Goal: Task Accomplishment & Management: Manage account settings

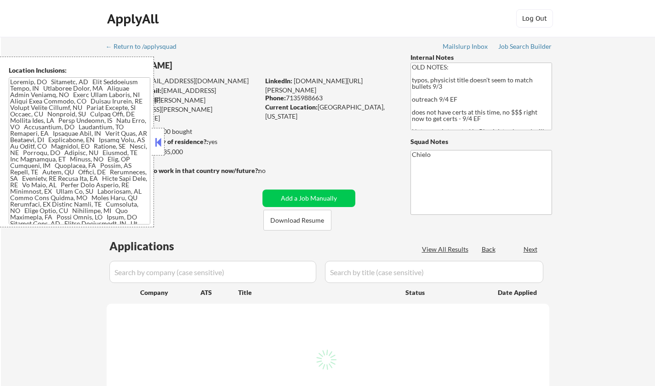
select select ""pending""
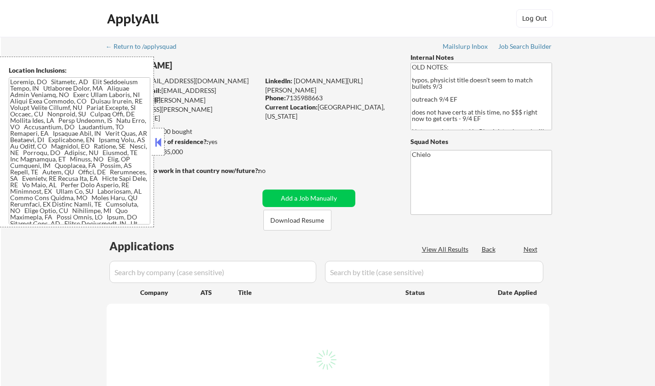
select select ""pending""
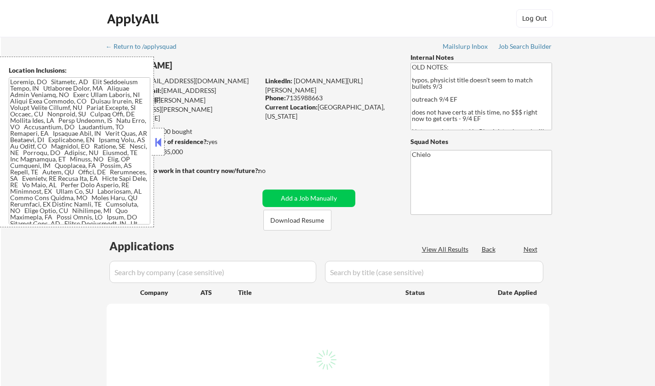
select select ""pending""
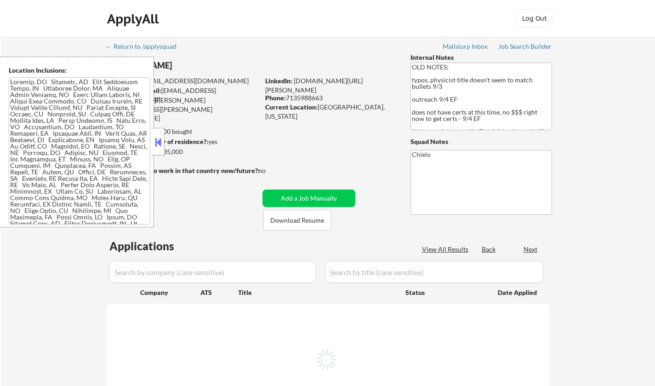
select select ""pending""
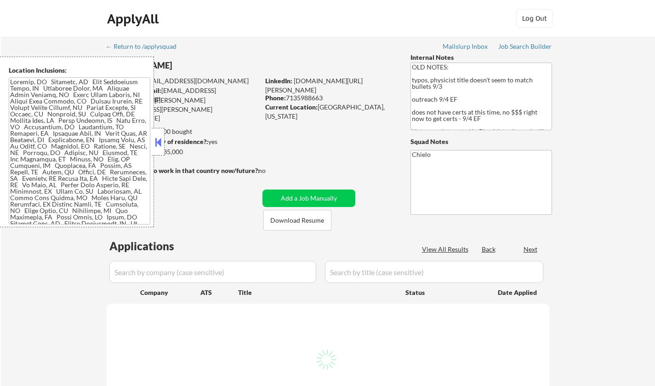
select select ""pending""
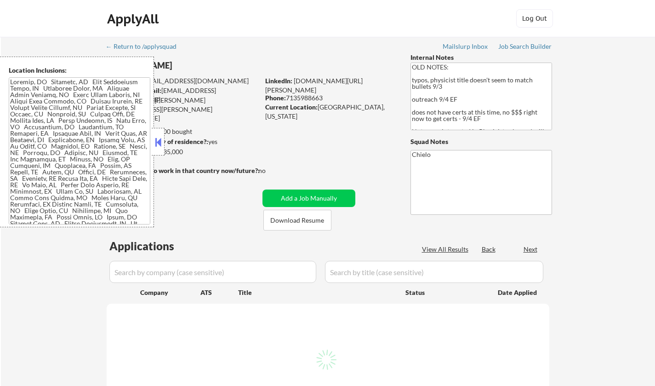
select select ""pending""
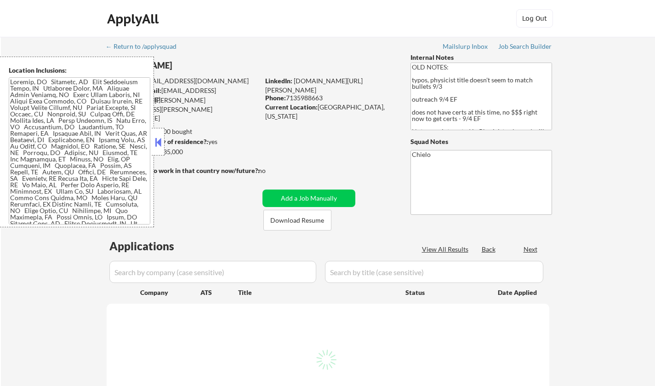
select select ""pending""
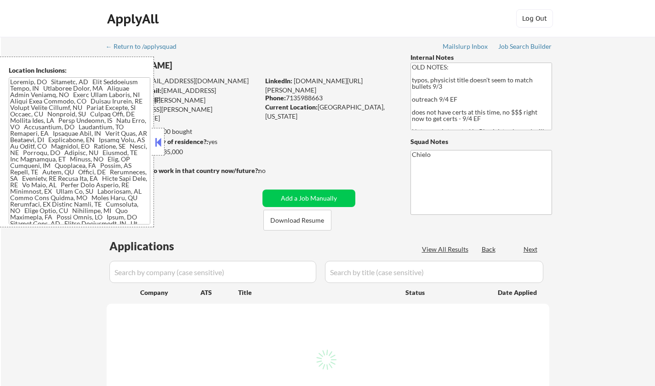
select select ""pending""
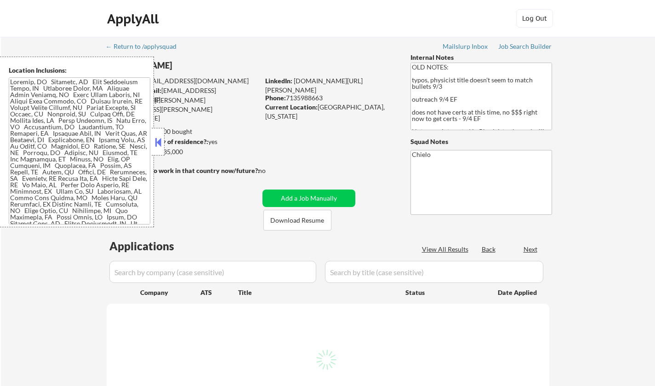
select select ""pending""
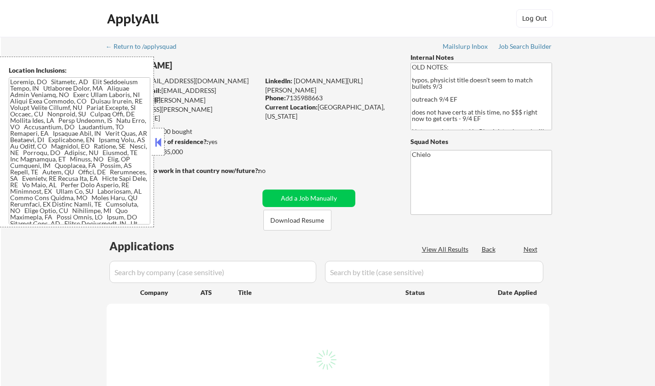
select select ""pending""
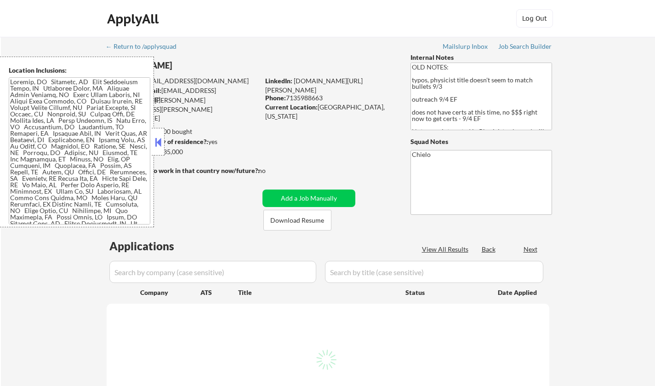
select select ""pending""
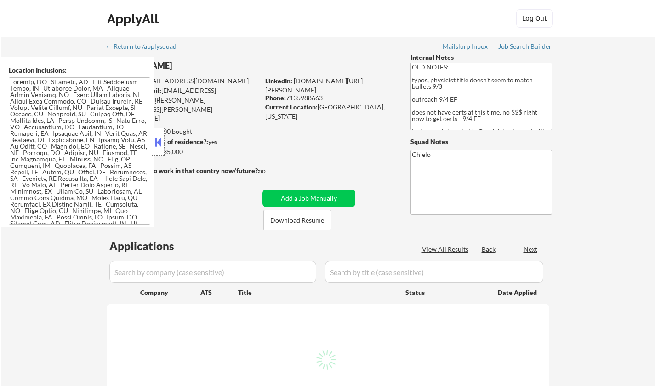
select select ""pending""
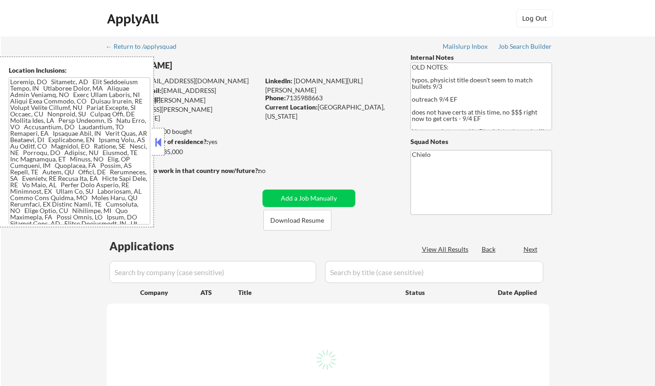
select select ""pending""
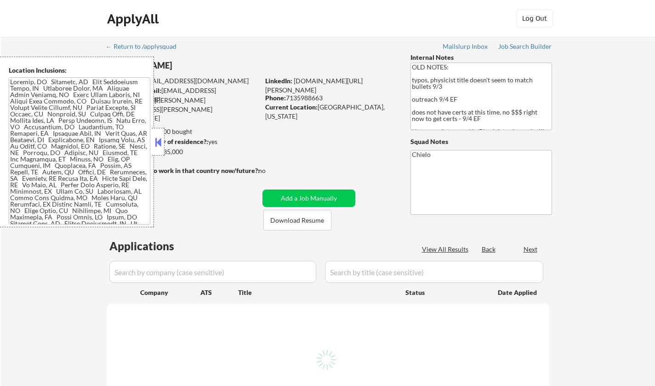
select select ""pending""
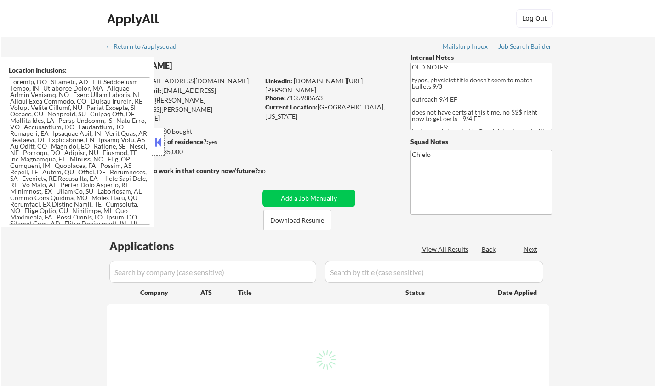
select select ""pending""
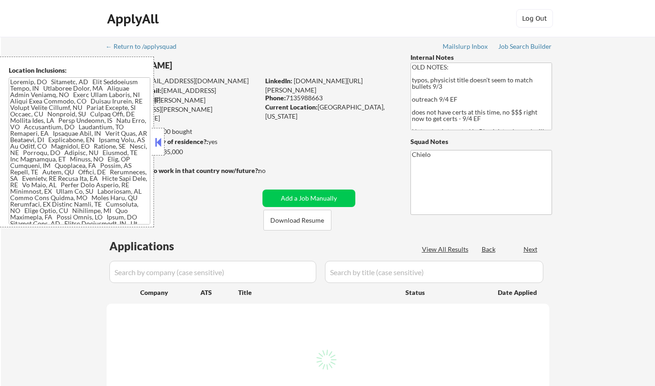
select select ""pending""
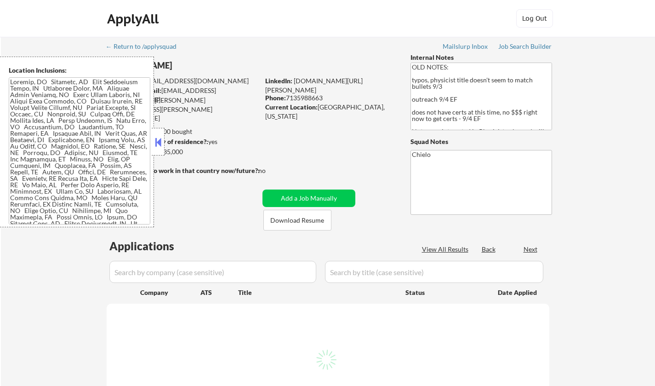
select select ""pending""
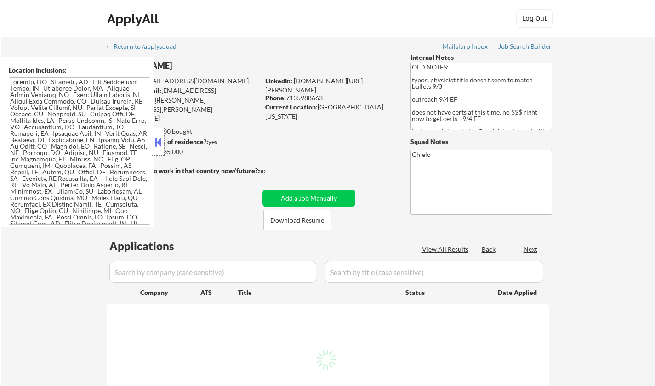
select select ""pending""
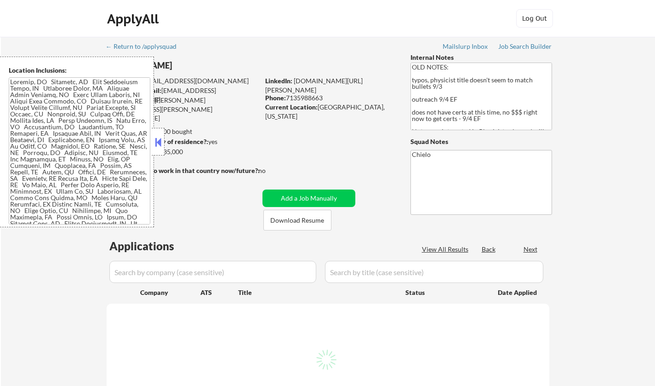
select select ""pending""
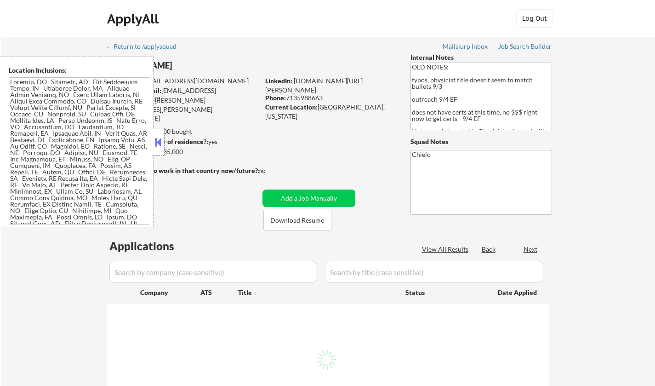
select select ""pending""
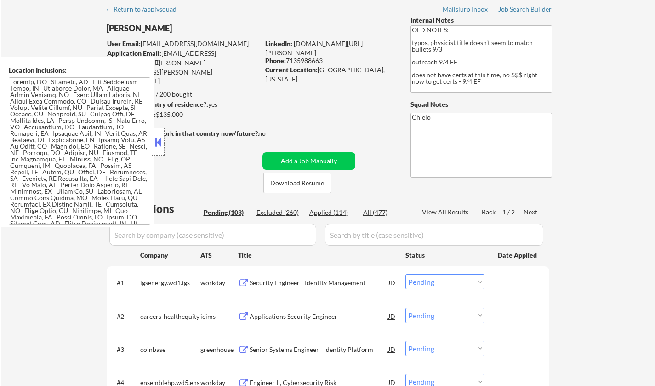
scroll to position [46, 0]
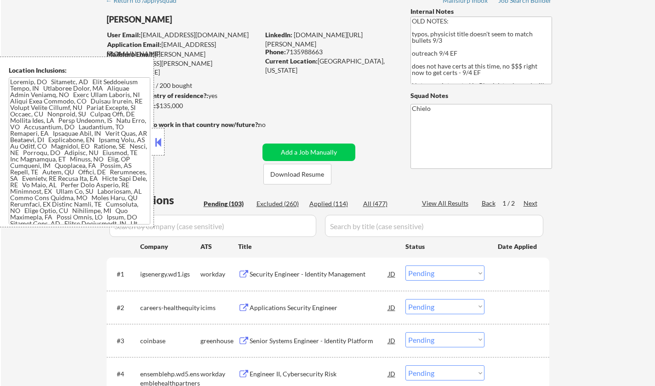
click at [160, 140] on button at bounding box center [158, 142] width 10 height 14
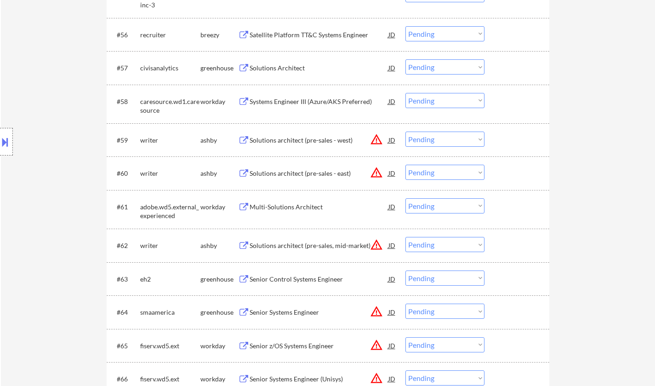
scroll to position [2346, 0]
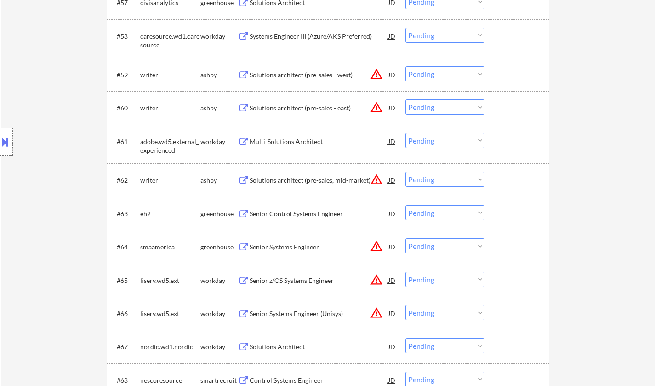
click at [388, 247] on div "JD" at bounding box center [392, 246] width 9 height 17
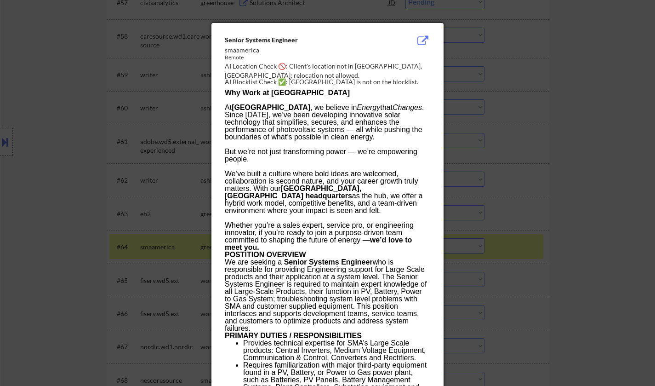
click at [537, 257] on div at bounding box center [327, 193] width 655 height 386
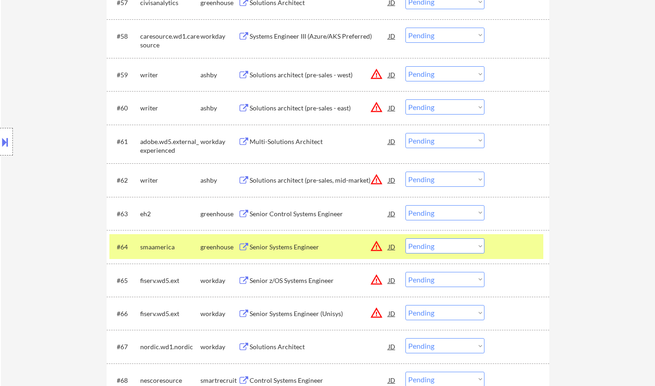
click at [453, 243] on select "Choose an option... Pending Applied Excluded (Questions) Excluded (Expired) Exc…" at bounding box center [445, 245] width 79 height 15
click at [406, 238] on select "Choose an option... Pending Applied Excluded (Questions) Excluded (Expired) Exc…" at bounding box center [445, 245] width 79 height 15
select select ""pending""
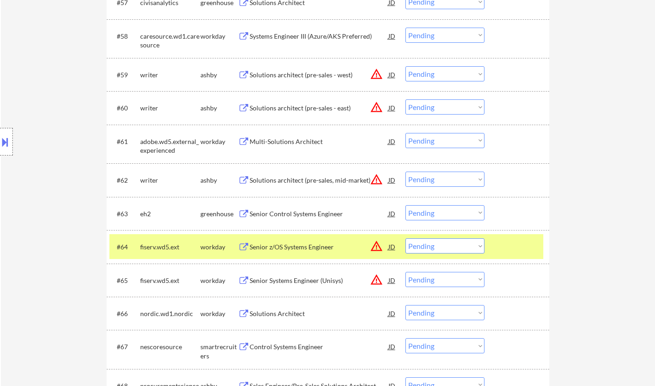
click at [292, 216] on div "Senior Control Systems Engineer" at bounding box center [319, 213] width 139 height 9
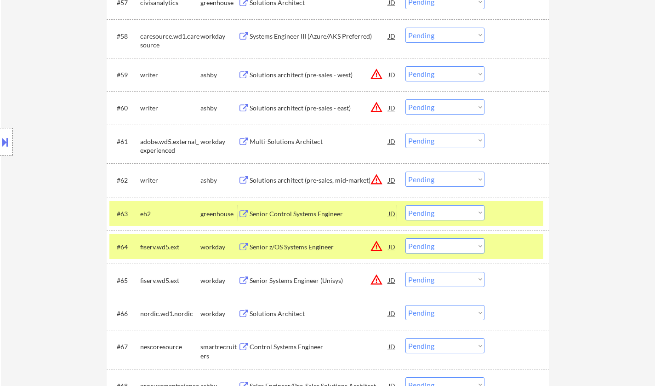
click at [449, 216] on select "Choose an option... Pending Applied Excluded (Questions) Excluded (Expired) Exc…" at bounding box center [445, 212] width 79 height 15
click at [406, 205] on select "Choose an option... Pending Applied Excluded (Questions) Excluded (Expired) Exc…" at bounding box center [445, 212] width 79 height 15
select select ""pending""
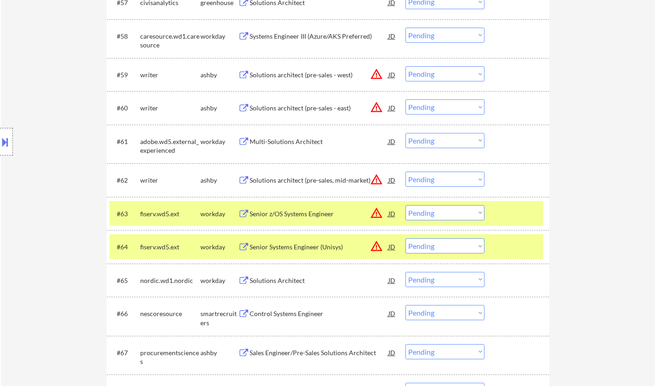
click at [392, 179] on div "JD" at bounding box center [392, 180] width 9 height 17
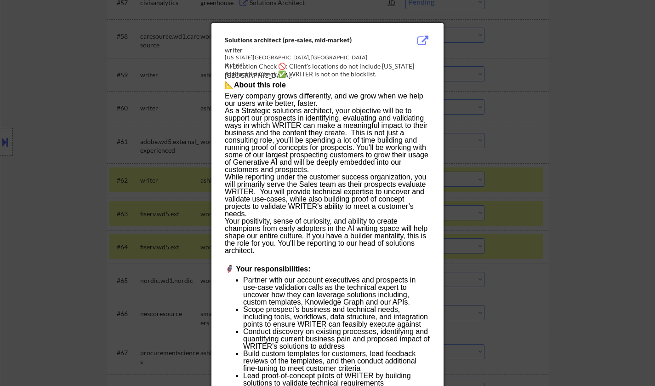
click at [117, 197] on div at bounding box center [327, 193] width 655 height 386
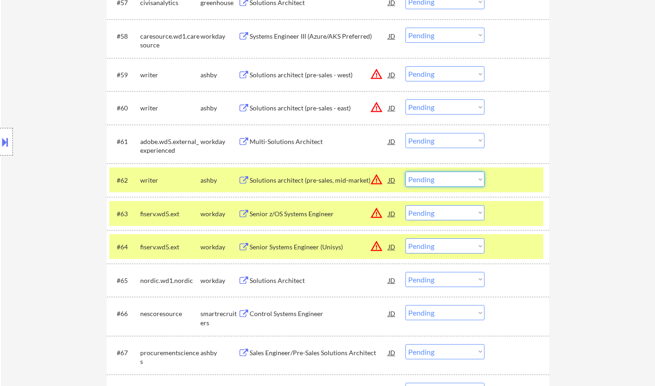
click at [437, 181] on select "Choose an option... Pending Applied Excluded (Questions) Excluded (Expired) Exc…" at bounding box center [445, 179] width 79 height 15
click at [406, 172] on select "Choose an option... Pending Applied Excluded (Questions) Excluded (Expired) Exc…" at bounding box center [445, 179] width 79 height 15
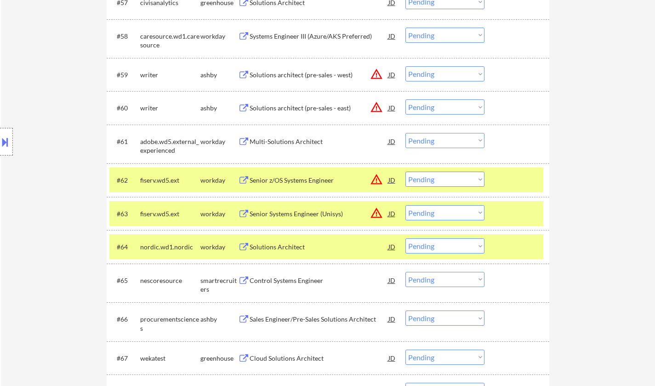
click at [391, 180] on div "JD" at bounding box center [392, 180] width 9 height 17
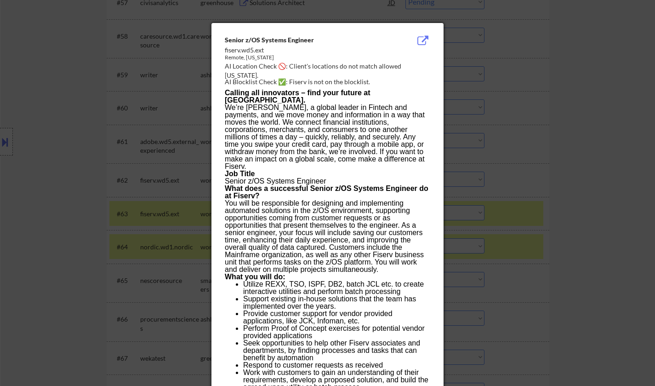
click at [509, 243] on div at bounding box center [327, 193] width 655 height 386
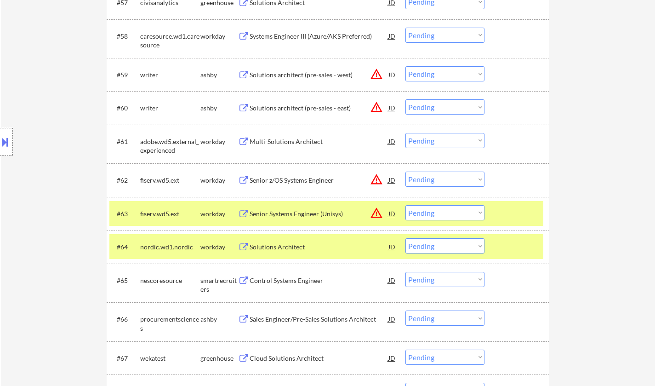
drag, startPoint x: 434, startPoint y: 178, endPoint x: 442, endPoint y: 186, distance: 12.0
click at [434, 178] on select "Choose an option... Pending Applied Excluded (Questions) Excluded (Expired) Exc…" at bounding box center [445, 179] width 79 height 15
click at [406, 172] on select "Choose an option... Pending Applied Excluded (Questions) Excluded (Expired) Exc…" at bounding box center [445, 179] width 79 height 15
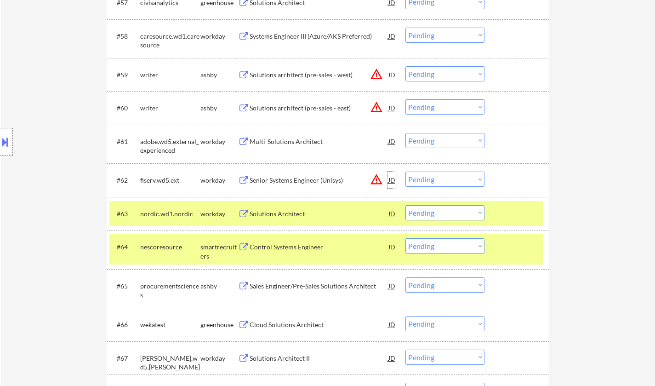
click at [391, 180] on div "JD" at bounding box center [392, 180] width 9 height 17
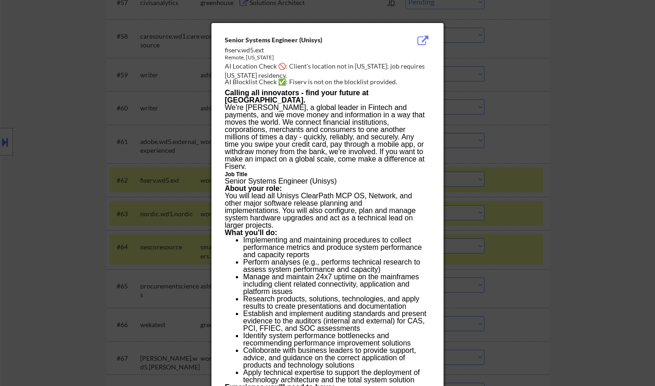
click at [551, 201] on div at bounding box center [327, 193] width 655 height 386
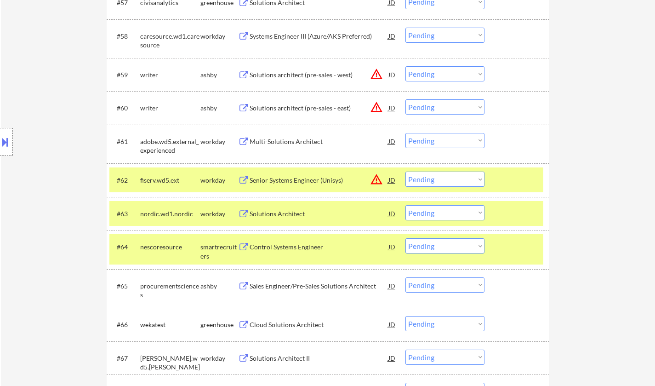
click at [450, 177] on select "Choose an option... Pending Applied Excluded (Questions) Excluded (Expired) Exc…" at bounding box center [445, 179] width 79 height 15
click at [406, 172] on select "Choose an option... Pending Applied Excluded (Questions) Excluded (Expired) Exc…" at bounding box center [445, 179] width 79 height 15
select select ""pending""
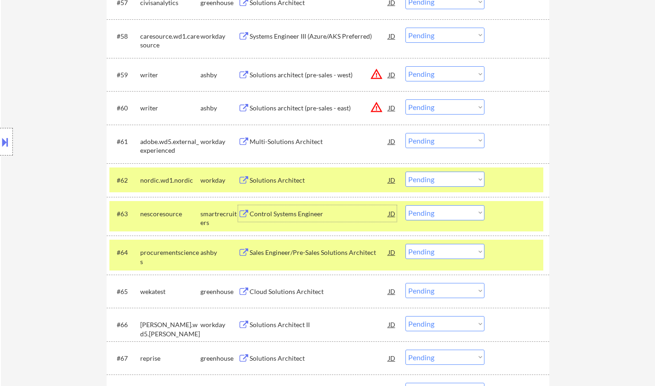
click at [293, 217] on div "Control Systems Engineer" at bounding box center [319, 213] width 139 height 9
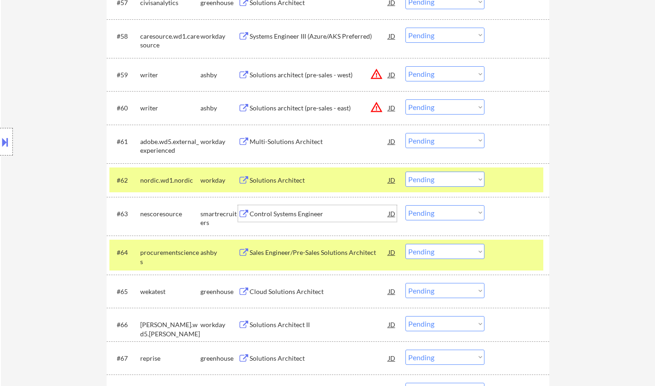
click at [433, 208] on select "Choose an option... Pending Applied Excluded (Questions) Excluded (Expired) Exc…" at bounding box center [445, 212] width 79 height 15
click at [406, 205] on select "Choose an option... Pending Applied Excluded (Questions) Excluded (Expired) Exc…" at bounding box center [445, 212] width 79 height 15
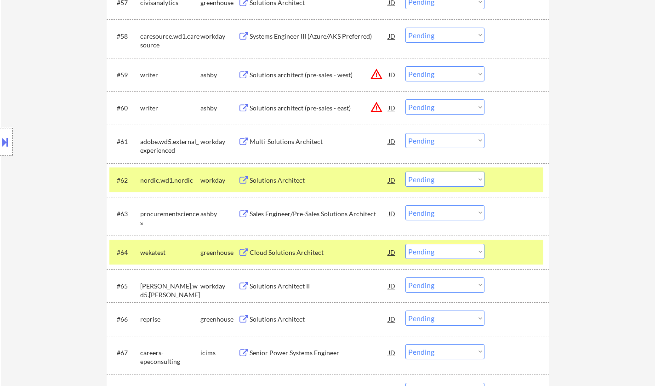
click at [291, 214] on div "Sales Engineer/Pre-Sales Solutions Architect" at bounding box center [319, 213] width 139 height 9
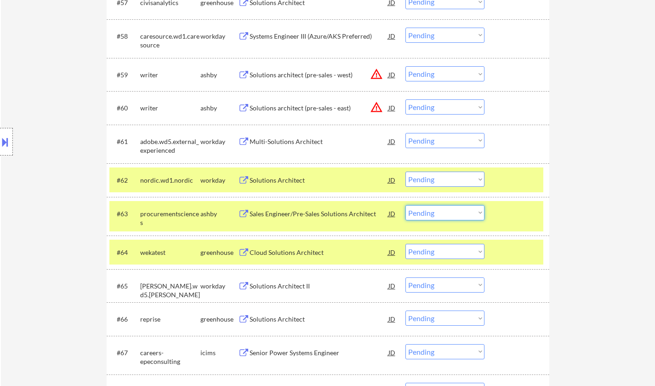
click at [445, 213] on select "Choose an option... Pending Applied Excluded (Questions) Excluded (Expired) Exc…" at bounding box center [445, 212] width 79 height 15
click at [406, 205] on select "Choose an option... Pending Applied Excluded (Questions) Excluded (Expired) Exc…" at bounding box center [445, 212] width 79 height 15
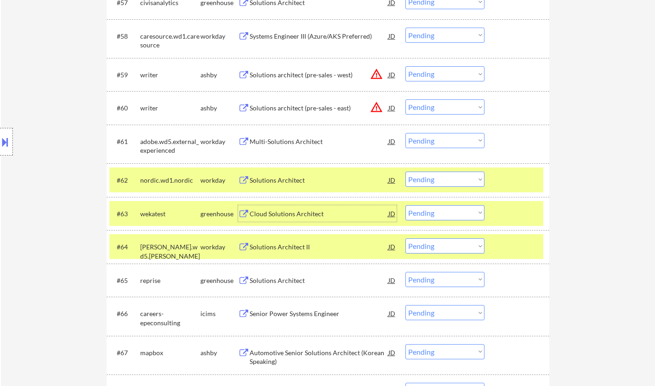
click at [287, 214] on div "Cloud Solutions Architect" at bounding box center [319, 213] width 139 height 9
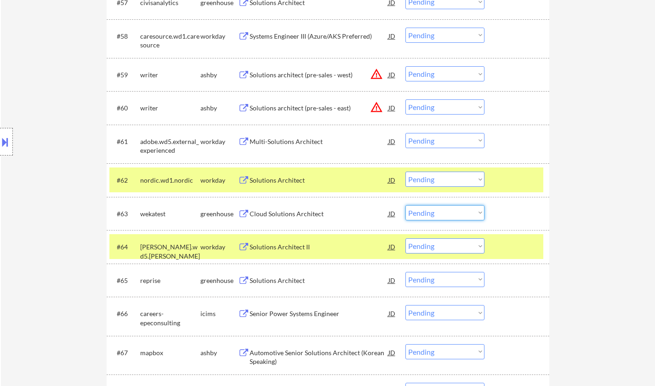
click at [433, 215] on select "Choose an option... Pending Applied Excluded (Questions) Excluded (Expired) Exc…" at bounding box center [445, 212] width 79 height 15
click at [406, 205] on select "Choose an option... Pending Applied Excluded (Questions) Excluded (Expired) Exc…" at bounding box center [445, 212] width 79 height 15
select select ""pending""
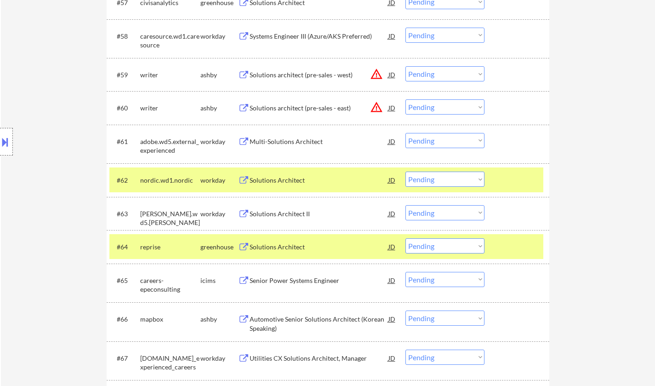
click at [274, 247] on div "Solutions Architect" at bounding box center [319, 246] width 139 height 9
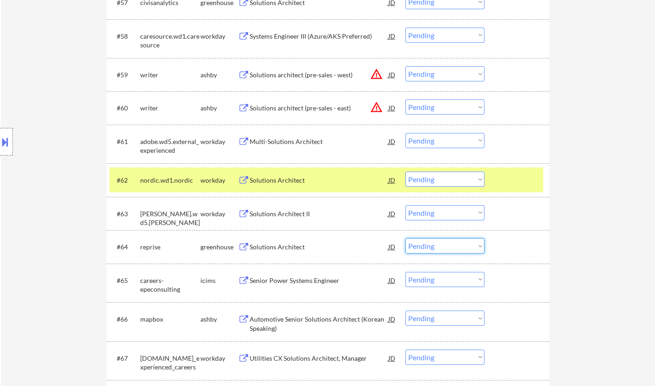
click at [462, 253] on select "Choose an option... Pending Applied Excluded (Questions) Excluded (Expired) Exc…" at bounding box center [445, 245] width 79 height 15
click at [406, 238] on select "Choose an option... Pending Applied Excluded (Questions) Excluded (Expired) Exc…" at bounding box center [445, 245] width 79 height 15
select select ""pending""
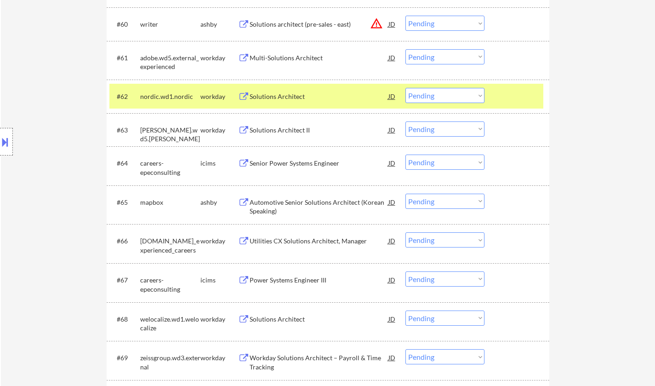
scroll to position [2484, 0]
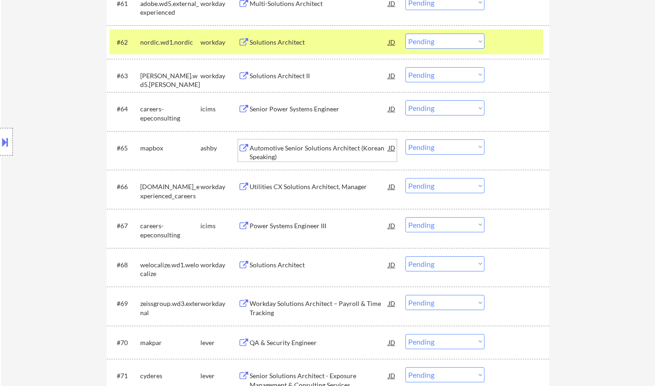
click at [298, 146] on div "Automotive Senior Solutions Architect (Korean Speaking)" at bounding box center [319, 153] width 139 height 18
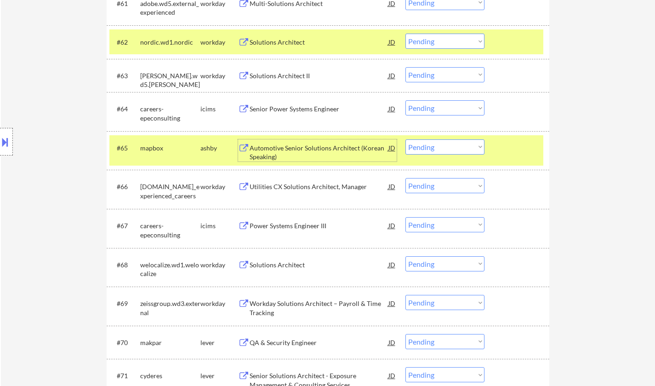
click at [454, 145] on select "Choose an option... Pending Applied Excluded (Questions) Excluded (Expired) Exc…" at bounding box center [445, 146] width 79 height 15
click at [406, 139] on select "Choose an option... Pending Applied Excluded (Questions) Excluded (Expired) Exc…" at bounding box center [445, 146] width 79 height 15
select select ""pending""
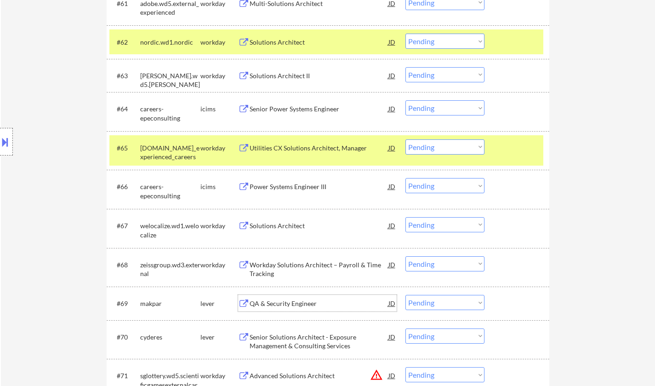
click at [293, 308] on div "QA & Security Engineer" at bounding box center [319, 303] width 139 height 9
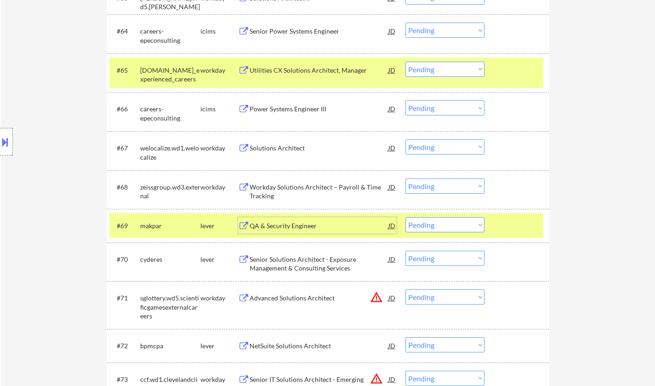
scroll to position [2622, 0]
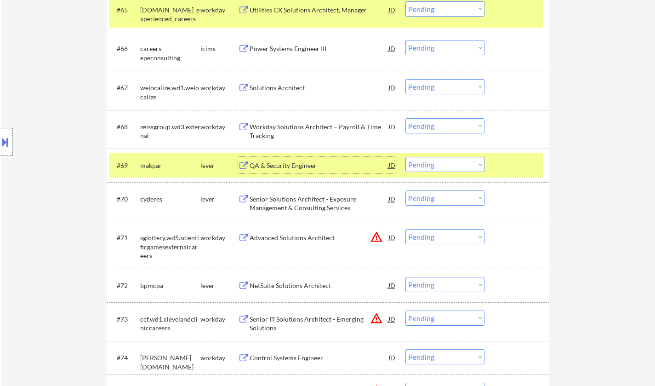
click at [441, 166] on select "Choose an option... Pending Applied Excluded (Questions) Excluded (Expired) Exc…" at bounding box center [445, 164] width 79 height 15
click at [406, 157] on select "Choose an option... Pending Applied Excluded (Questions) Excluded (Expired) Exc…" at bounding box center [445, 164] width 79 height 15
select select ""pending""
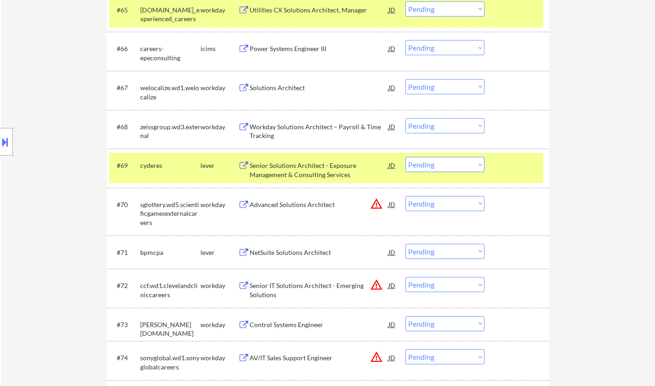
click at [312, 258] on div "NetSuite Solutions Architect" at bounding box center [319, 252] width 139 height 17
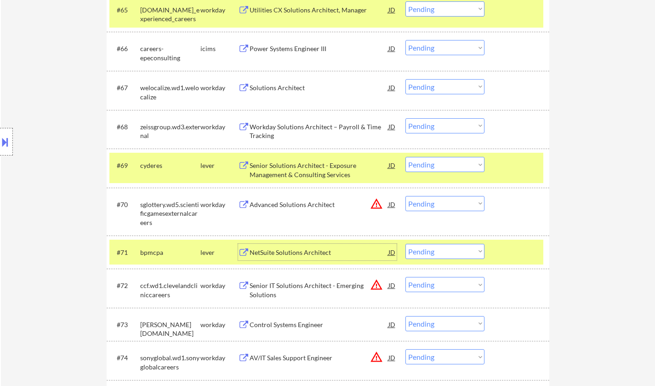
click at [440, 257] on select "Choose an option... Pending Applied Excluded (Questions) Excluded (Expired) Exc…" at bounding box center [445, 251] width 79 height 15
click at [406, 244] on select "Choose an option... Pending Applied Excluded (Questions) Excluded (Expired) Exc…" at bounding box center [445, 251] width 79 height 15
select select ""pending""
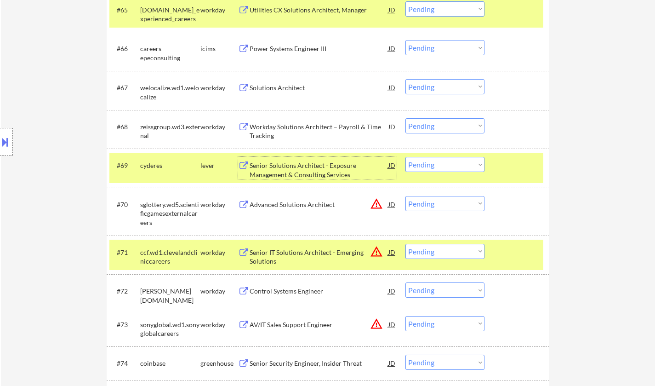
click at [287, 167] on div "Senior Solutions Architect - Exposure Management & Consulting Services" at bounding box center [319, 170] width 139 height 18
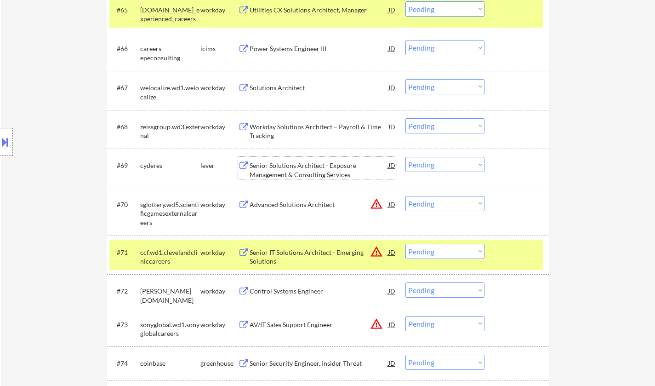
click at [449, 162] on select "Choose an option... Pending Applied Excluded (Questions) Excluded (Expired) Exc…" at bounding box center [445, 164] width 79 height 15
click at [406, 157] on select "Choose an option... Pending Applied Excluded (Questions) Excluded (Expired) Exc…" at bounding box center [445, 164] width 79 height 15
click at [448, 206] on select "Choose an option... Pending Applied Excluded (Questions) Excluded (Expired) Exc…" at bounding box center [445, 203] width 79 height 15
select select ""pending""
click at [406, 205] on select "Choose an option... Pending Applied Excluded (Questions) Excluded (Expired) Exc…" at bounding box center [445, 203] width 79 height 15
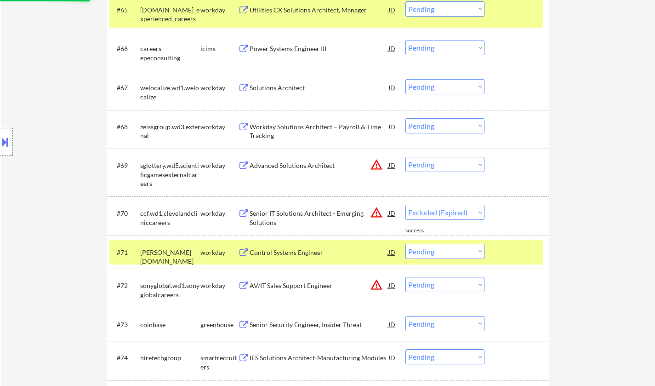
select select ""pending""
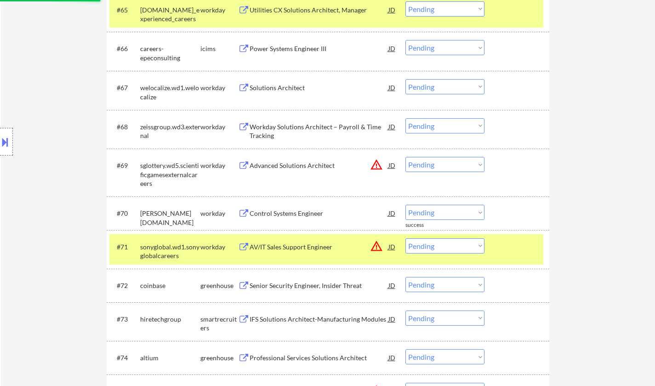
drag, startPoint x: 426, startPoint y: 162, endPoint x: 434, endPoint y: 164, distance: 7.9
click at [426, 162] on select "Choose an option... Pending Applied Excluded (Questions) Excluded (Expired) Exc…" at bounding box center [445, 164] width 79 height 15
click at [406, 157] on select "Choose an option... Pending Applied Excluded (Questions) Excluded (Expired) Exc…" at bounding box center [445, 164] width 79 height 15
select select ""pending""
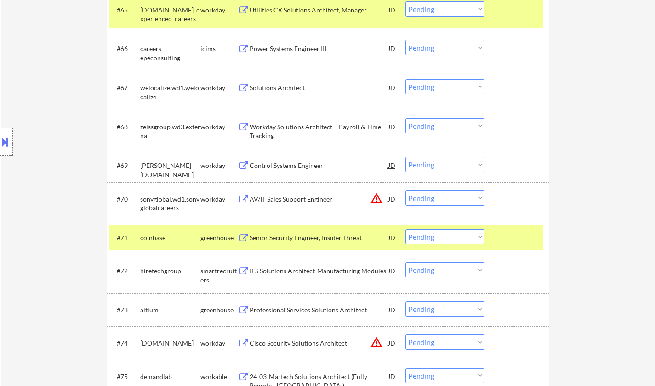
drag, startPoint x: 445, startPoint y: 199, endPoint x: 448, endPoint y: 204, distance: 5.6
click at [445, 199] on select "Choose an option... Pending Applied Excluded (Questions) Excluded (Expired) Exc…" at bounding box center [445, 197] width 79 height 15
click at [406, 190] on select "Choose an option... Pending Applied Excluded (Questions) Excluded (Expired) Exc…" at bounding box center [445, 197] width 79 height 15
select select ""pending""
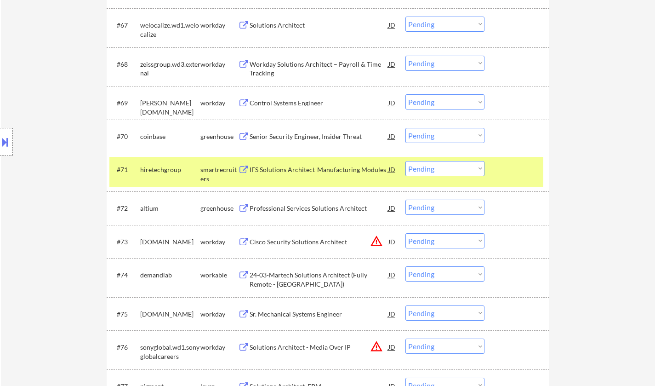
scroll to position [2714, 0]
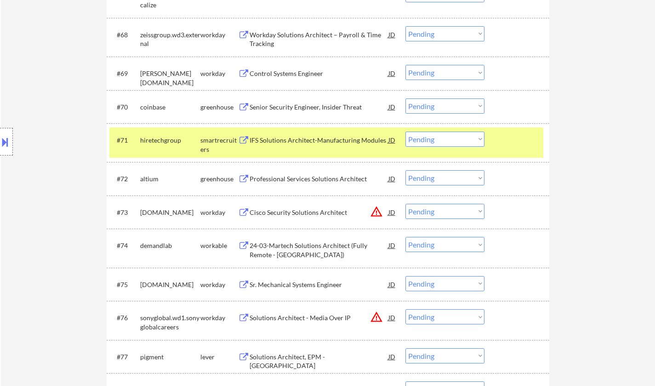
click at [310, 185] on div "Professional Services Solutions Architect" at bounding box center [319, 178] width 139 height 17
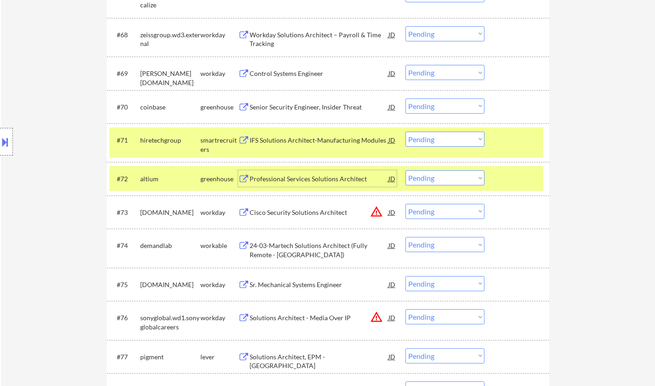
click at [438, 178] on select "Choose an option... Pending Applied Excluded (Questions) Excluded (Expired) Exc…" at bounding box center [445, 177] width 79 height 15
click at [406, 171] on select "Choose an option... Pending Applied Excluded (Questions) Excluded (Expired) Exc…" at bounding box center [445, 177] width 79 height 15
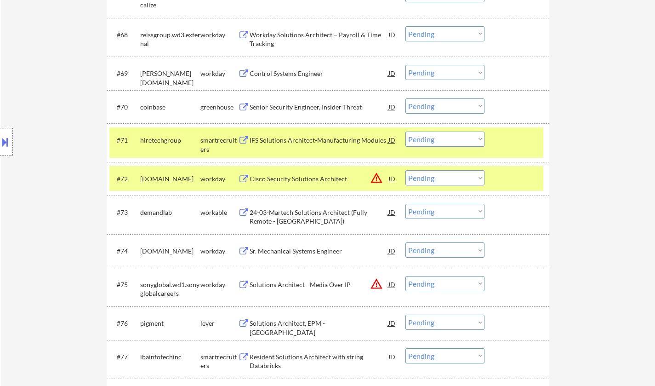
drag, startPoint x: 438, startPoint y: 179, endPoint x: 442, endPoint y: 184, distance: 6.3
click at [438, 179] on select "Choose an option... Pending Applied Excluded (Questions) Excluded (Expired) Exc…" at bounding box center [445, 177] width 79 height 15
click at [406, 171] on select "Choose an option... Pending Applied Excluded (Questions) Excluded (Expired) Exc…" at bounding box center [445, 177] width 79 height 15
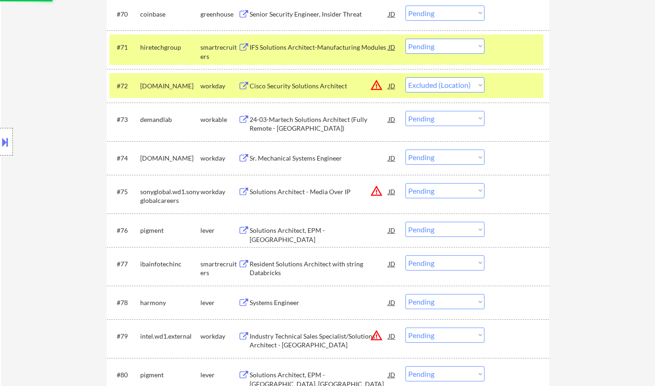
scroll to position [2852, 0]
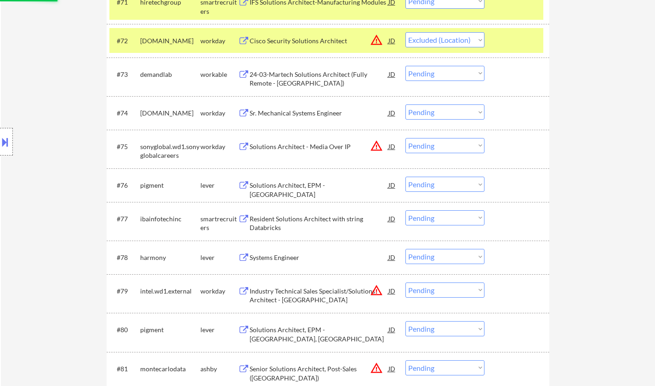
click at [277, 218] on div "Resident Solutions Architect with string Databricks" at bounding box center [319, 223] width 139 height 18
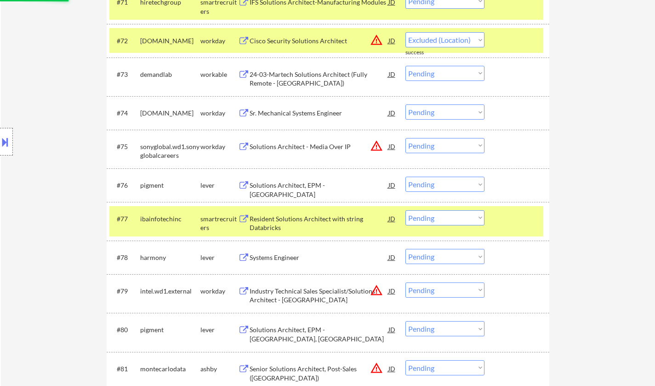
select select ""pending""
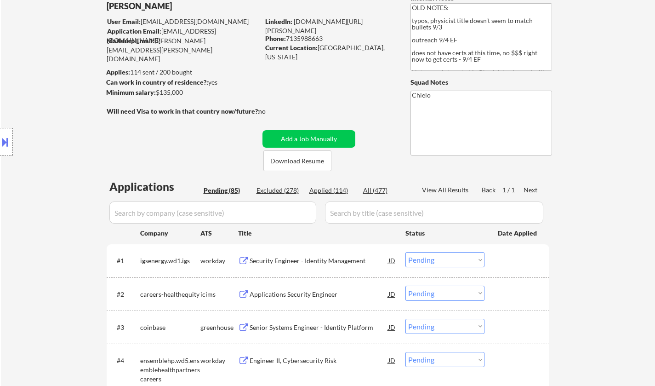
scroll to position [92, 0]
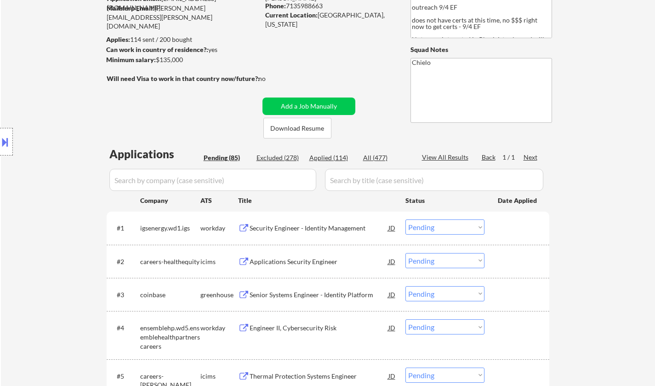
click at [312, 228] on div "Security Engineer - Identity Management" at bounding box center [319, 228] width 139 height 9
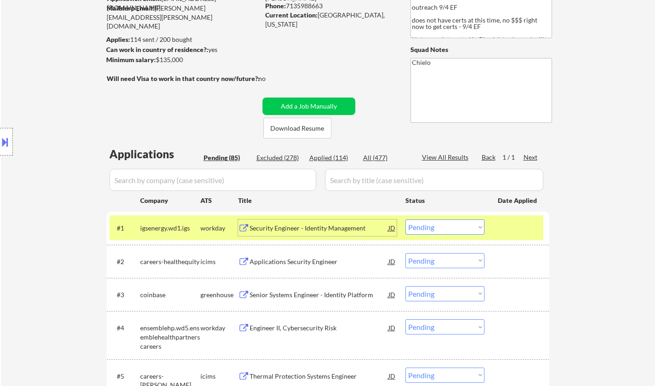
click at [448, 235] on div "#1 igsenergy.wd1.igs workday Security Engineer - Identity Management JD Choose …" at bounding box center [326, 227] width 434 height 25
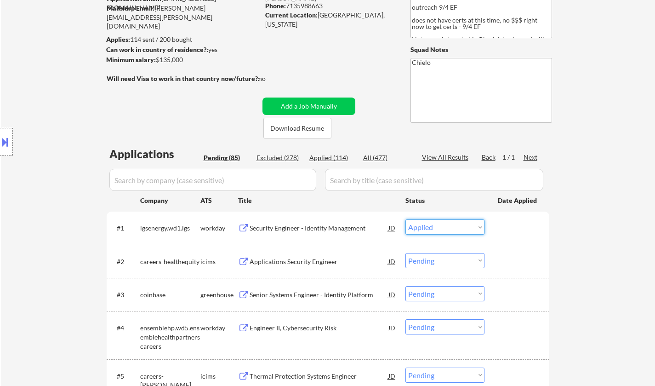
click at [406, 219] on select "Choose an option... Pending Applied Excluded (Questions) Excluded (Expired) Exc…" at bounding box center [445, 226] width 79 height 15
select select ""pending""
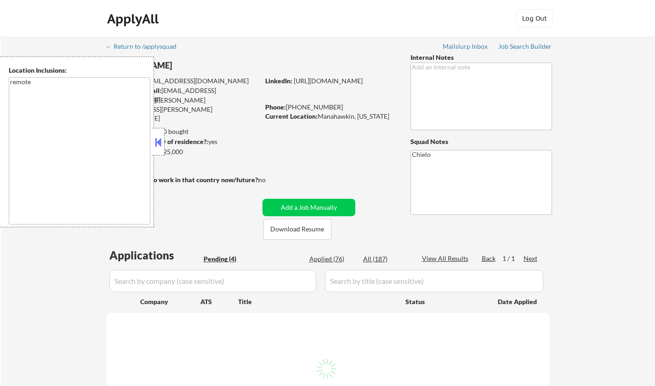
select select ""pending""
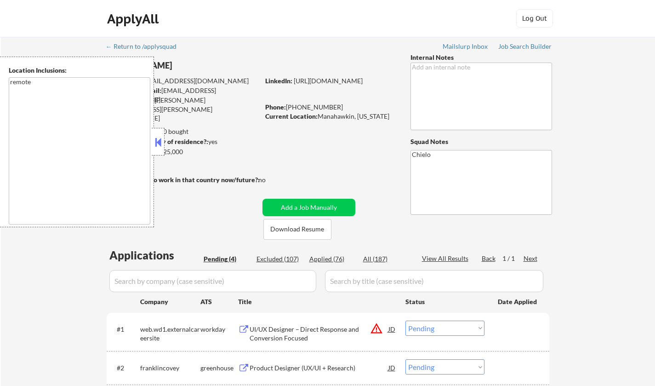
click at [160, 145] on button at bounding box center [158, 142] width 10 height 14
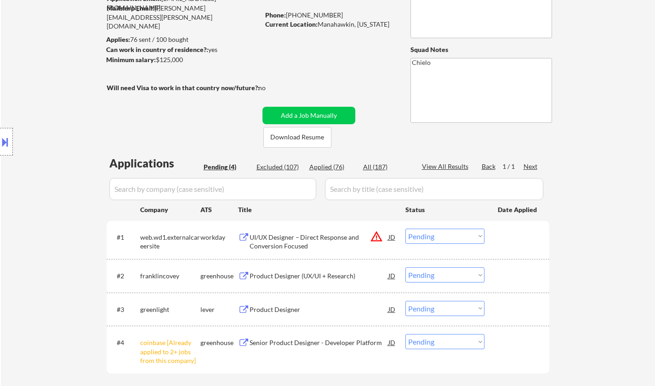
scroll to position [184, 0]
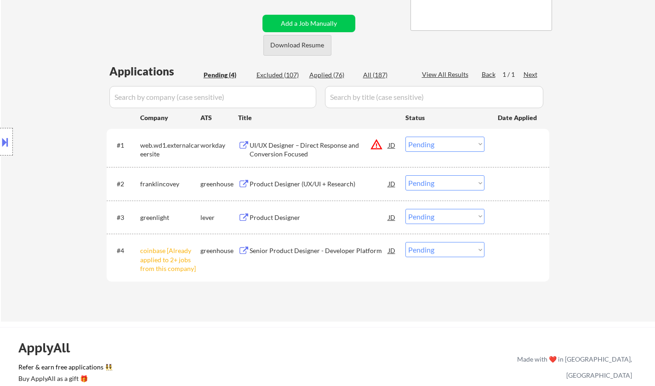
click at [297, 46] on button "Download Resume" at bounding box center [298, 45] width 68 height 21
click at [445, 251] on select "Choose an option... Pending Applied Excluded (Questions) Excluded (Expired) Exc…" at bounding box center [445, 249] width 79 height 15
select select ""excluded__other_""
click at [406, 242] on select "Choose an option... Pending Applied Excluded (Questions) Excluded (Expired) Exc…" at bounding box center [445, 249] width 79 height 15
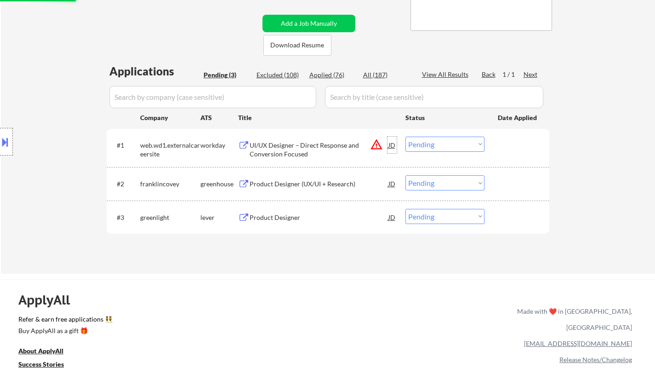
click at [394, 147] on div "JD" at bounding box center [392, 145] width 9 height 17
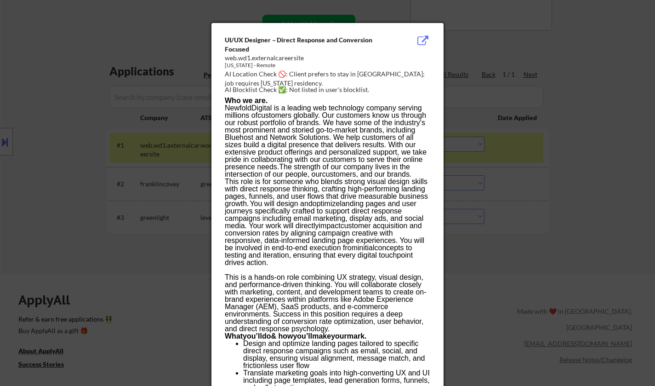
click at [594, 235] on div at bounding box center [327, 193] width 655 height 386
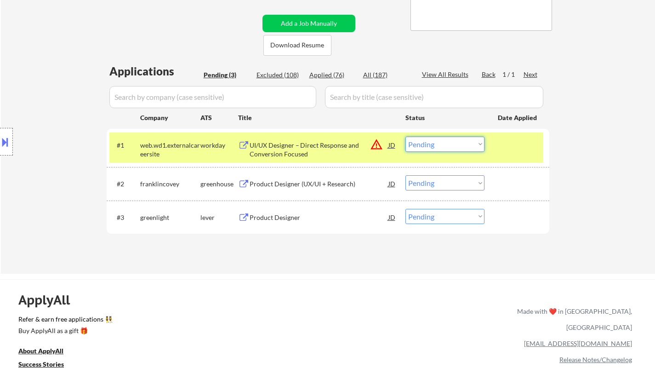
drag, startPoint x: 461, startPoint y: 145, endPoint x: 463, endPoint y: 150, distance: 5.7
click at [461, 145] on select "Choose an option... Pending Applied Excluded (Questions) Excluded (Expired) Exc…" at bounding box center [445, 144] width 79 height 15
click at [406, 137] on select "Choose an option... Pending Applied Excluded (Questions) Excluded (Expired) Exc…" at bounding box center [445, 144] width 79 height 15
select select ""pending""
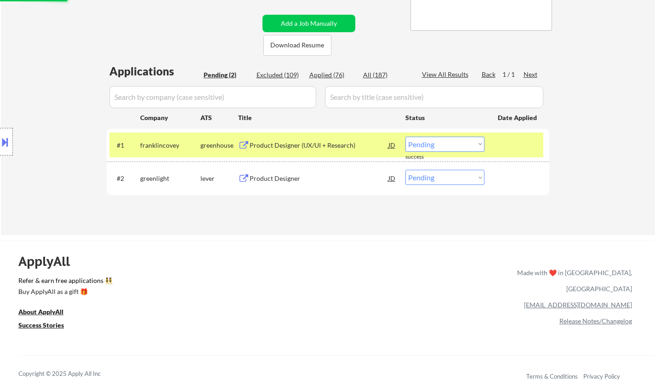
click at [273, 178] on div "Product Designer" at bounding box center [319, 178] width 139 height 9
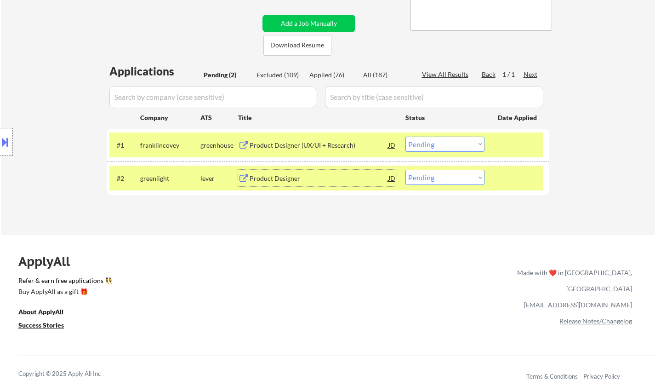
click at [438, 176] on select "Choose an option... Pending Applied Excluded (Questions) Excluded (Expired) Exc…" at bounding box center [445, 177] width 79 height 15
select select ""excluded""
click at [406, 170] on select "Choose an option... Pending Applied Excluded (Questions) Excluded (Expired) Exc…" at bounding box center [445, 177] width 79 height 15
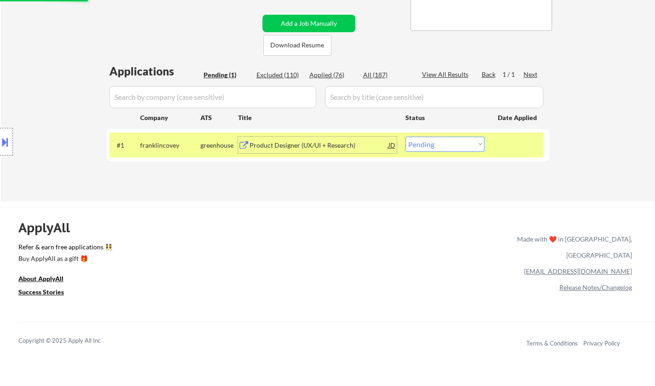
click at [287, 145] on div "Product Designer (UX/UI + Research)" at bounding box center [319, 145] width 139 height 9
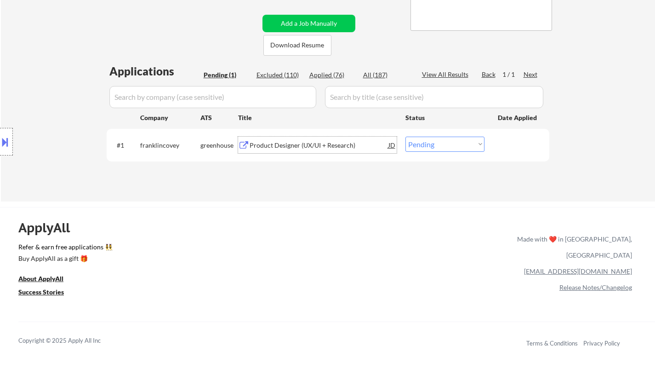
click at [393, 146] on div "JD" at bounding box center [392, 145] width 9 height 17
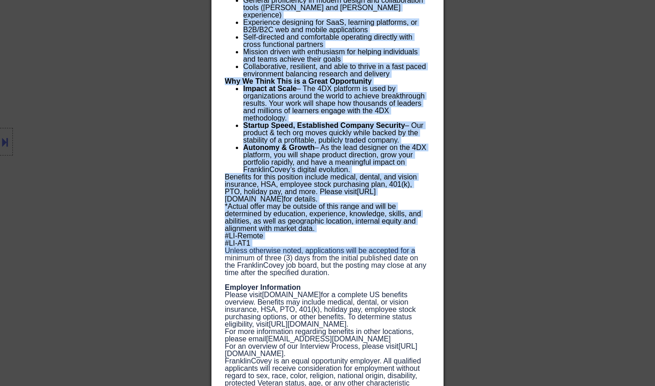
scroll to position [927, 0]
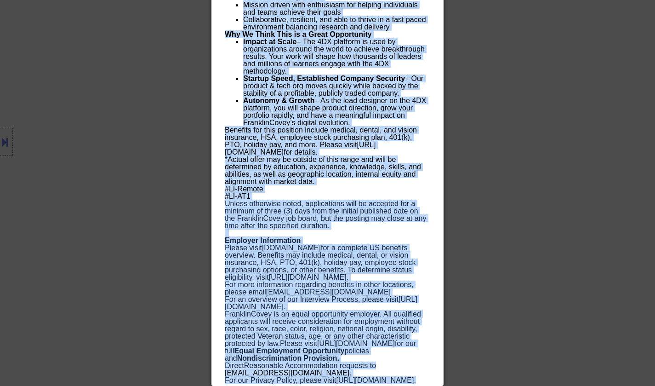
drag, startPoint x: 225, startPoint y: 37, endPoint x: 373, endPoint y: 342, distance: 339.2
copy div "Product Designer (UX/UI + Research) franklincovey United States AI Location Che…"
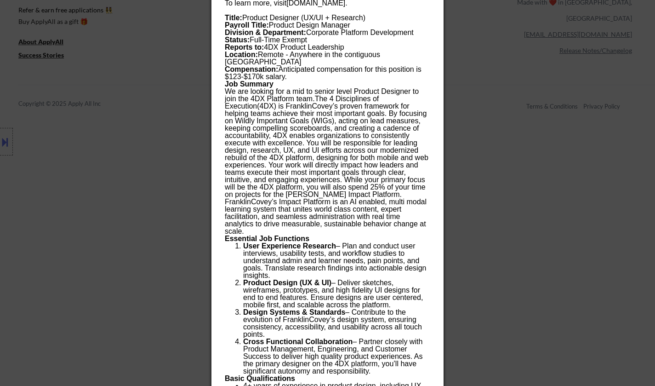
click at [22, 138] on div at bounding box center [327, 193] width 655 height 386
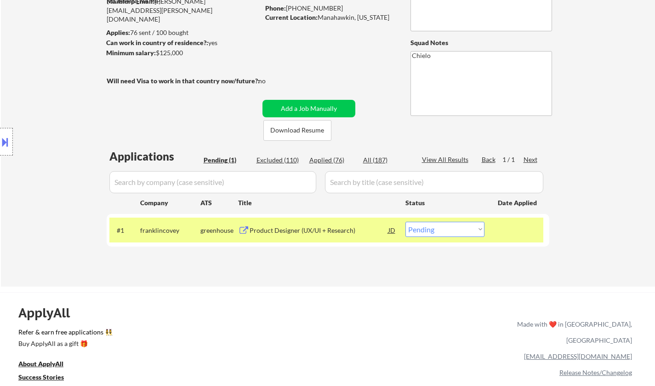
scroll to position [0, 0]
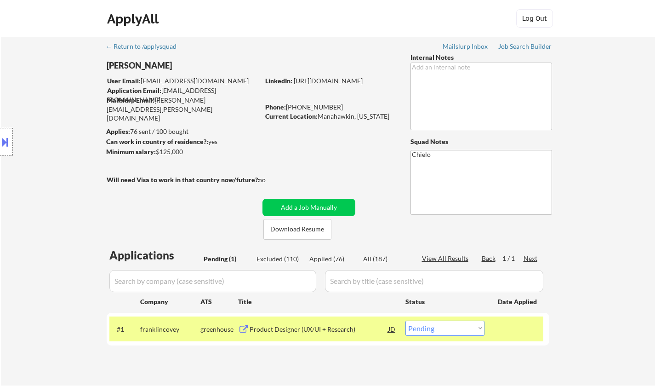
click at [444, 330] on select "Choose an option... Pending Applied Excluded (Questions) Excluded (Expired) Exc…" at bounding box center [445, 328] width 79 height 15
select select ""applied""
click at [406, 321] on select "Choose an option... Pending Applied Excluded (Questions) Excluded (Expired) Exc…" at bounding box center [445, 328] width 79 height 15
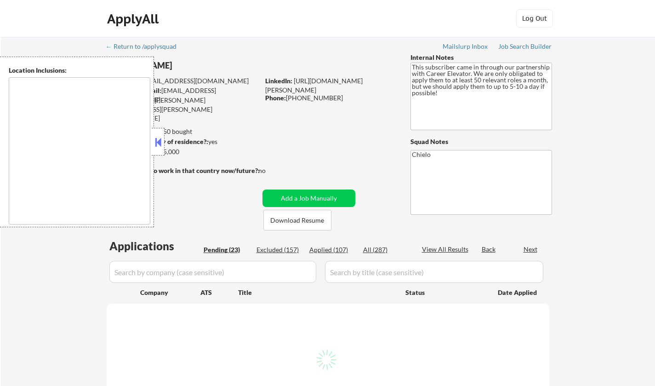
select select ""pending""
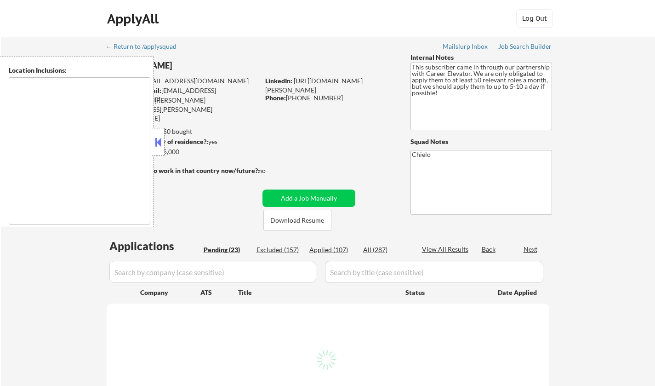
select select ""pending""
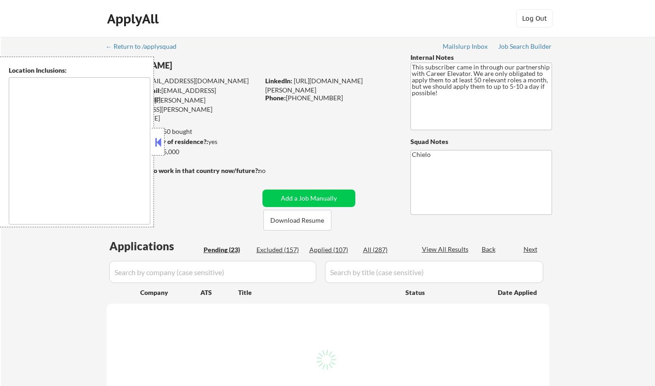
select select ""pending""
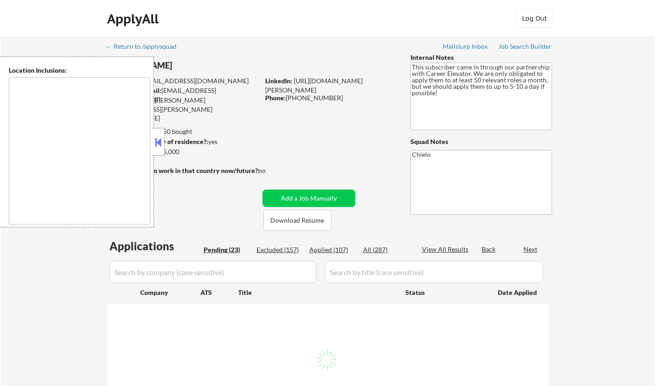
select select ""pending""
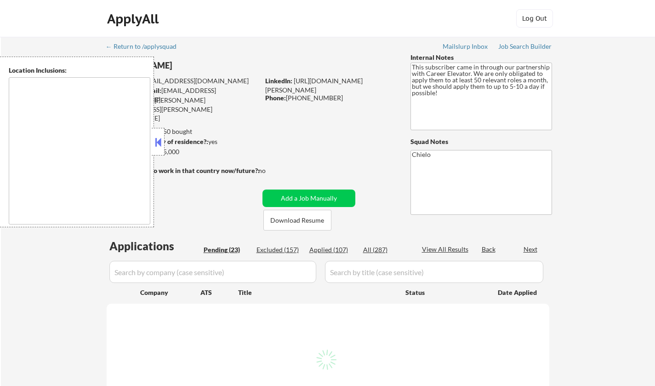
select select ""pending""
type textarea "Tampa, FL St. Petersburg, FL Clearwater, FL Brandon, FL Riverview, FL Largo, FL…"
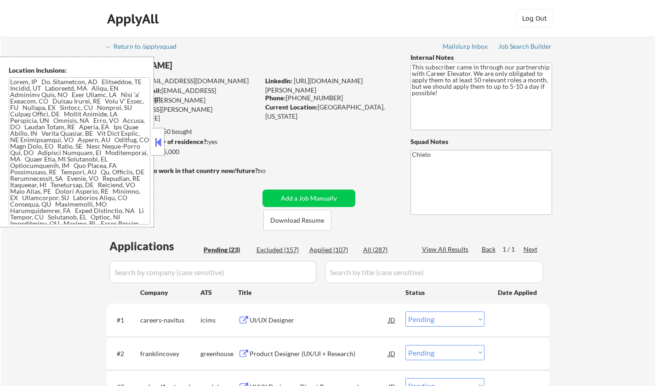
click at [158, 143] on button at bounding box center [158, 142] width 10 height 14
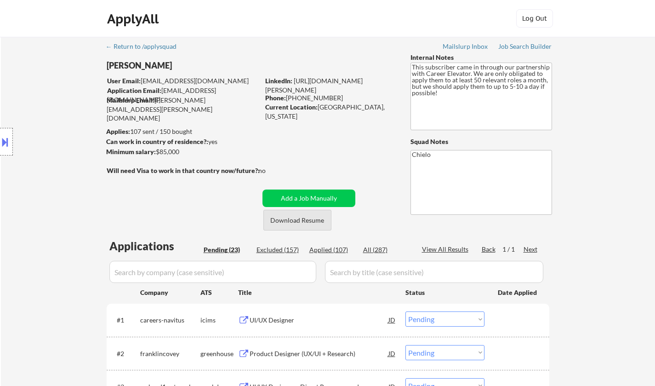
click at [318, 226] on button "Download Resume" at bounding box center [298, 220] width 68 height 21
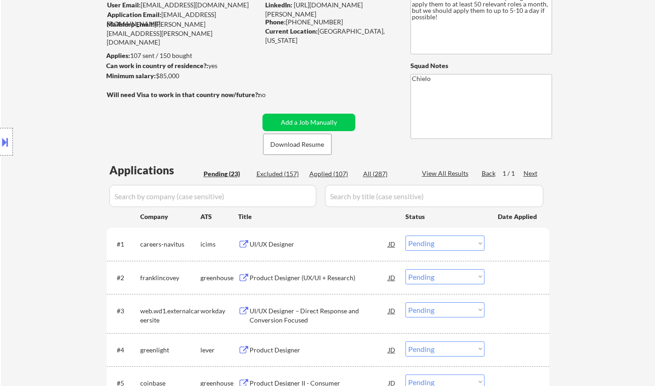
scroll to position [138, 0]
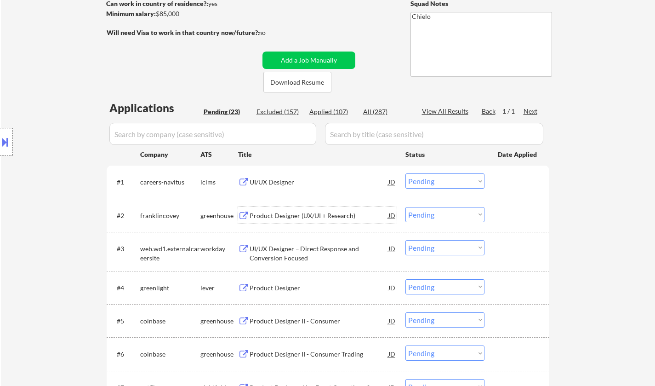
click at [288, 217] on div "Product Designer (UX/UI + Research)" at bounding box center [319, 215] width 139 height 9
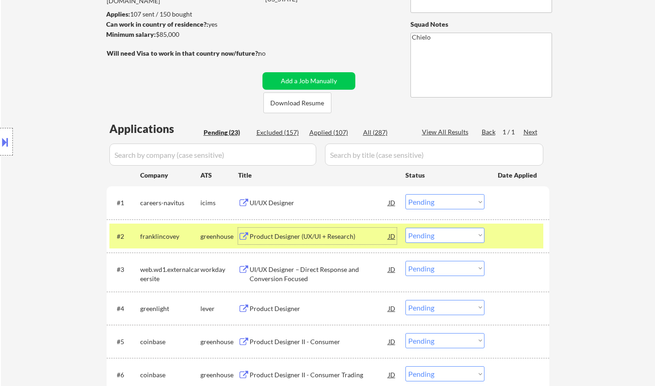
scroll to position [230, 0]
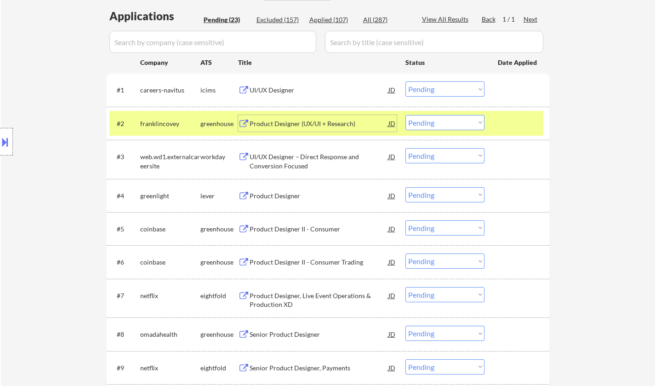
click at [445, 121] on select "Choose an option... Pending Applied Excluded (Questions) Excluded (Expired) Exc…" at bounding box center [445, 122] width 79 height 15
click at [406, 115] on select "Choose an option... Pending Applied Excluded (Questions) Excluded (Expired) Exc…" at bounding box center [445, 122] width 79 height 15
select select ""pending""
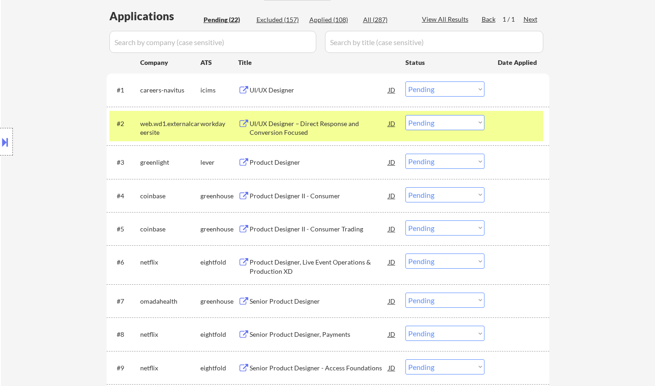
click at [275, 164] on div "Product Designer" at bounding box center [319, 162] width 139 height 9
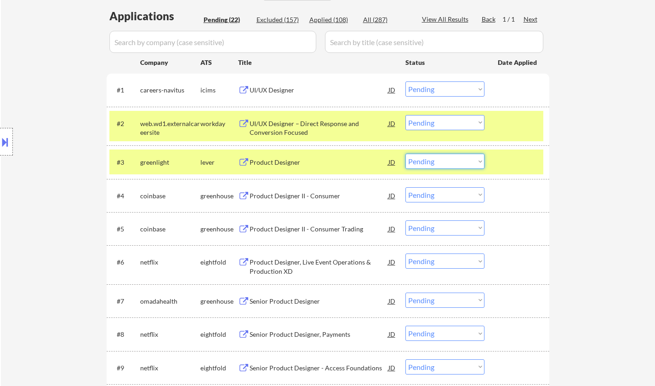
drag, startPoint x: 437, startPoint y: 162, endPoint x: 441, endPoint y: 168, distance: 7.0
click at [437, 162] on select "Choose an option... Pending Applied Excluded (Questions) Excluded (Expired) Exc…" at bounding box center [445, 161] width 79 height 15
click at [406, 154] on select "Choose an option... Pending Applied Excluded (Questions) Excluded (Expired) Exc…" at bounding box center [445, 161] width 79 height 15
select select ""pending""
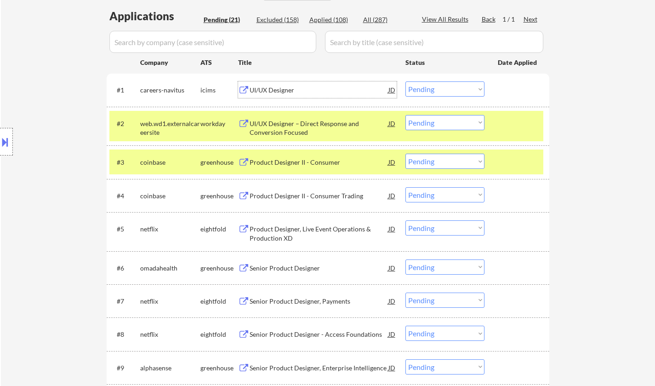
click at [271, 87] on div "UI/UX Designer" at bounding box center [319, 90] width 139 height 9
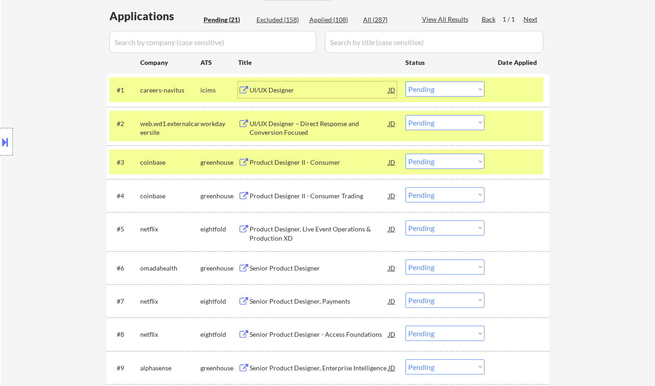
drag, startPoint x: 432, startPoint y: 87, endPoint x: 433, endPoint y: 95, distance: 7.4
click at [432, 87] on select "Choose an option... Pending Applied Excluded (Questions) Excluded (Expired) Exc…" at bounding box center [445, 88] width 79 height 15
click at [406, 81] on select "Choose an option... Pending Applied Excluded (Questions) Excluded (Expired) Exc…" at bounding box center [445, 88] width 79 height 15
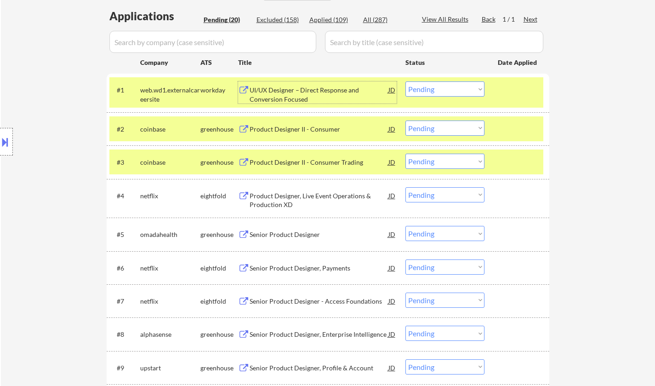
click at [286, 91] on div "UI/UX Designer – Direct Response and Conversion Focused" at bounding box center [319, 95] width 139 height 18
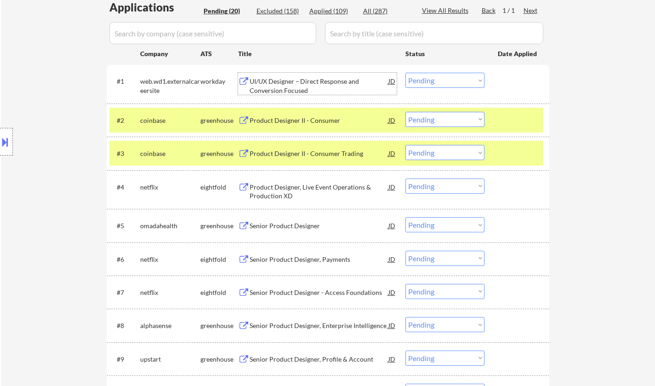
scroll to position [276, 0]
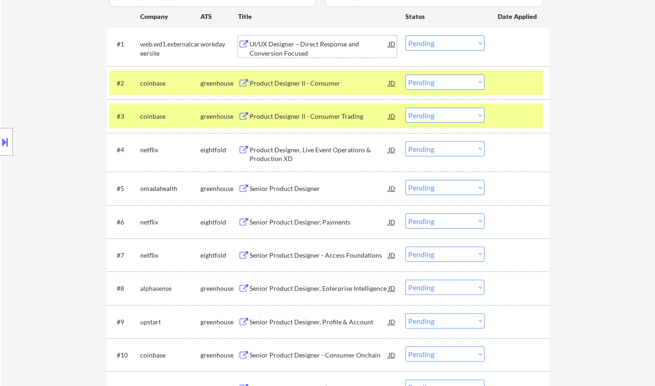
click at [452, 42] on select "Choose an option... Pending Applied Excluded (Questions) Excluded (Expired) Exc…" at bounding box center [445, 42] width 79 height 15
click at [406, 35] on select "Choose an option... Pending Applied Excluded (Questions) Excluded (Expired) Exc…" at bounding box center [445, 42] width 79 height 15
select select ""pending""
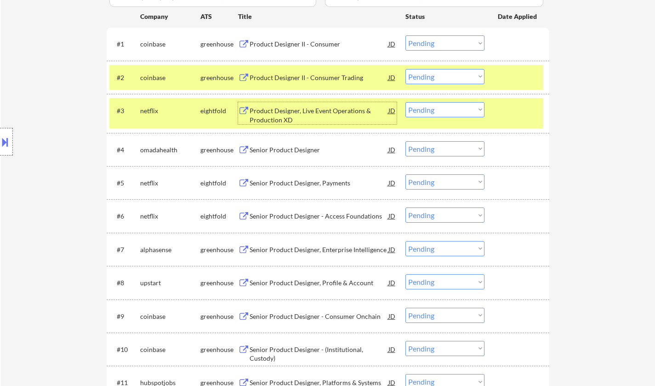
click at [302, 109] on div "Product Designer, Live Event Operations & Production XD" at bounding box center [319, 115] width 139 height 18
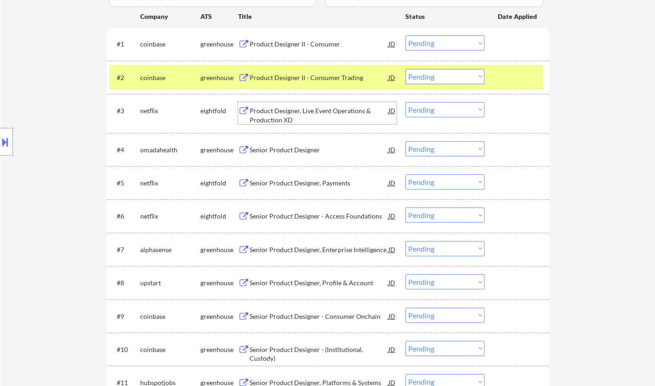
click at [425, 111] on select "Choose an option... Pending Applied Excluded (Questions) Excluded (Expired) Exc…" at bounding box center [445, 109] width 79 height 15
click at [406, 102] on select "Choose an option... Pending Applied Excluded (Questions) Excluded (Expired) Exc…" at bounding box center [445, 109] width 79 height 15
select select ""pending""
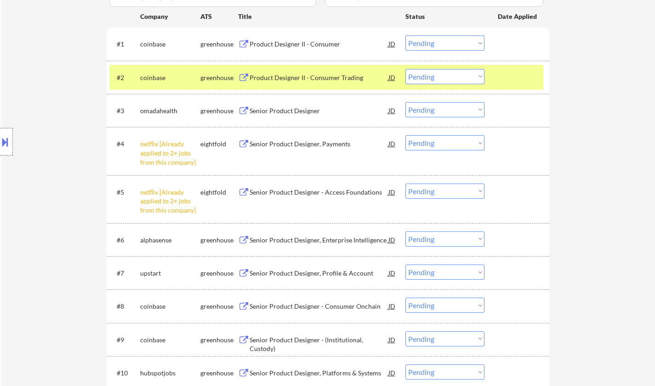
click at [424, 145] on select "Choose an option... Pending Applied Excluded (Questions) Excluded (Expired) Exc…" at bounding box center [445, 142] width 79 height 15
click at [406, 135] on select "Choose an option... Pending Applied Excluded (Questions) Excluded (Expired) Exc…" at bounding box center [445, 142] width 79 height 15
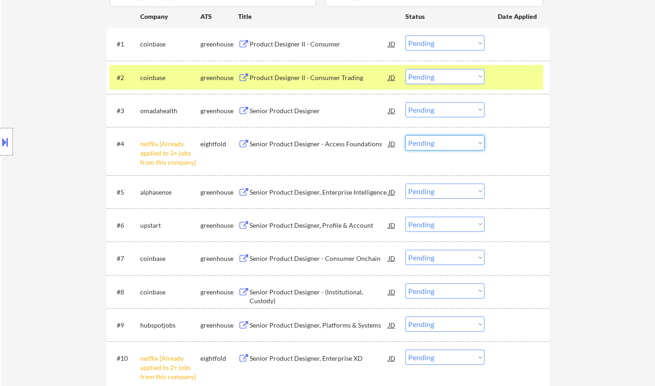
drag, startPoint x: 445, startPoint y: 143, endPoint x: 447, endPoint y: 150, distance: 7.7
click at [444, 143] on select "Choose an option... Pending Applied Excluded (Questions) Excluded (Expired) Exc…" at bounding box center [445, 142] width 79 height 15
click at [406, 135] on select "Choose an option... Pending Applied Excluded (Questions) Excluded (Expired) Exc…" at bounding box center [445, 142] width 79 height 15
select select ""pending""
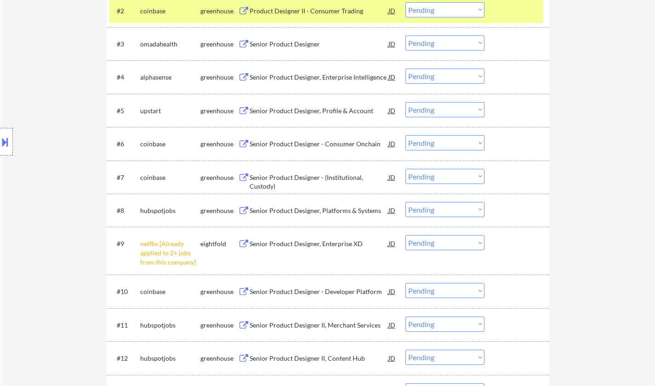
scroll to position [368, 0]
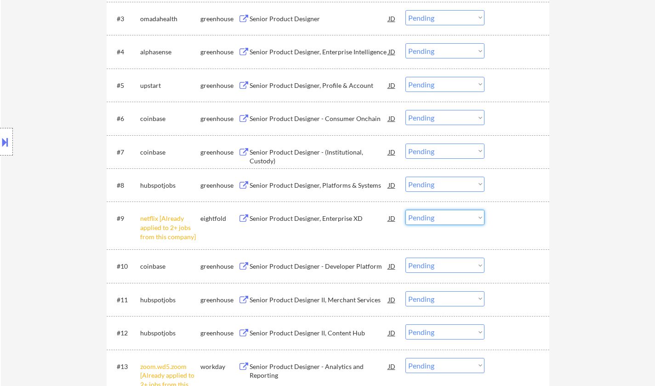
click at [452, 216] on select "Choose an option... Pending Applied Excluded (Questions) Excluded (Expired) Exc…" at bounding box center [445, 217] width 79 height 15
click at [406, 210] on select "Choose an option... Pending Applied Excluded (Questions) Excluded (Expired) Exc…" at bounding box center [445, 217] width 79 height 15
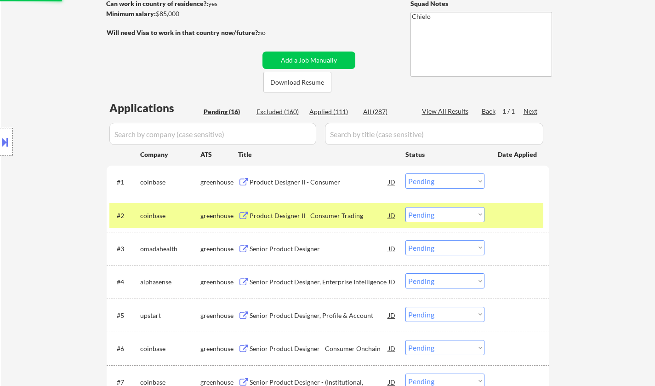
select select ""pending""
click at [293, 250] on div "Senior Product Designer" at bounding box center [319, 248] width 139 height 9
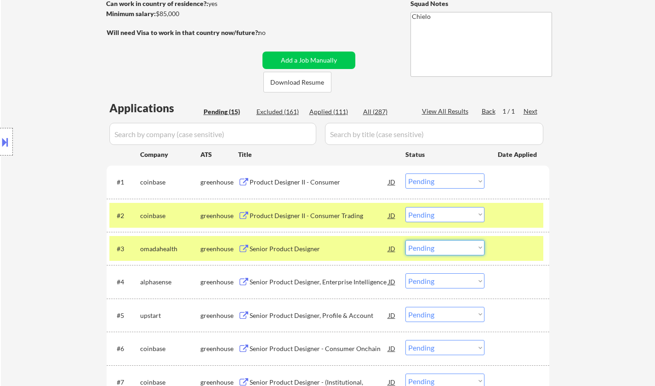
click at [432, 243] on select "Choose an option... Pending Applied Excluded (Questions) Excluded (Expired) Exc…" at bounding box center [445, 247] width 79 height 15
click at [406, 240] on select "Choose an option... Pending Applied Excluded (Questions) Excluded (Expired) Exc…" at bounding box center [445, 247] width 79 height 15
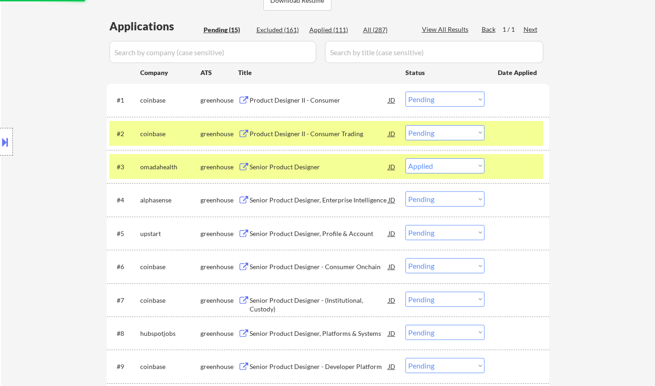
scroll to position [230, 0]
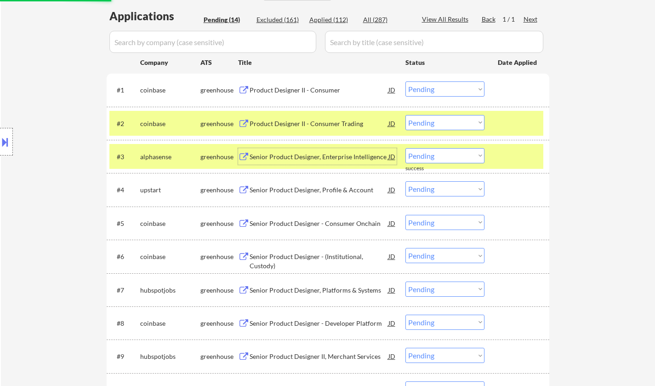
click at [294, 158] on div "Senior Product Designer, Enterprise Intelligence" at bounding box center [319, 156] width 139 height 9
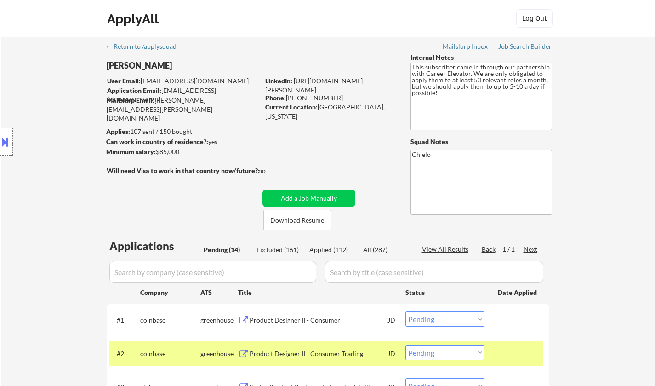
scroll to position [138, 0]
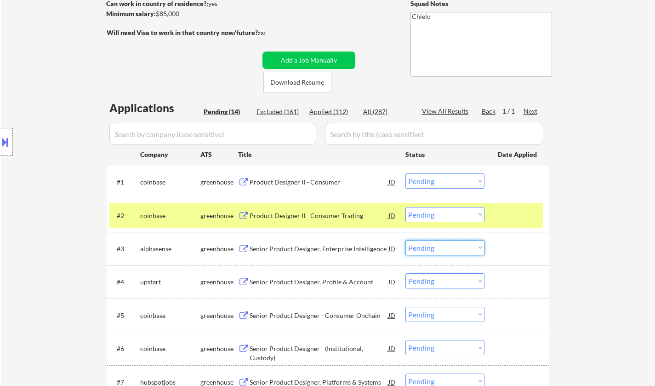
click at [432, 250] on select "Choose an option... Pending Applied Excluded (Questions) Excluded (Expired) Exc…" at bounding box center [445, 247] width 79 height 15
click at [406, 240] on select "Choose an option... Pending Applied Excluded (Questions) Excluded (Expired) Exc…" at bounding box center [445, 247] width 79 height 15
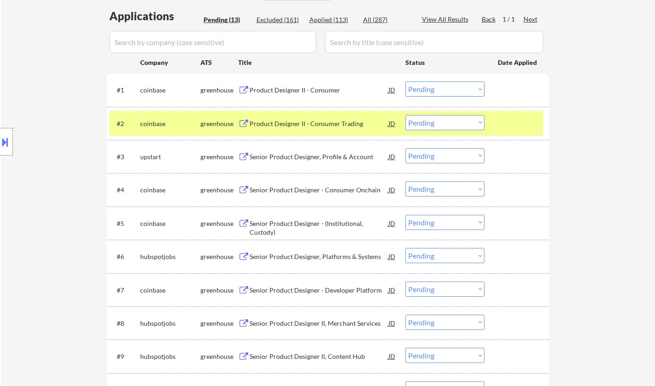
click at [326, 156] on div "Senior Product Designer, Profile & Account" at bounding box center [319, 156] width 139 height 9
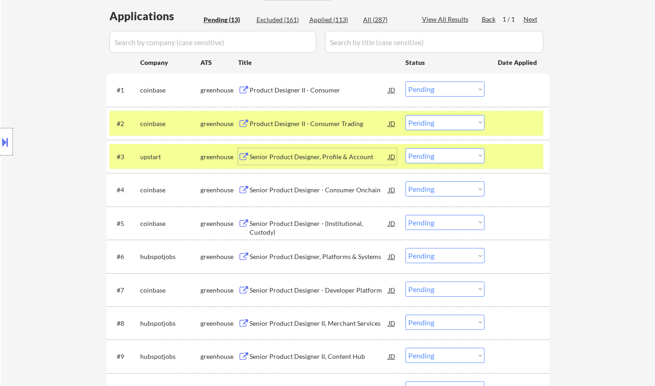
drag, startPoint x: 432, startPoint y: 150, endPoint x: 434, endPoint y: 155, distance: 5.0
click at [432, 150] on select "Choose an option... Pending Applied Excluded (Questions) Excluded (Expired) Exc…" at bounding box center [445, 155] width 79 height 15
click at [406, 148] on select "Choose an option... Pending Applied Excluded (Questions) Excluded (Expired) Exc…" at bounding box center [445, 155] width 79 height 15
select select ""pending""
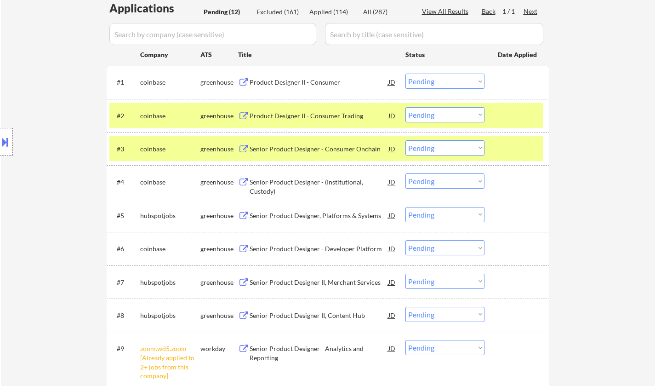
scroll to position [276, 0]
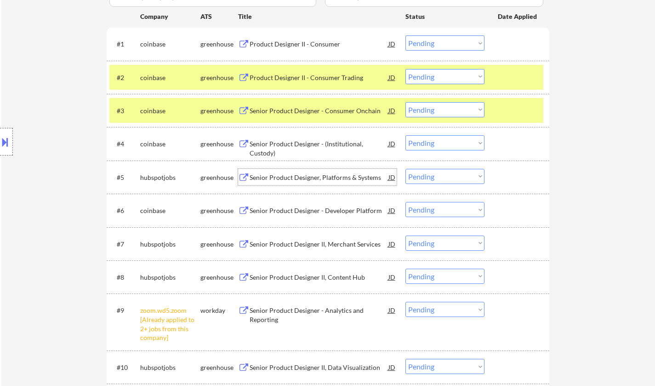
click at [311, 177] on div "Senior Product Designer, Platforms & Systems" at bounding box center [319, 177] width 139 height 9
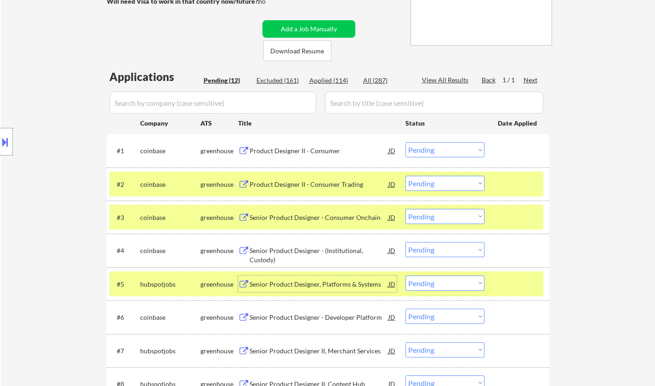
scroll to position [230, 0]
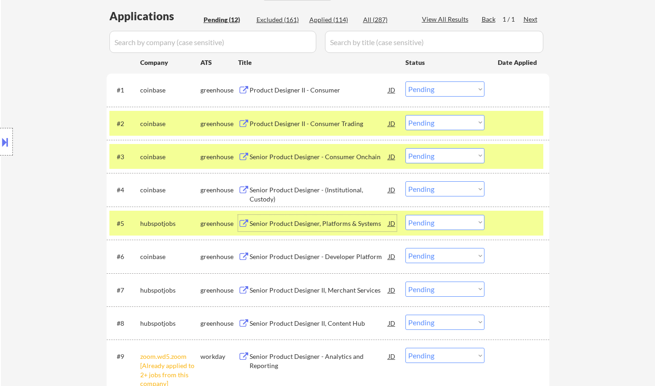
drag, startPoint x: 452, startPoint y: 218, endPoint x: 455, endPoint y: 224, distance: 7.0
click at [452, 218] on select "Choose an option... Pending Applied Excluded (Questions) Excluded (Expired) Exc…" at bounding box center [445, 222] width 79 height 15
click at [406, 215] on select "Choose an option... Pending Applied Excluded (Questions) Excluded (Expired) Exc…" at bounding box center [445, 222] width 79 height 15
select select ""pending""
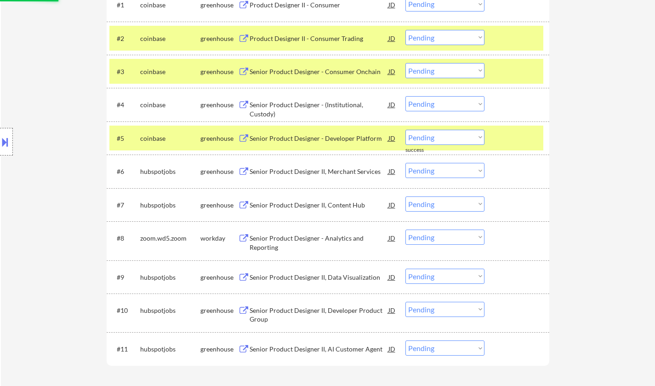
scroll to position [368, 0]
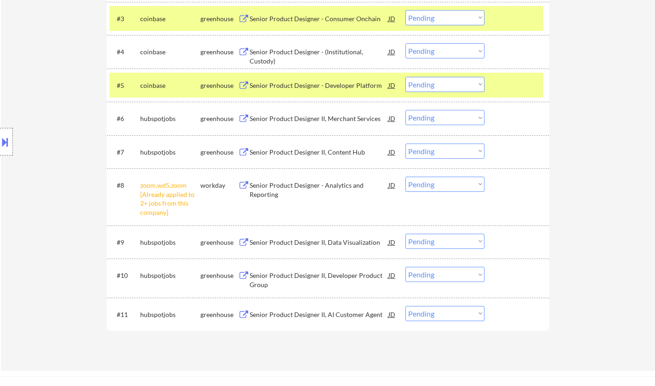
click at [438, 186] on select "Choose an option... Pending Applied Excluded (Questions) Excluded (Expired) Exc…" at bounding box center [445, 184] width 79 height 15
click at [406, 177] on select "Choose an option... Pending Applied Excluded (Questions) Excluded (Expired) Exc…" at bounding box center [445, 184] width 79 height 15
select select ""pending""
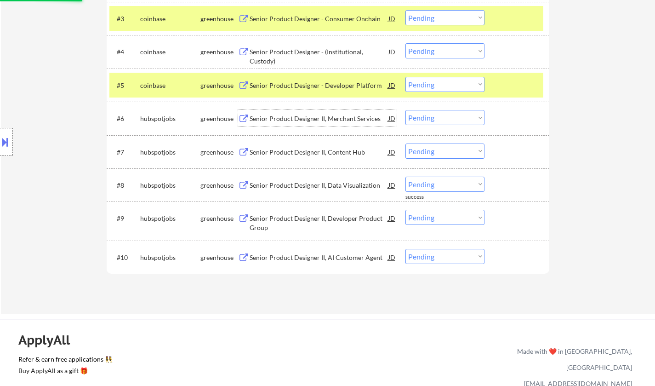
click at [272, 116] on div "Senior Product Designer II, Merchant Services" at bounding box center [319, 118] width 139 height 9
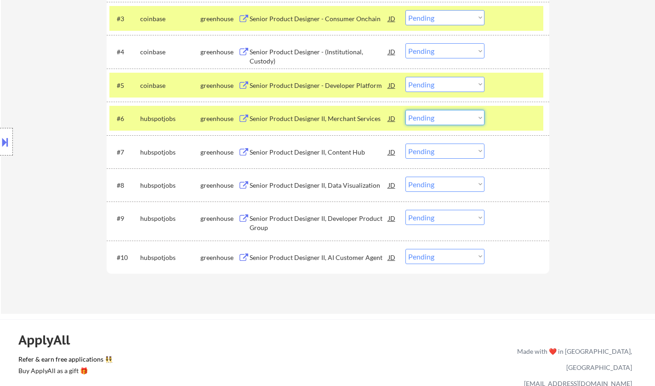
drag, startPoint x: 461, startPoint y: 115, endPoint x: 461, endPoint y: 121, distance: 5.1
click at [461, 115] on select "Choose an option... Pending Applied Excluded (Questions) Excluded (Expired) Exc…" at bounding box center [445, 117] width 79 height 15
click at [406, 110] on select "Choose an option... Pending Applied Excluded (Questions) Excluded (Expired) Exc…" at bounding box center [445, 117] width 79 height 15
select select ""pending""
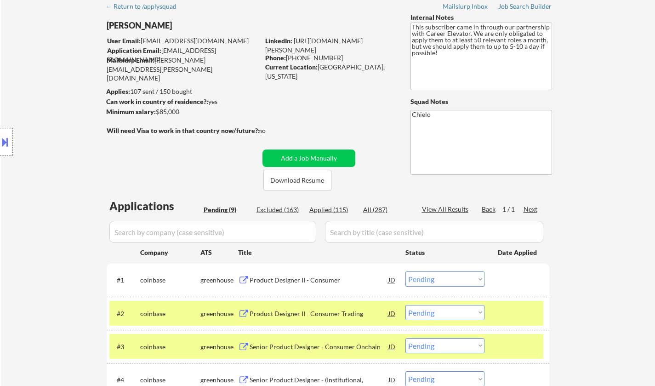
scroll to position [0, 0]
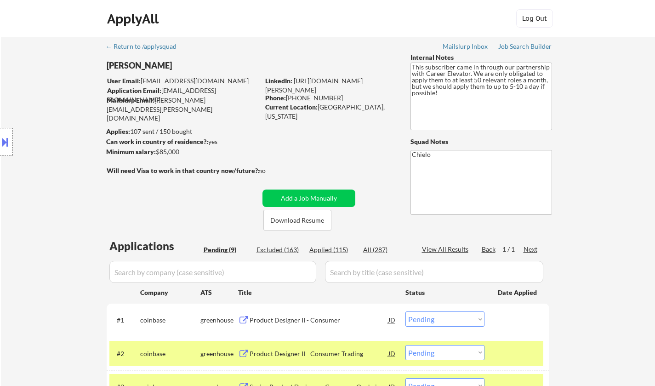
click at [326, 251] on div "Applied (115)" at bounding box center [333, 249] width 46 height 9
select select ""applied""
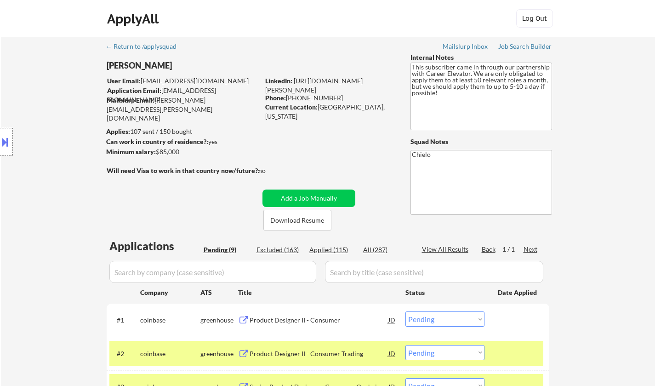
select select ""applied""
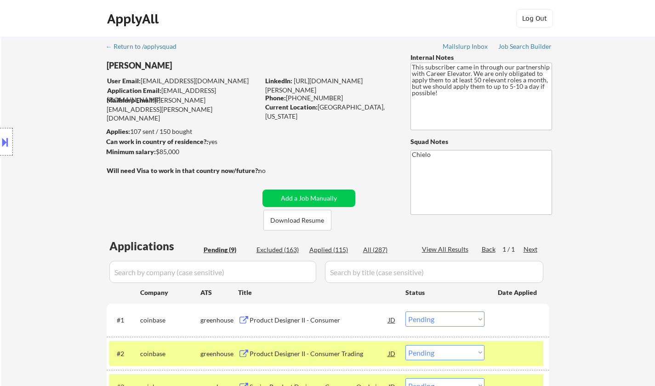
select select ""applied""
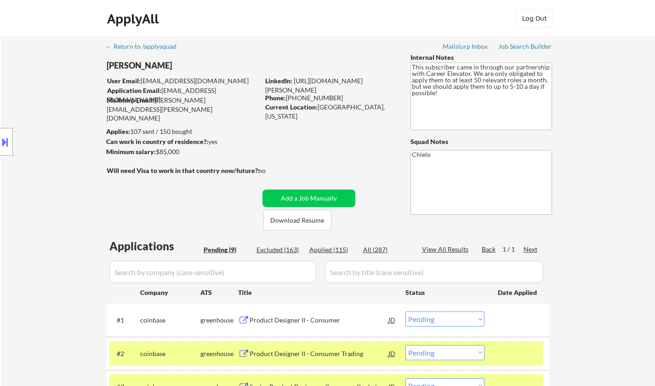
select select ""applied""
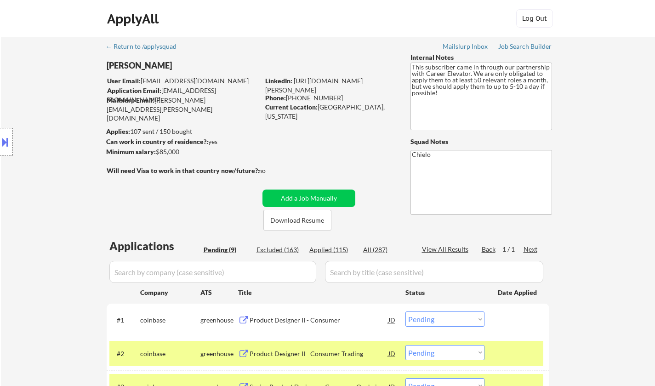
select select ""applied""
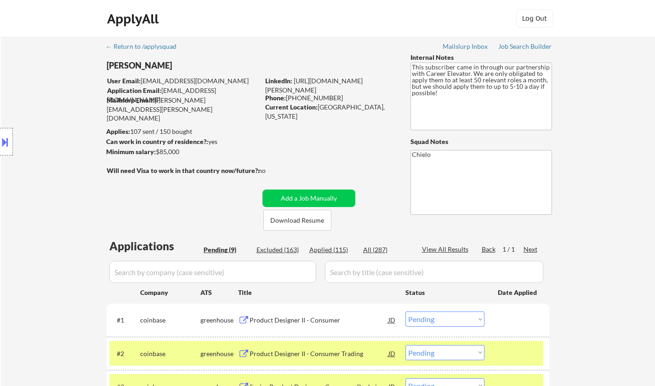
select select ""applied""
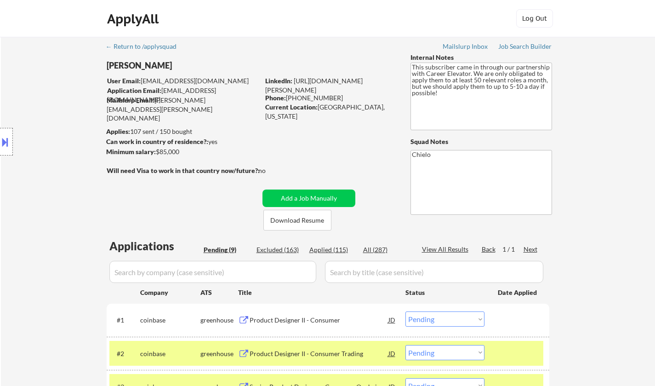
select select ""applied""
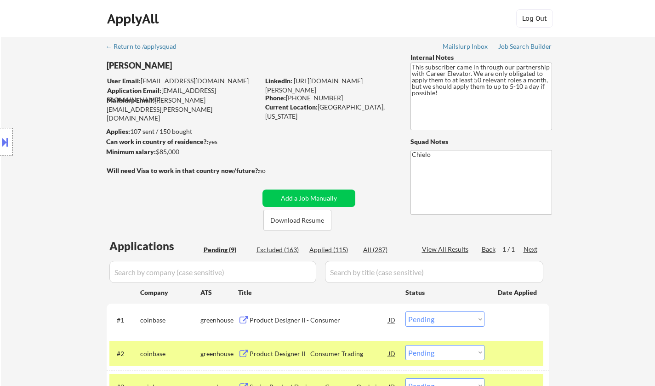
select select ""applied""
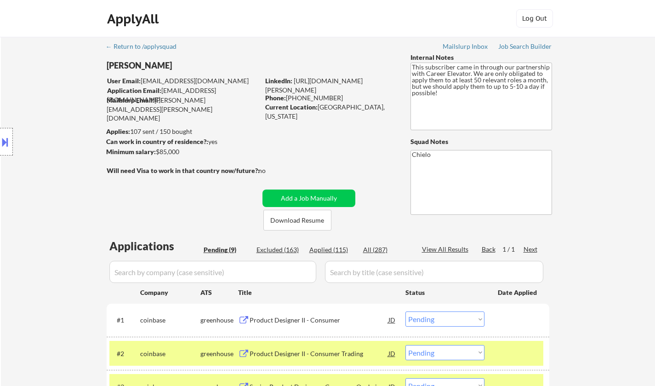
select select ""applied""
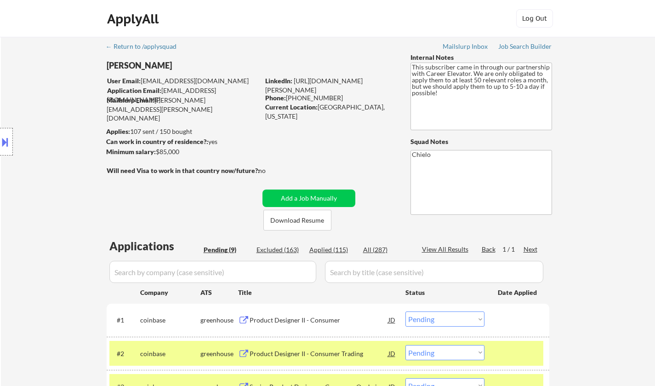
select select ""applied""
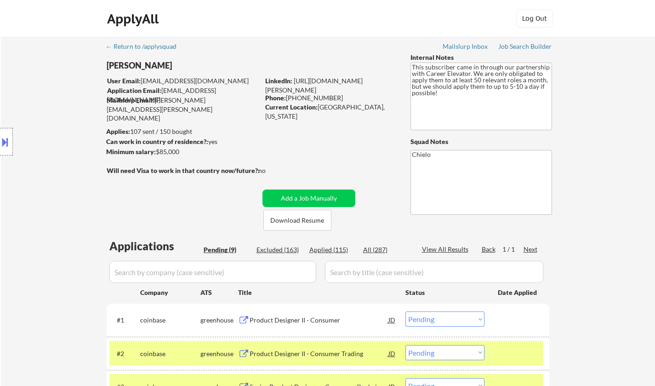
select select ""applied""
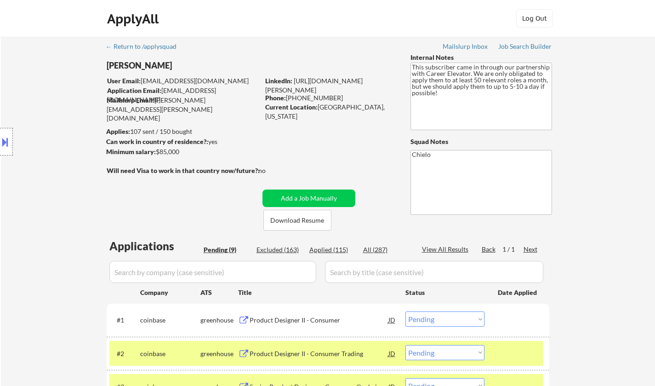
select select ""applied""
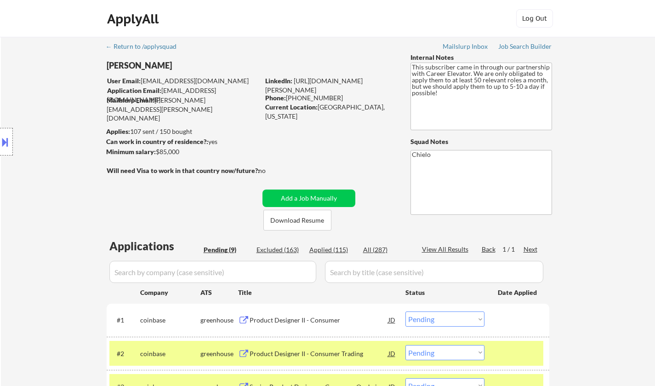
select select ""applied""
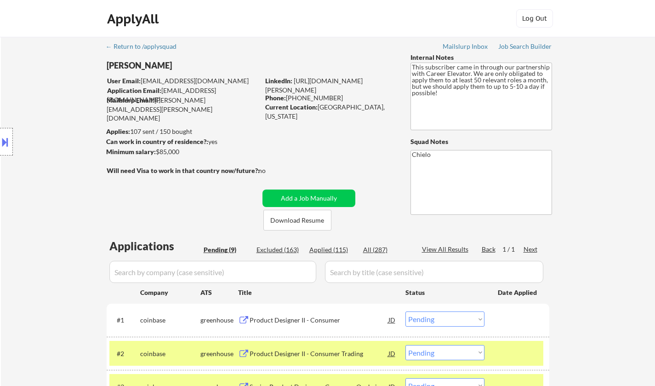
select select ""applied""
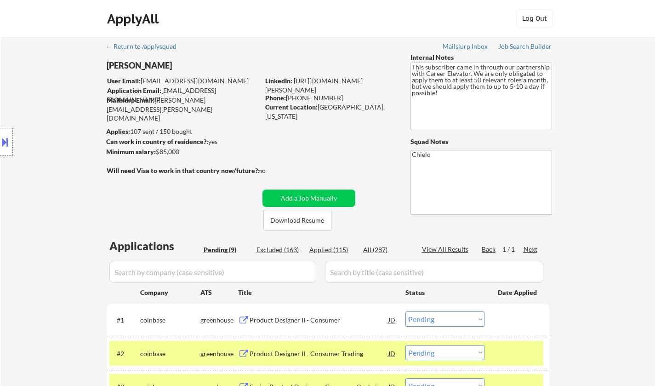
select select ""applied""
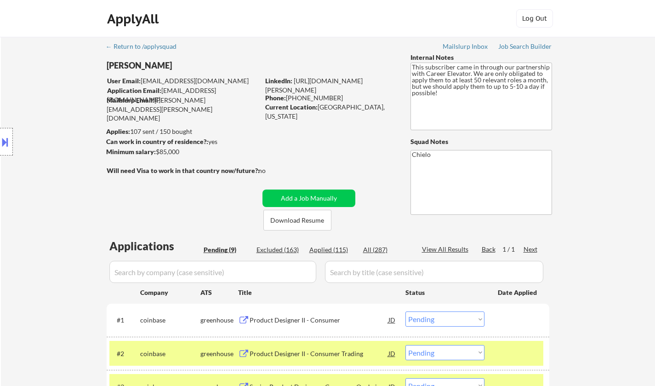
select select ""applied""
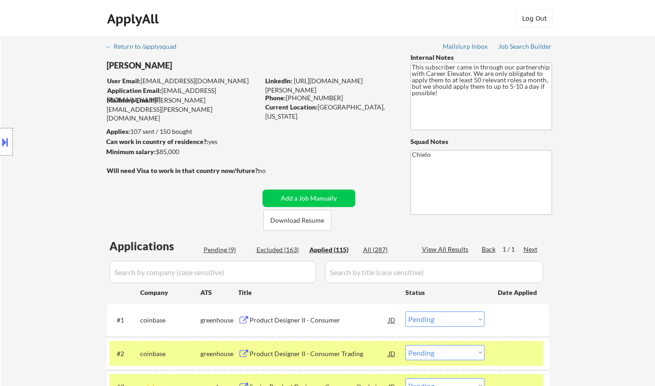
select select ""applied""
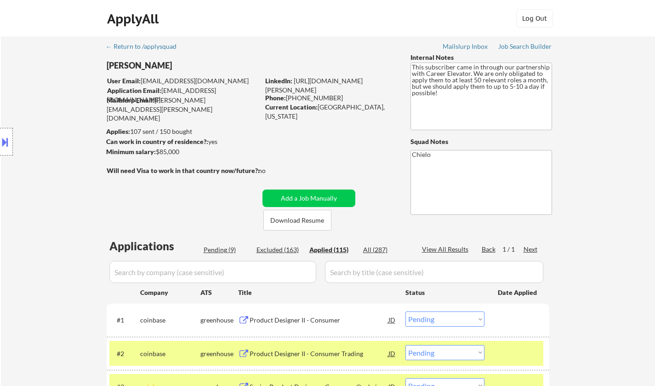
select select ""applied""
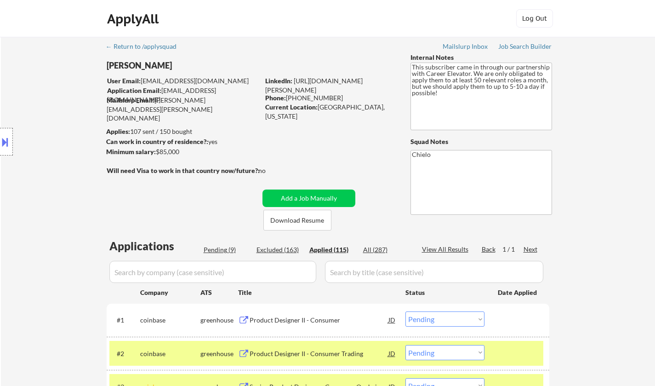
select select ""applied""
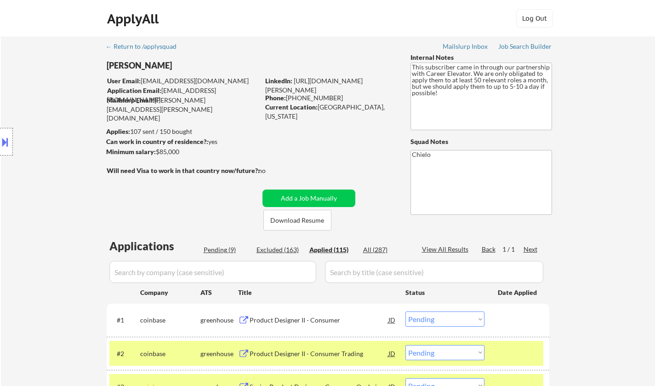
select select ""applied""
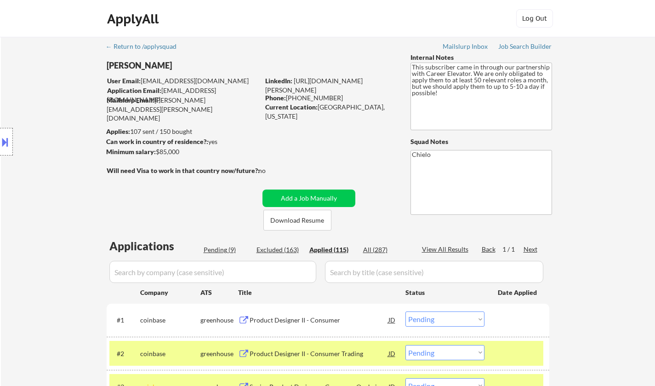
select select ""applied""
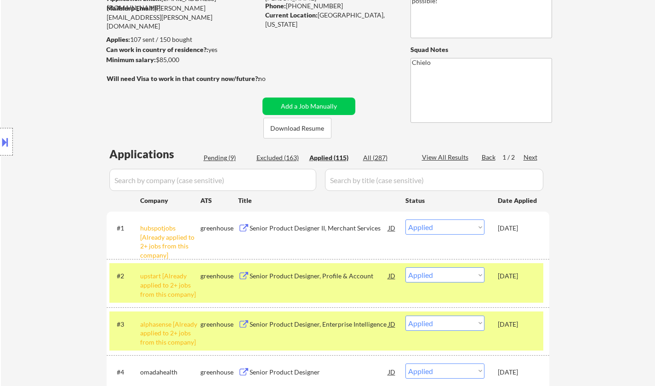
click at [338, 227] on div "Senior Product Designer II, Merchant Services" at bounding box center [319, 228] width 139 height 9
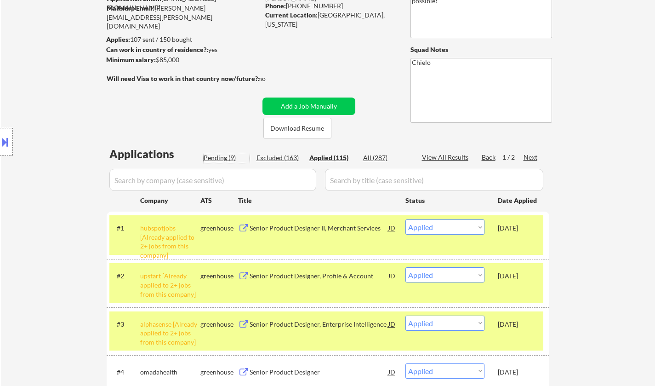
click at [205, 154] on div "Pending (9)" at bounding box center [227, 157] width 46 height 9
select select ""pending""
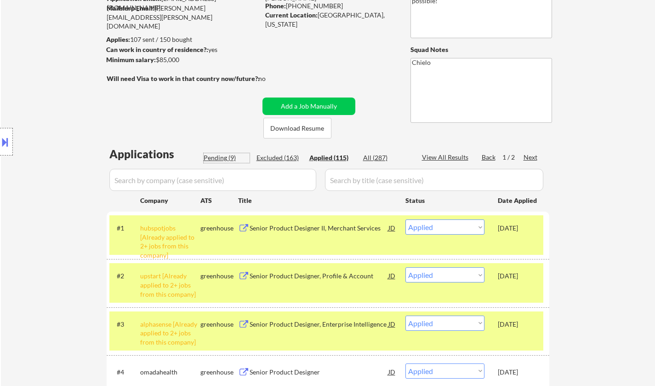
select select ""pending""
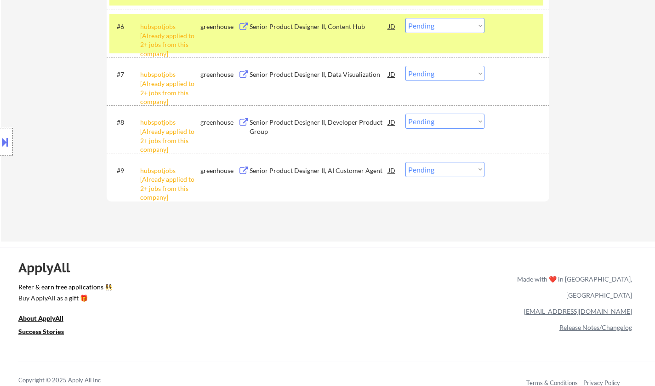
scroll to position [322, 0]
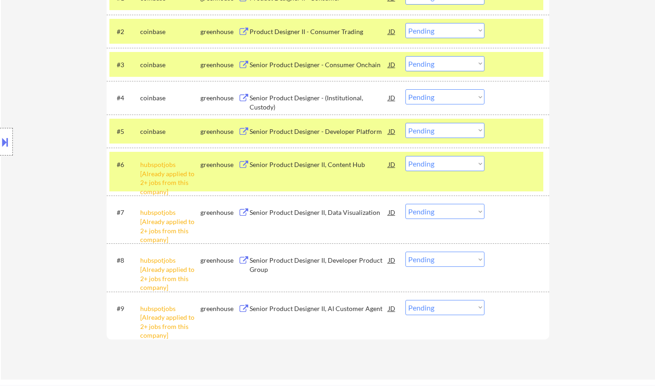
click at [465, 160] on select "Choose an option... Pending Applied Excluded (Questions) Excluded (Expired) Exc…" at bounding box center [445, 163] width 79 height 15
click at [406, 156] on select "Choose an option... Pending Applied Excluded (Questions) Excluded (Expired) Exc…" at bounding box center [445, 163] width 79 height 15
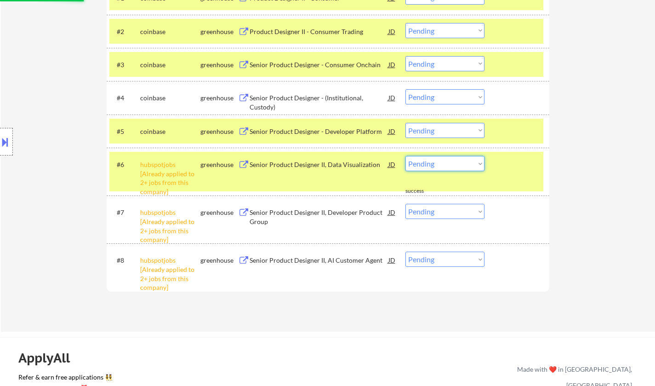
click at [443, 157] on select "Choose an option... Pending Applied Excluded (Questions) Excluded (Expired) Exc…" at bounding box center [445, 163] width 79 height 15
click at [406, 156] on select "Choose an option... Pending Applied Excluded (Questions) Excluded (Expired) Exc…" at bounding box center [445, 163] width 79 height 15
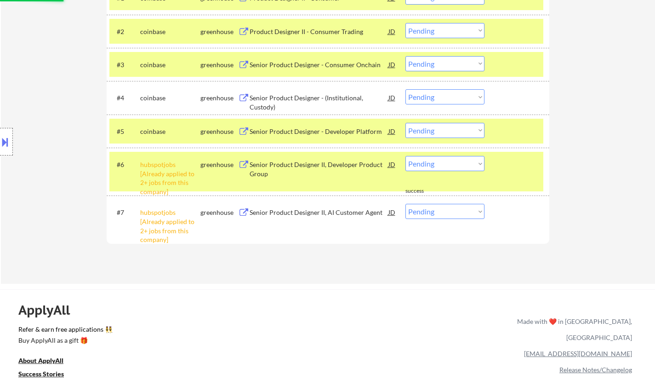
click at [446, 164] on select "Choose an option... Pending Applied Excluded (Questions) Excluded (Expired) Exc…" at bounding box center [445, 163] width 79 height 15
click at [406, 156] on select "Choose an option... Pending Applied Excluded (Questions) Excluded (Expired) Exc…" at bounding box center [445, 163] width 79 height 15
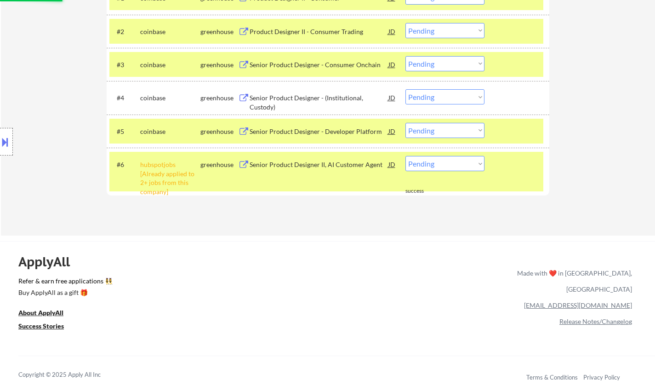
drag, startPoint x: 442, startPoint y: 162, endPoint x: 444, endPoint y: 170, distance: 7.7
click at [441, 162] on select "Choose an option... Pending Applied Excluded (Questions) Excluded (Expired) Exc…" at bounding box center [445, 163] width 79 height 15
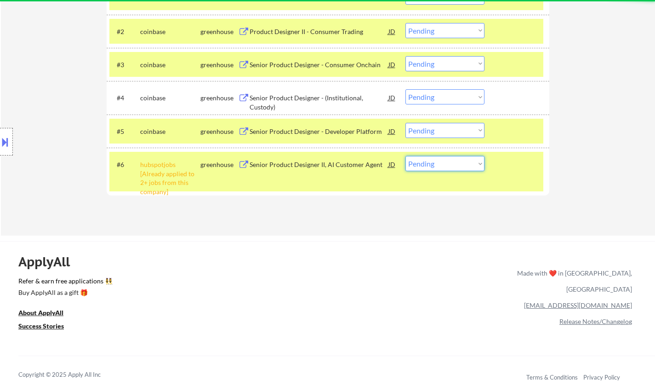
select select ""excluded__other_""
click at [406, 156] on select "Choose an option... Pending Applied Excluded (Questions) Excluded (Expired) Exc…" at bounding box center [445, 163] width 79 height 15
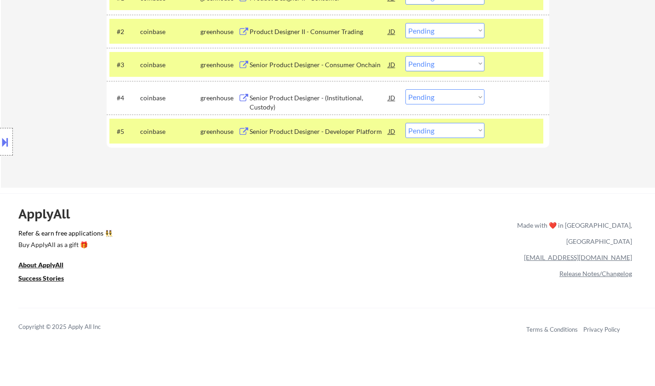
scroll to position [138, 0]
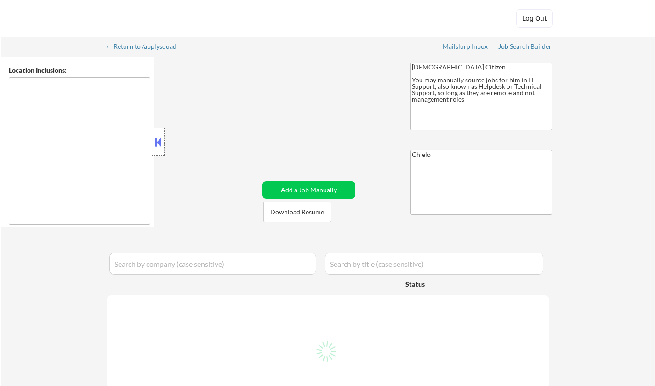
type textarea "Bellingham, WA Ferndale, WA Lynden, WA Blaine, WA Everson, WA Nooksack, WA Suma…"
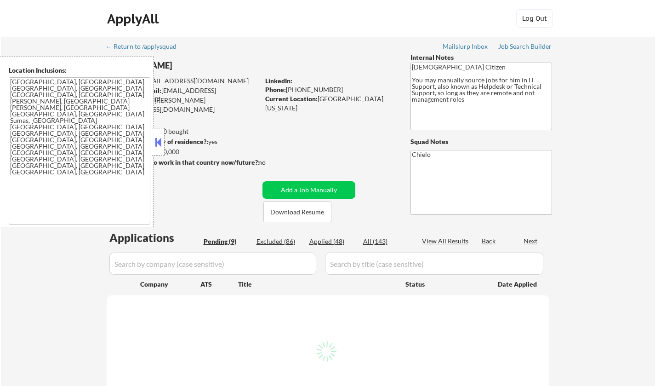
select select ""pending""
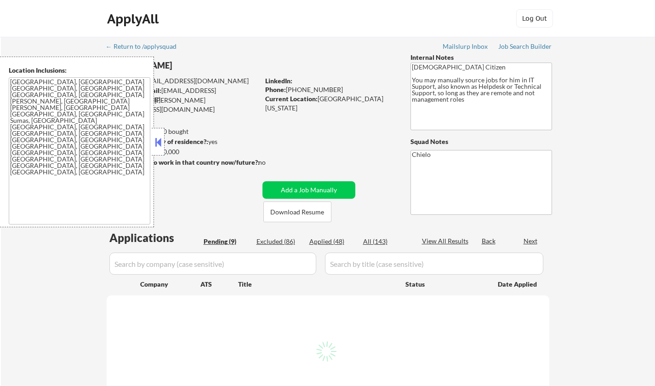
select select ""pending""
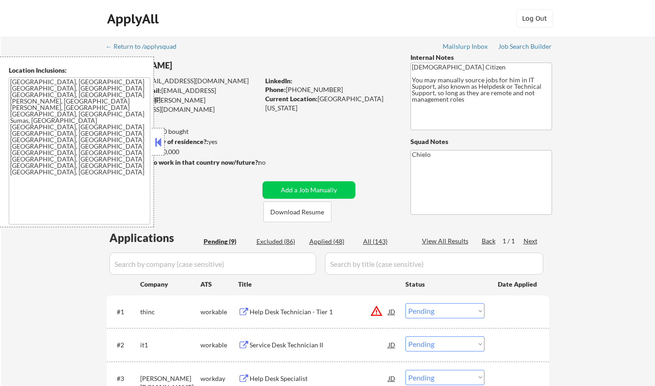
click at [158, 145] on button at bounding box center [158, 142] width 10 height 14
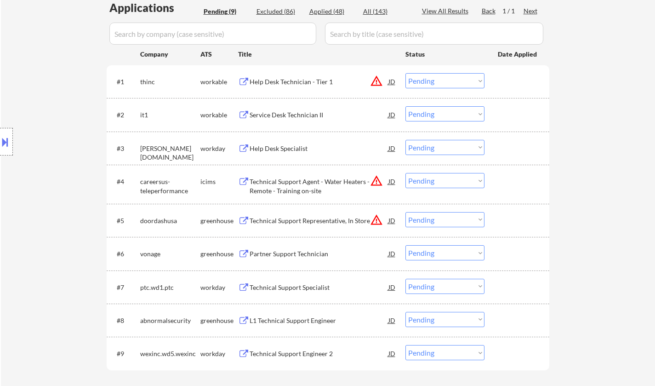
scroll to position [138, 0]
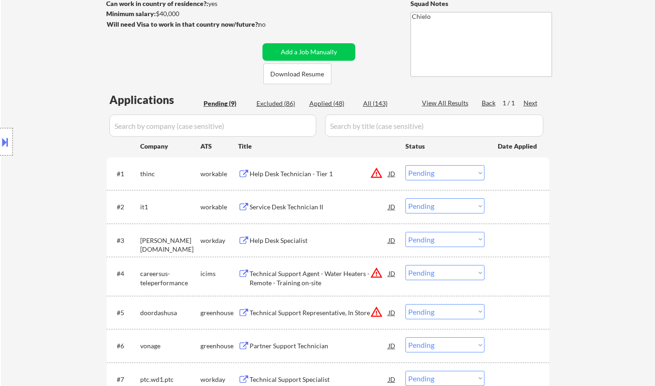
click at [0, 141] on button at bounding box center [5, 141] width 10 height 15
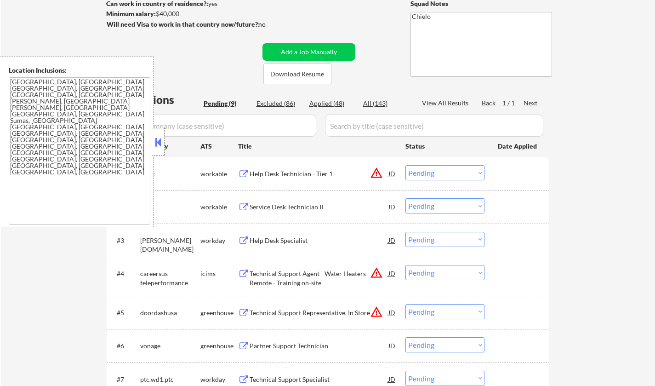
click at [161, 142] on button at bounding box center [158, 142] width 10 height 14
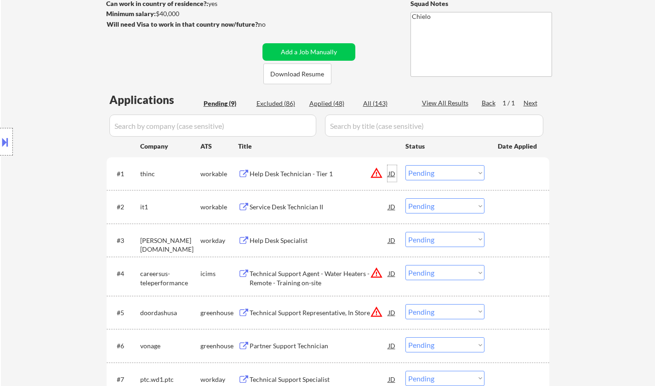
click at [391, 176] on div "JD" at bounding box center [392, 173] width 9 height 17
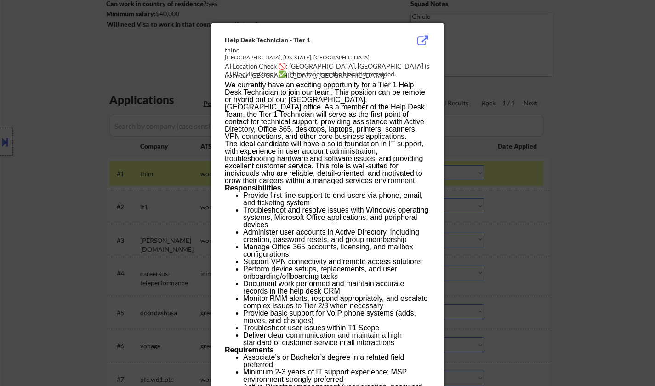
click at [583, 214] on div at bounding box center [327, 193] width 655 height 386
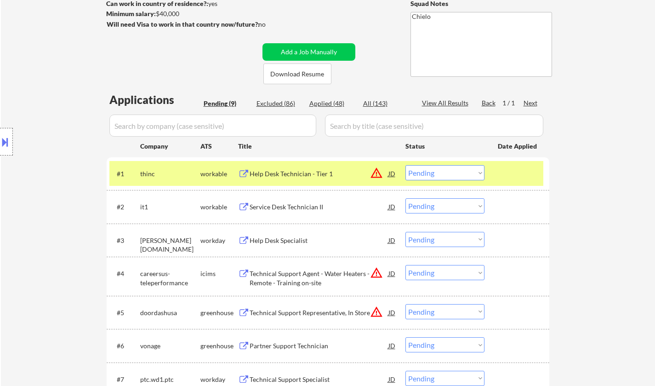
drag, startPoint x: 459, startPoint y: 172, endPoint x: 463, endPoint y: 180, distance: 9.3
click at [459, 172] on select "Choose an option... Pending Applied Excluded (Questions) Excluded (Expired) Exc…" at bounding box center [445, 172] width 79 height 15
click at [406, 165] on select "Choose an option... Pending Applied Excluded (Questions) Excluded (Expired) Exc…" at bounding box center [445, 172] width 79 height 15
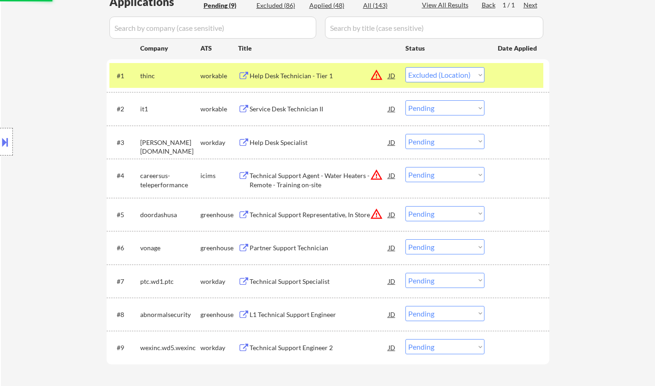
scroll to position [276, 0]
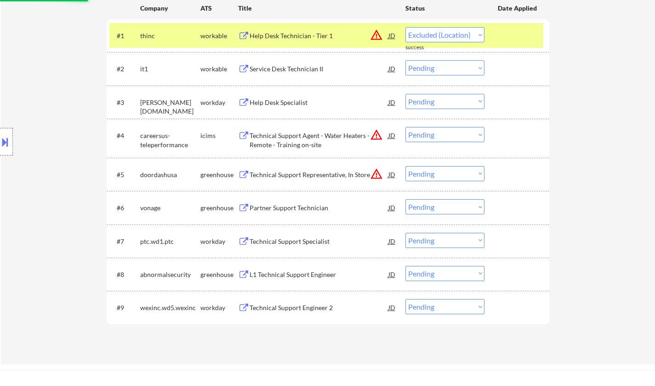
select select ""pending""
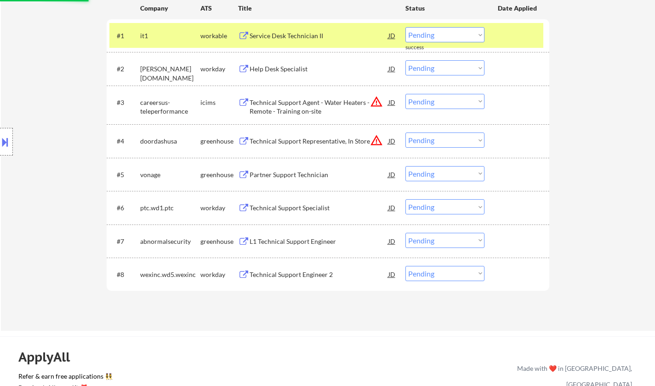
click at [390, 101] on div "JD" at bounding box center [392, 102] width 9 height 17
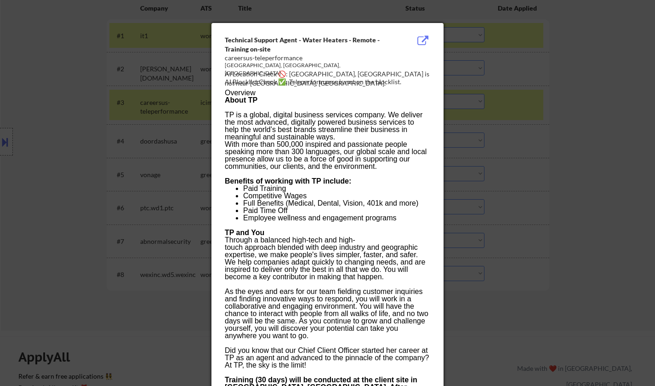
click at [597, 195] on div at bounding box center [327, 193] width 655 height 386
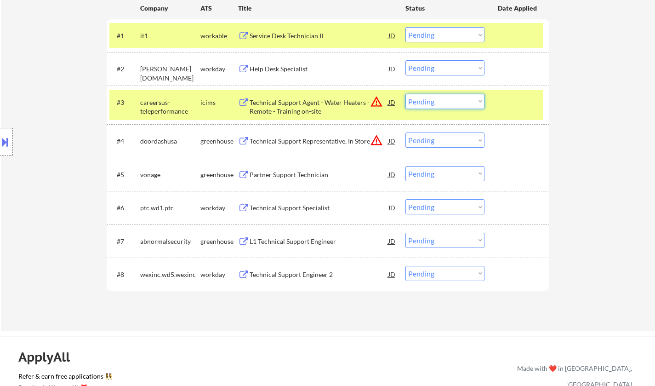
click at [456, 100] on select "Choose an option... Pending Applied Excluded (Questions) Excluded (Expired) Exc…" at bounding box center [445, 101] width 79 height 15
click at [406, 94] on select "Choose an option... Pending Applied Excluded (Questions) Excluded (Expired) Exc…" at bounding box center [445, 101] width 79 height 15
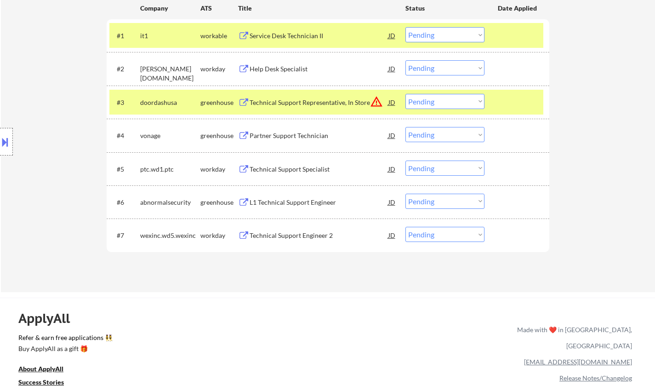
click at [392, 103] on div "JD" at bounding box center [392, 102] width 9 height 17
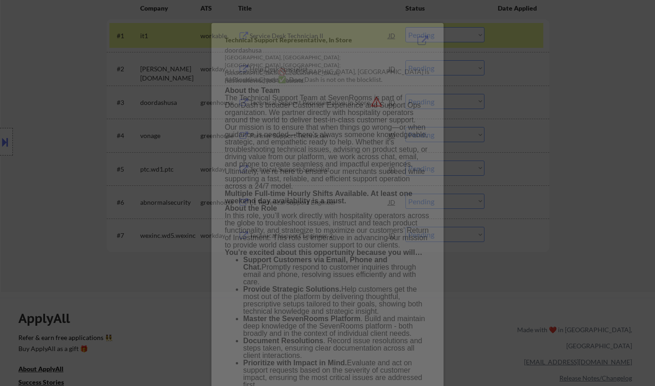
click at [589, 189] on div at bounding box center [327, 193] width 655 height 386
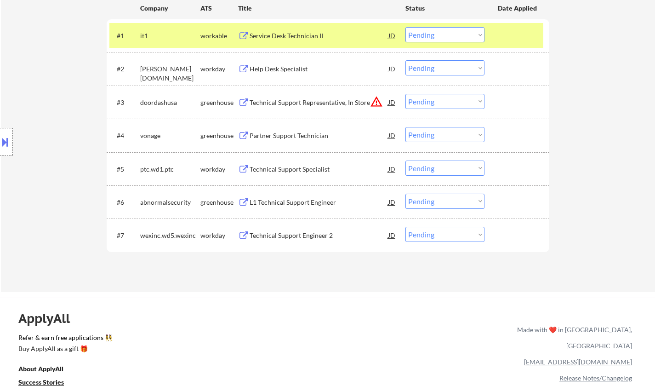
click at [388, 99] on div "JD" at bounding box center [392, 102] width 9 height 17
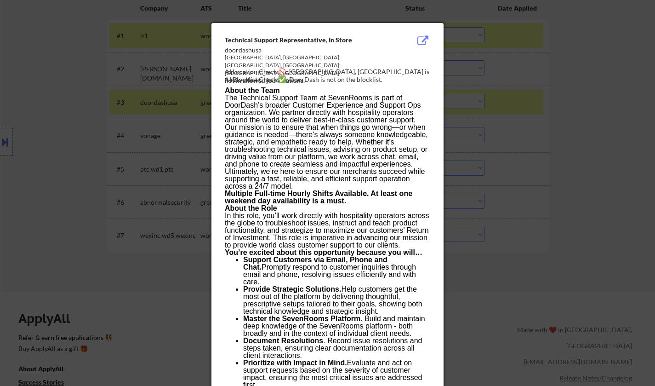
click at [587, 182] on div at bounding box center [327, 193] width 655 height 386
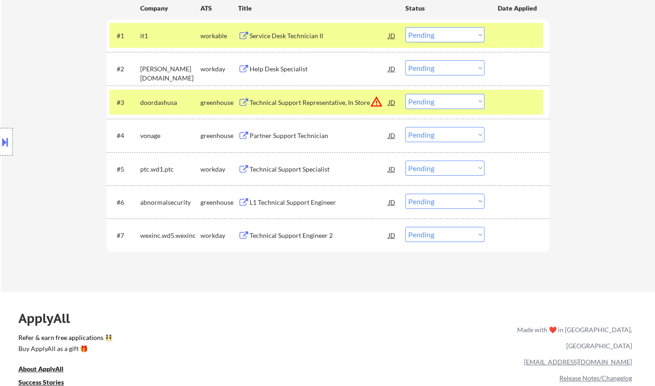
click at [442, 104] on select "Choose an option... Pending Applied Excluded (Questions) Excluded (Expired) Exc…" at bounding box center [445, 101] width 79 height 15
click at [406, 94] on select "Choose an option... Pending Applied Excluded (Questions) Excluded (Expired) Exc…" at bounding box center [445, 101] width 79 height 15
select select ""pending""
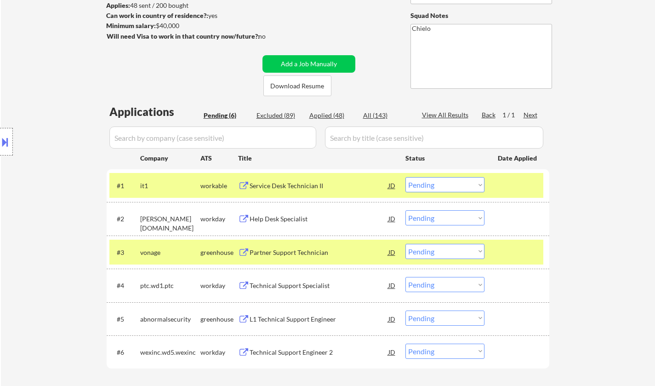
scroll to position [92, 0]
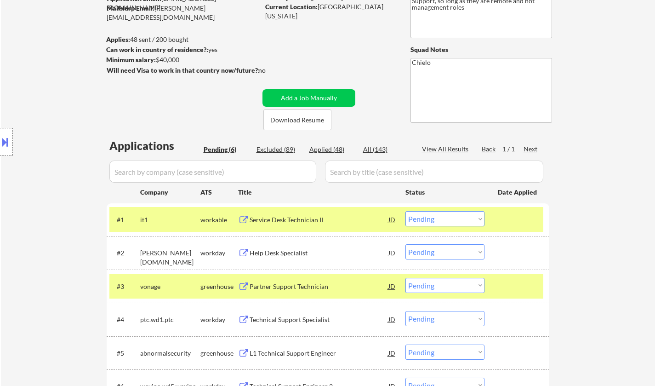
click at [302, 219] on div "Service Desk Technician II" at bounding box center [319, 219] width 139 height 9
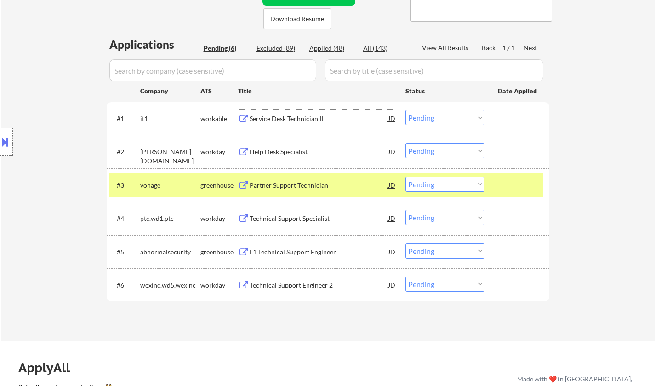
scroll to position [230, 0]
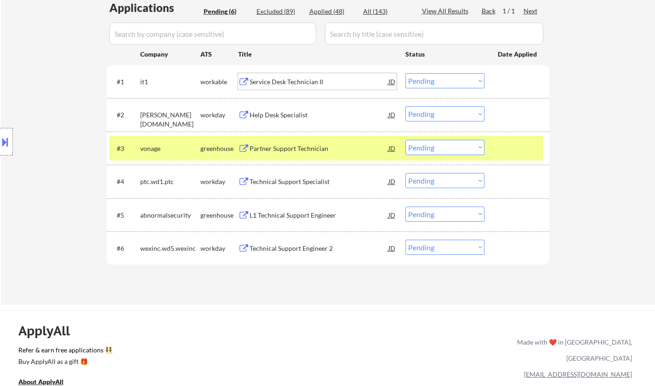
drag, startPoint x: 419, startPoint y: 78, endPoint x: 429, endPoint y: 87, distance: 14.3
click at [419, 78] on select "Choose an option... Pending Applied Excluded (Questions) Excluded (Expired) Exc…" at bounding box center [445, 80] width 79 height 15
click at [406, 73] on select "Choose an option... Pending Applied Excluded (Questions) Excluded (Expired) Exc…" at bounding box center [445, 80] width 79 height 15
select select ""pending""
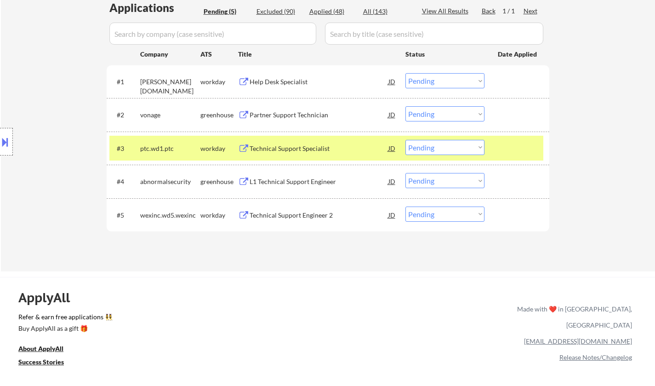
click at [291, 117] on div "Partner Support Technician" at bounding box center [319, 114] width 139 height 9
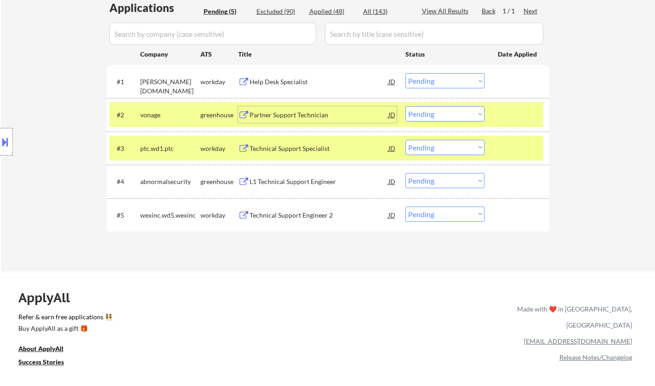
click at [434, 115] on select "Choose an option... Pending Applied Excluded (Questions) Excluded (Expired) Exc…" at bounding box center [445, 113] width 79 height 15
click at [406, 106] on select "Choose an option... Pending Applied Excluded (Questions) Excluded (Expired) Exc…" at bounding box center [445, 113] width 79 height 15
select select ""pending""
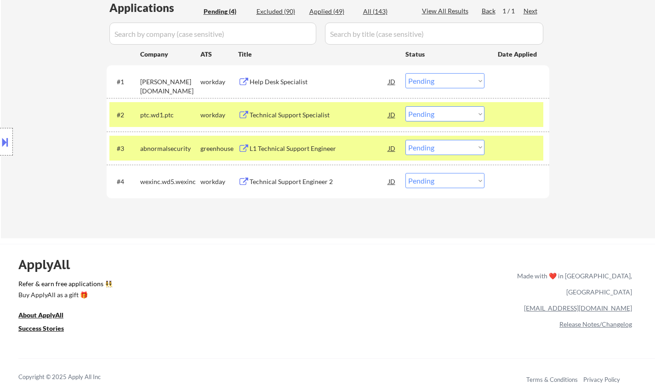
click at [301, 150] on div "L1 Technical Support Engineer" at bounding box center [319, 148] width 139 height 9
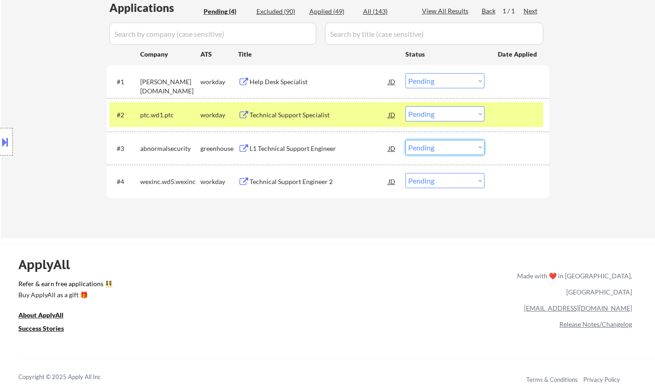
drag, startPoint x: 420, startPoint y: 149, endPoint x: 420, endPoint y: 154, distance: 5.5
click at [420, 149] on select "Choose an option... Pending Applied Excluded (Questions) Excluded (Expired) Exc…" at bounding box center [445, 147] width 79 height 15
click at [406, 140] on select "Choose an option... Pending Applied Excluded (Questions) Excluded (Expired) Exc…" at bounding box center [445, 147] width 79 height 15
select select ""pending""
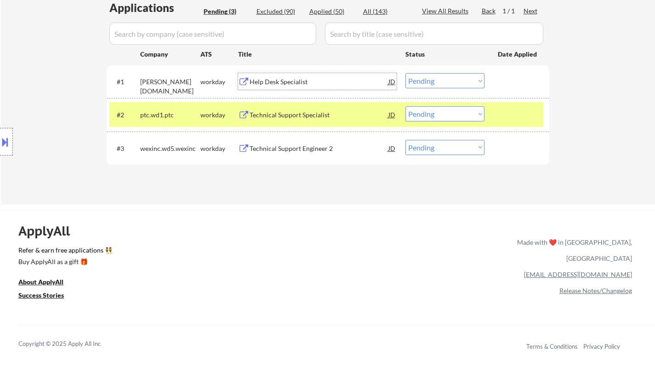
click at [287, 82] on div "Help Desk Specialist" at bounding box center [319, 81] width 139 height 9
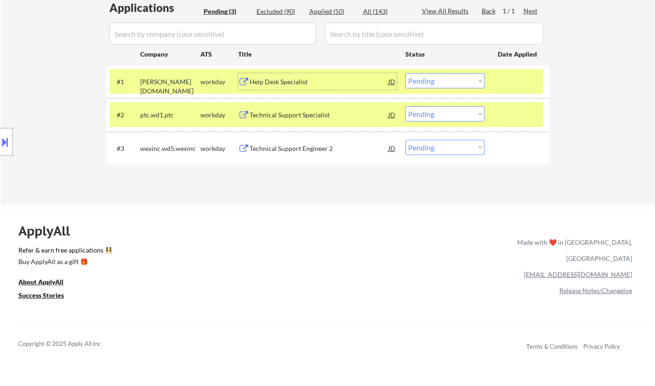
click at [428, 77] on select "Choose an option... Pending Applied Excluded (Questions) Excluded (Expired) Exc…" at bounding box center [445, 80] width 79 height 15
click at [406, 73] on select "Choose an option... Pending Applied Excluded (Questions) Excluded (Expired) Exc…" at bounding box center [445, 80] width 79 height 15
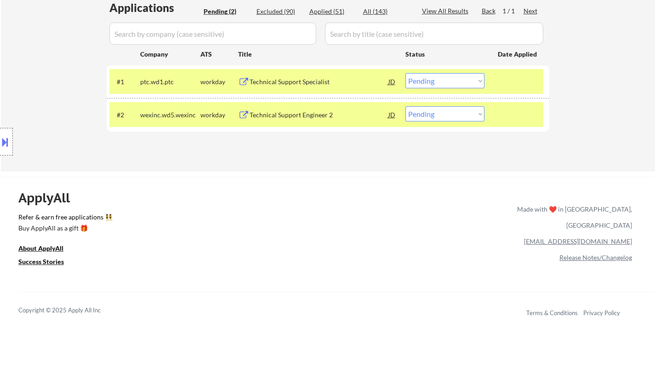
click at [307, 81] on div "Technical Support Specialist" at bounding box center [319, 81] width 139 height 9
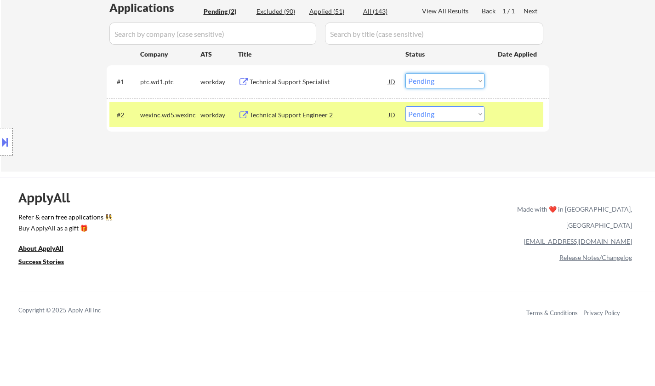
drag, startPoint x: 435, startPoint y: 82, endPoint x: 441, endPoint y: 86, distance: 7.2
click at [435, 82] on select "Choose an option... Pending Applied Excluded (Questions) Excluded (Expired) Exc…" at bounding box center [445, 80] width 79 height 15
click at [406, 73] on select "Choose an option... Pending Applied Excluded (Questions) Excluded (Expired) Exc…" at bounding box center [445, 80] width 79 height 15
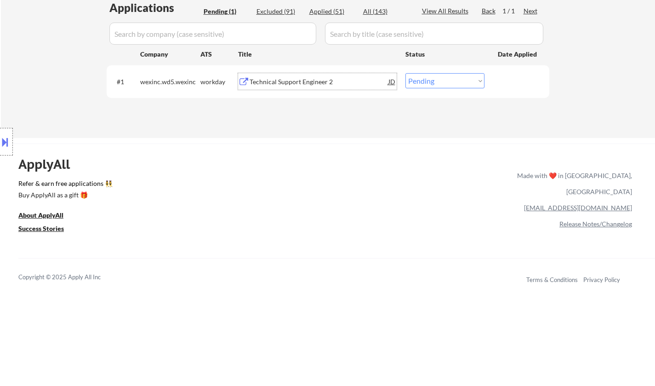
click at [290, 85] on div "Technical Support Engineer 2" at bounding box center [319, 81] width 139 height 9
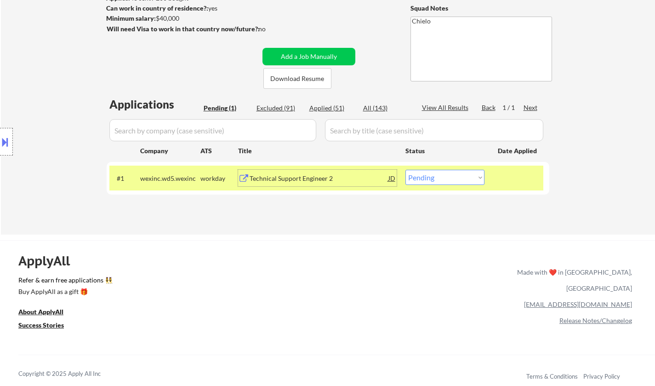
scroll to position [184, 0]
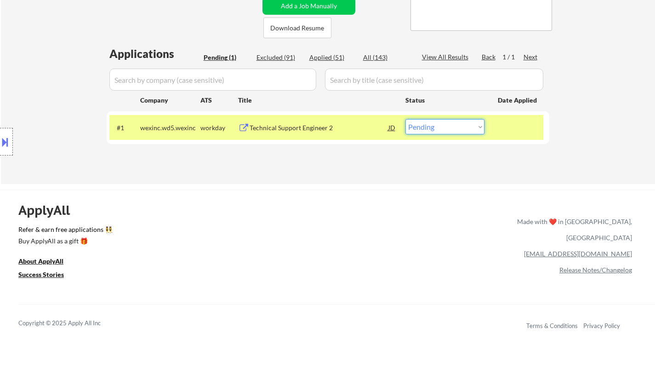
click at [465, 126] on select "Choose an option... Pending Applied Excluded (Questions) Excluded (Expired) Exc…" at bounding box center [445, 126] width 79 height 15
select select ""applied""
click at [406, 119] on select "Choose an option... Pending Applied Excluded (Questions) Excluded (Expired) Exc…" at bounding box center [445, 126] width 79 height 15
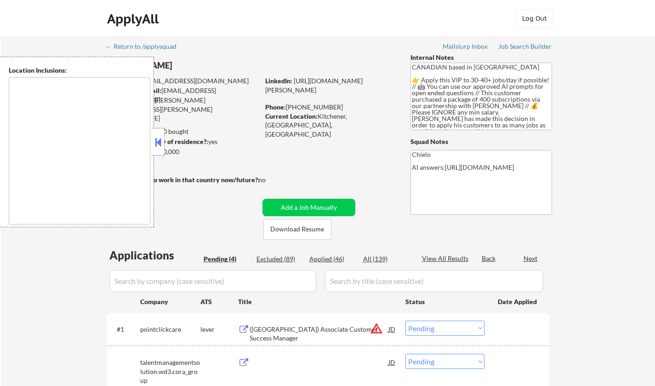
select select ""pending""
click at [154, 145] on button at bounding box center [158, 142] width 10 height 14
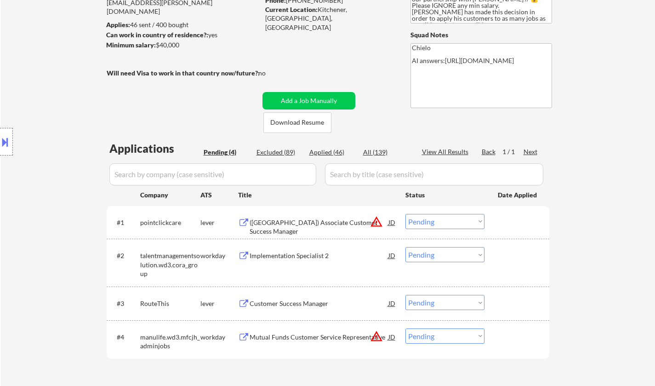
scroll to position [138, 0]
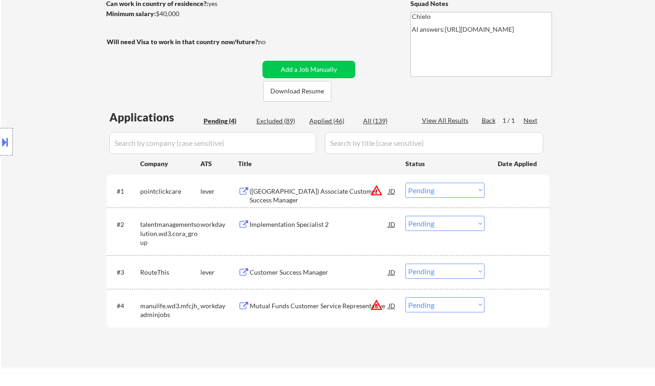
click at [286, 272] on div "Customer Success Manager" at bounding box center [319, 272] width 139 height 9
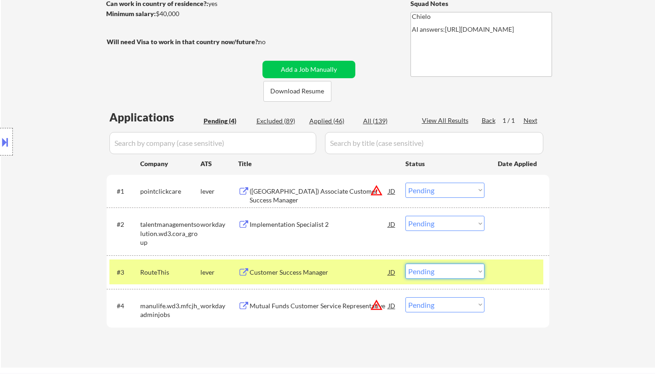
click at [431, 273] on select "Choose an option... Pending Applied Excluded (Questions) Excluded (Expired) Exc…" at bounding box center [445, 271] width 79 height 15
click at [406, 264] on select "Choose an option... Pending Applied Excluded (Questions) Excluded (Expired) Exc…" at bounding box center [445, 271] width 79 height 15
select select ""pending""
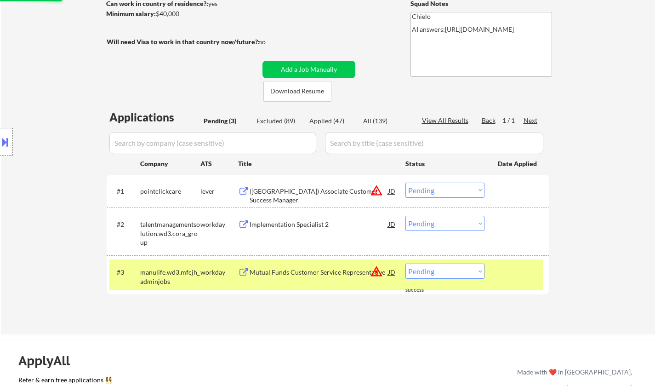
click at [295, 225] on div "Implementation Specialist 2" at bounding box center [319, 224] width 139 height 9
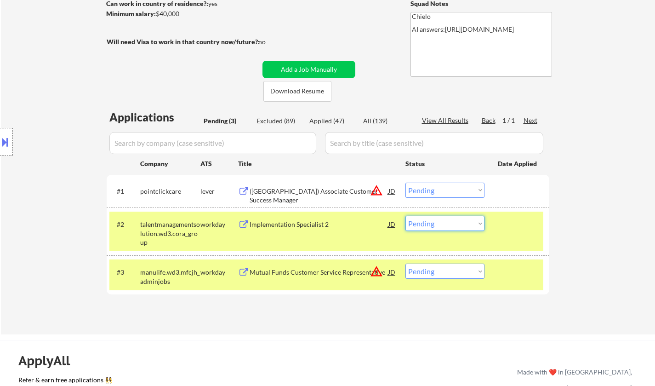
click at [449, 231] on select "Choose an option... Pending Applied Excluded (Questions) Excluded (Expired) Exc…" at bounding box center [445, 223] width 79 height 15
click at [406, 216] on select "Choose an option... Pending Applied Excluded (Questions) Excluded (Expired) Exc…" at bounding box center [445, 223] width 79 height 15
select select ""pending""
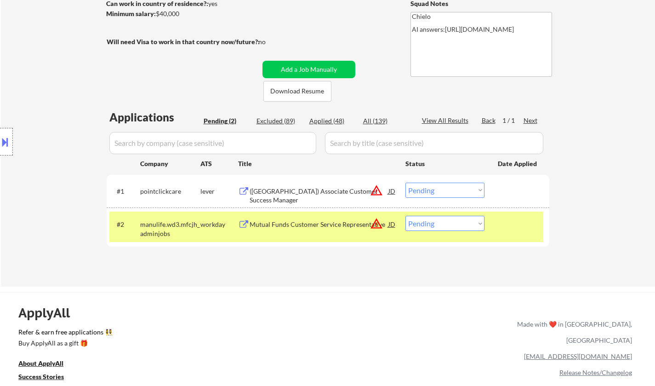
click at [0, 131] on div at bounding box center [6, 142] width 13 height 28
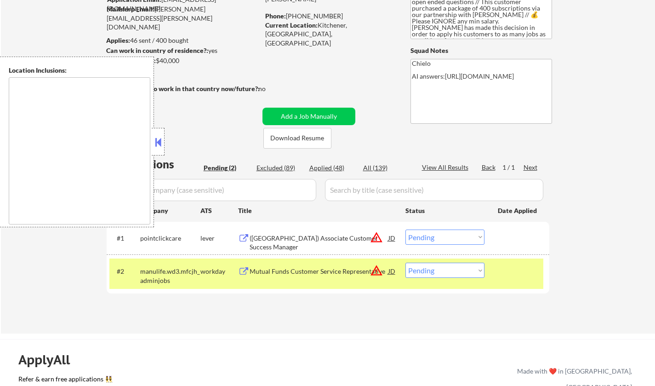
scroll to position [92, 0]
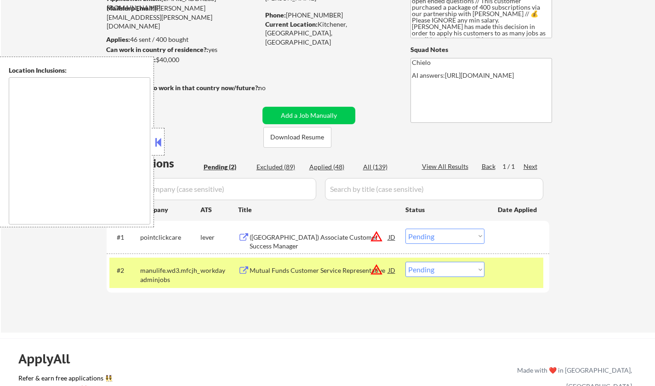
click at [390, 235] on div "JD" at bounding box center [392, 237] width 9 height 17
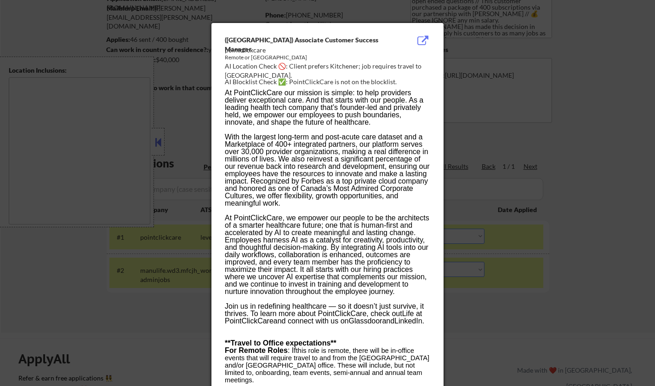
click at [504, 264] on div at bounding box center [327, 193] width 655 height 386
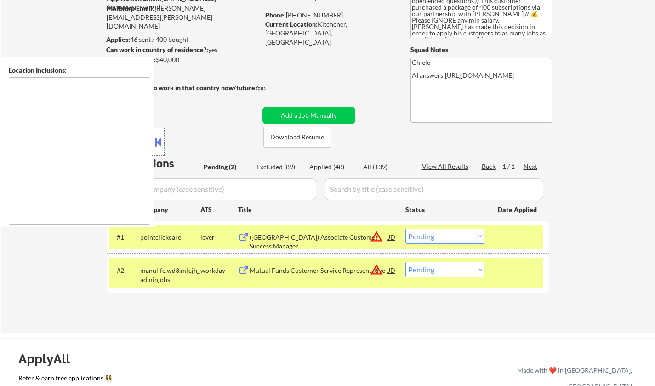
click at [454, 234] on select "Choose an option... Pending Applied Excluded (Questions) Excluded (Expired) Exc…" at bounding box center [445, 236] width 79 height 15
click at [406, 229] on select "Choose an option... Pending Applied Excluded (Questions) Excluded (Expired) Exc…" at bounding box center [445, 236] width 79 height 15
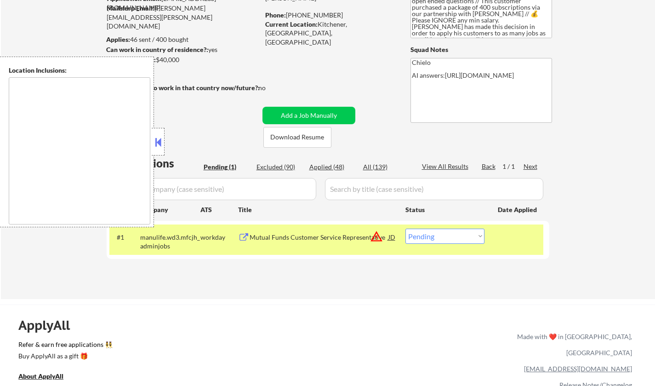
click at [386, 239] on div "Mutual Funds Customer Service Representative" at bounding box center [319, 237] width 139 height 9
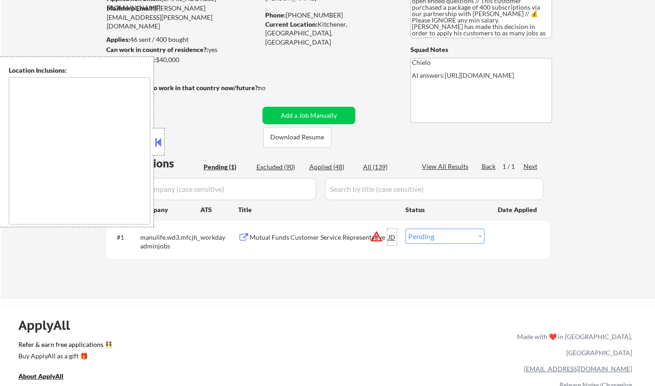
click at [390, 236] on div "JD" at bounding box center [392, 237] width 9 height 17
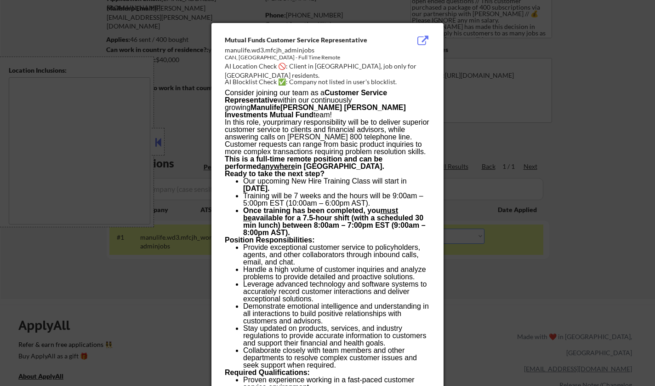
click at [644, 264] on div at bounding box center [327, 193] width 655 height 386
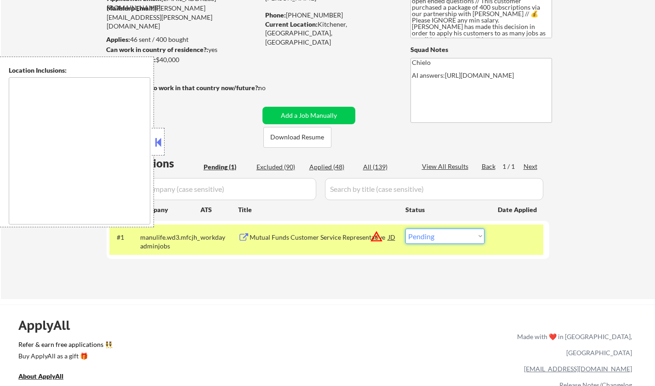
click at [453, 238] on select "Choose an option... Pending Applied Excluded (Questions) Excluded (Expired) Exc…" at bounding box center [445, 236] width 79 height 15
select select ""excluded__location_""
click at [406, 229] on select "Choose an option... Pending Applied Excluded (Questions) Excluded (Expired) Exc…" at bounding box center [445, 236] width 79 height 15
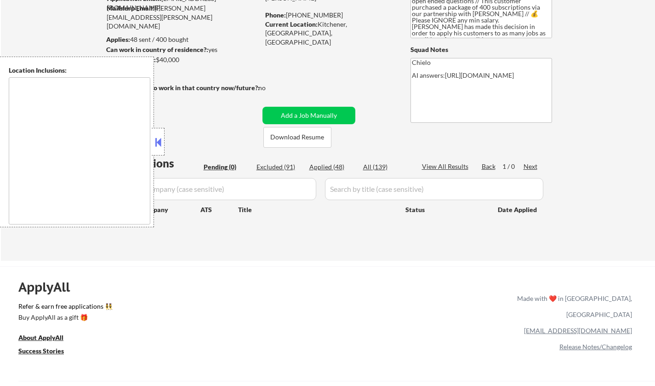
click at [160, 142] on button at bounding box center [158, 142] width 10 height 14
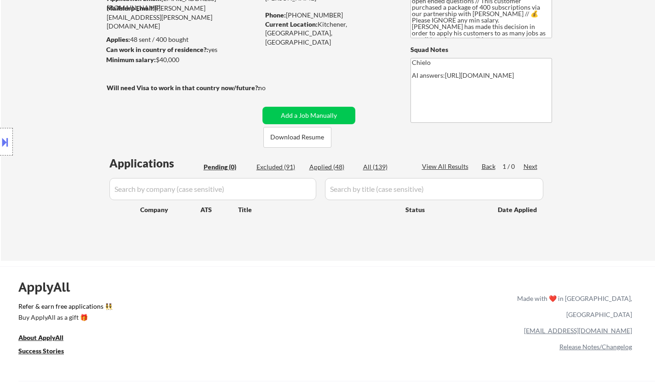
click at [281, 166] on div "Excluded (91)" at bounding box center [280, 166] width 46 height 9
select select ""excluded__expired_""
select select ""excluded__bad_match_""
select select ""excluded__expired_""
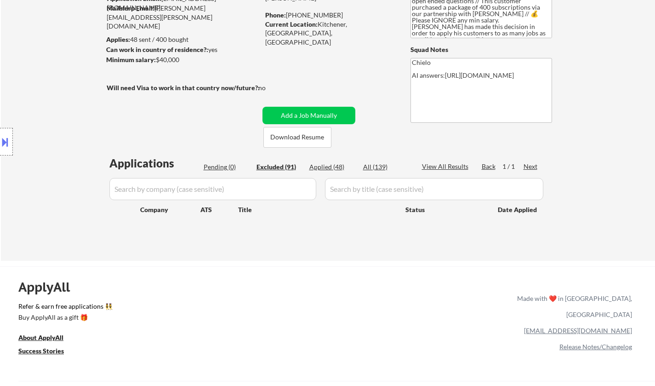
select select ""excluded__location_""
select select ""excluded""
select select ""excluded__location_""
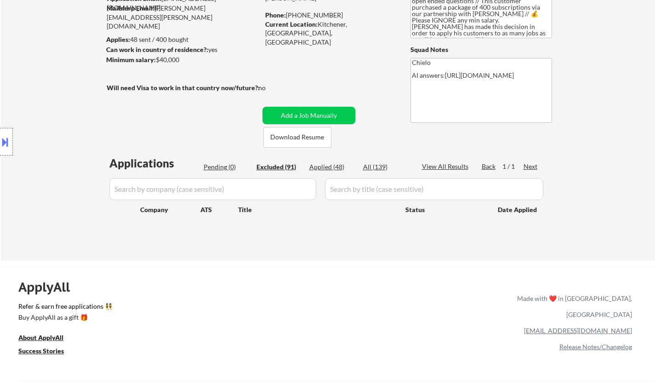
select select ""excluded__other_""
select select ""excluded__bad_match_""
select select ""excluded__location_""
select select ""excluded__bad_match_""
select select ""excluded__location_""
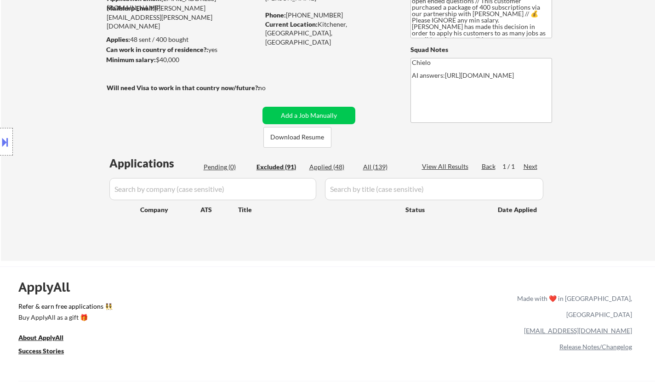
select select ""excluded__expired_""
select select ""excluded__bad_match_""
select select ""excluded""
select select ""excluded__expired_""
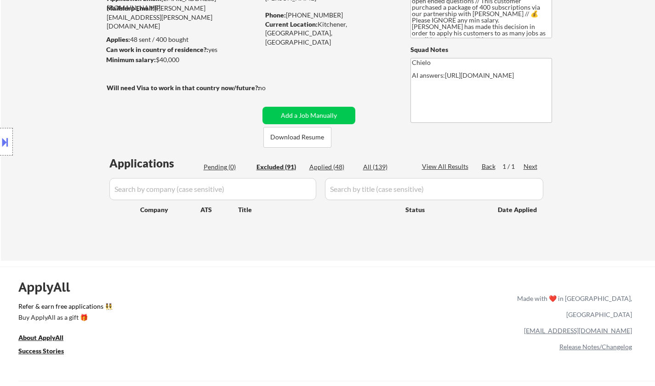
select select ""excluded__expired_""
select select ""excluded__other_""
select select ""excluded__expired_""
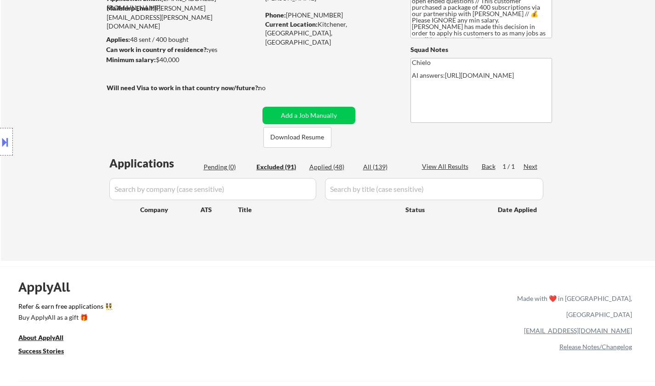
select select ""excluded__expired_""
select select ""excluded__location_""
select select ""excluded__bad_match_""
select select ""excluded__expired_""
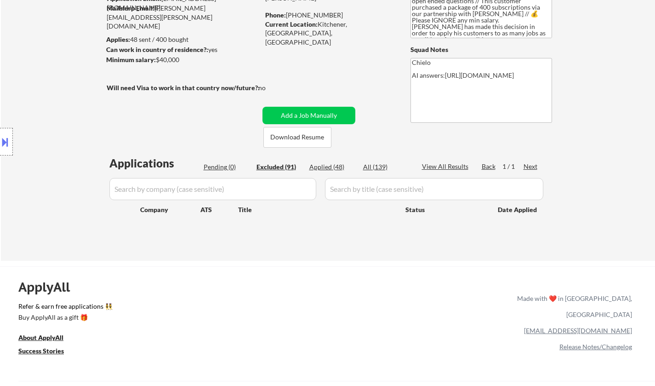
select select ""excluded__expired_""
select select ""excluded__other_""
select select ""excluded""
select select ""excluded__location_""
select select ""excluded__other_""
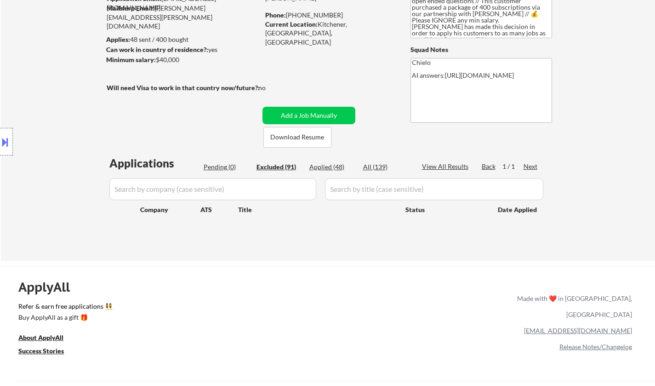
select select ""excluded__expired_""
select select ""excluded__location_""
select select ""excluded__bad_match_""
select select ""excluded__expired_""
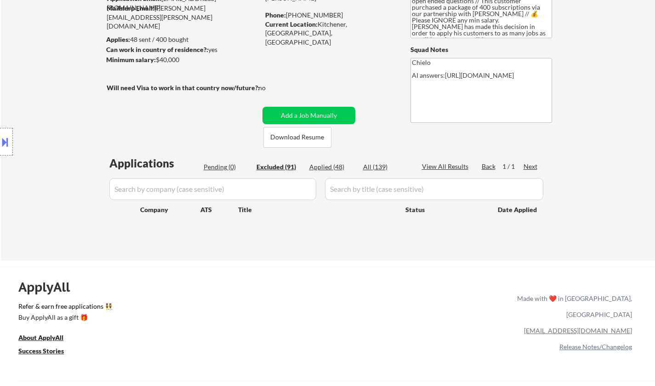
select select ""excluded__location_""
select select ""excluded__bad_match_""
select select ""excluded__other_""
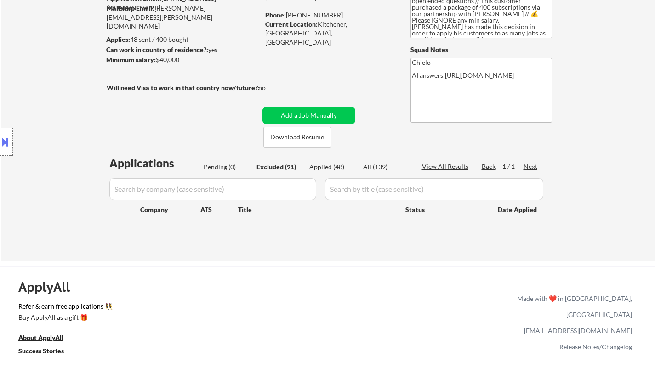
select select ""excluded""
select select ""excluded__bad_match_""
select select ""excluded__location_""
select select ""excluded__other_""
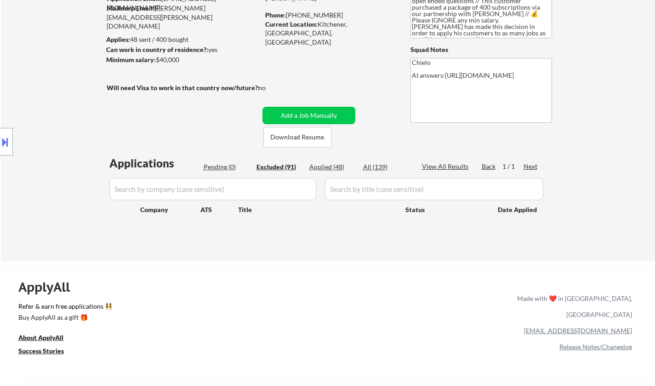
select select ""excluded__expired_""
select select ""excluded__other_""
select select ""excluded__bad_match_""
select select ""excluded__location_""
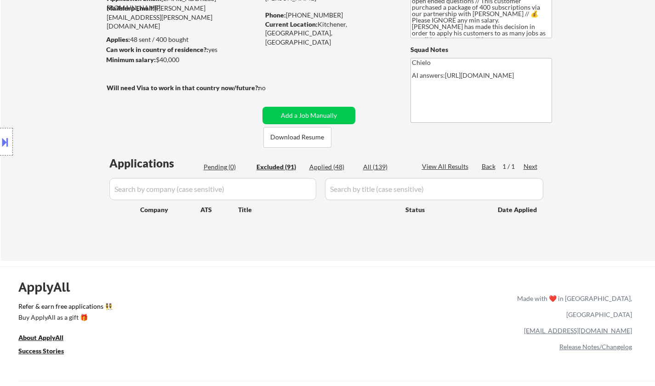
select select ""excluded__expired_""
select select ""excluded__bad_match_""
select select ""excluded__location_""
select select ""excluded""
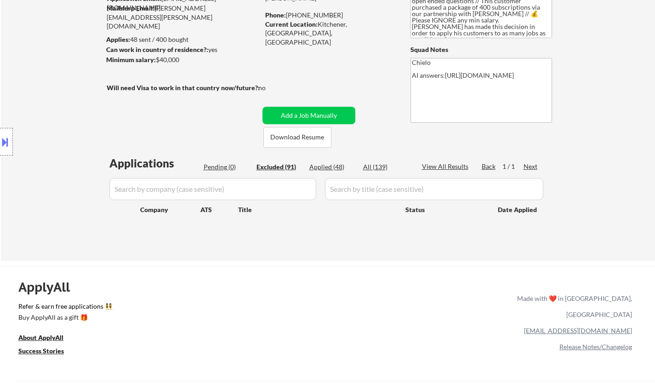
select select ""excluded__location_""
select select ""excluded__bad_match_""
select select ""excluded__other_""
select select ""excluded__expired_""
select select ""excluded__bad_match_""
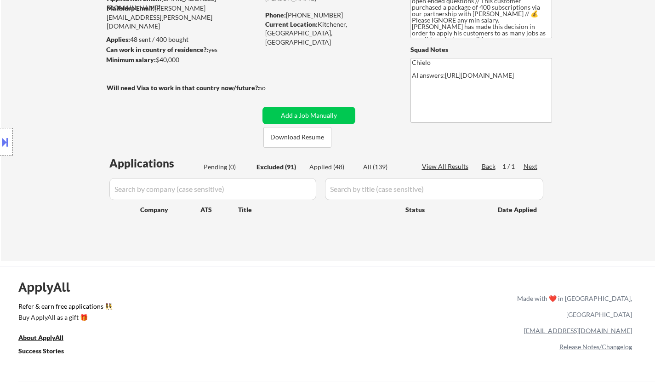
select select ""excluded__expired_""
select select ""excluded__other_""
select select ""excluded__bad_match_""
select select ""excluded""
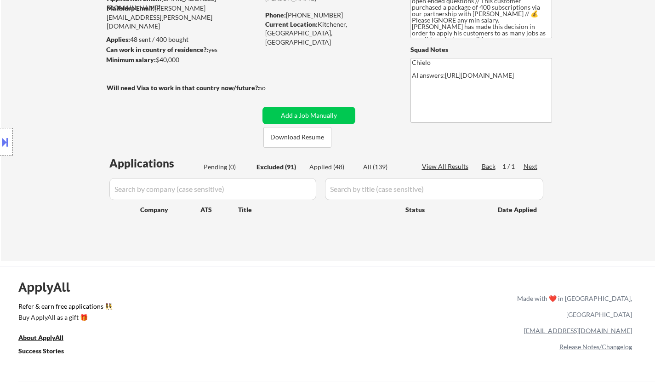
select select ""excluded__location_""
select select ""excluded__bad_match_""
select select ""excluded__location_""
select select ""excluded__bad_match_""
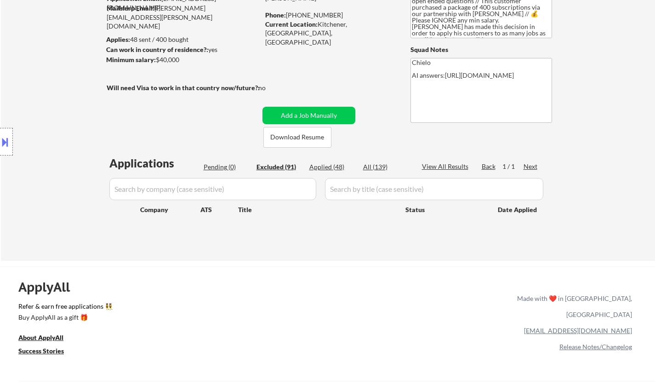
select select ""excluded__expired_""
select select ""excluded__other_""
select select ""excluded__expired_""
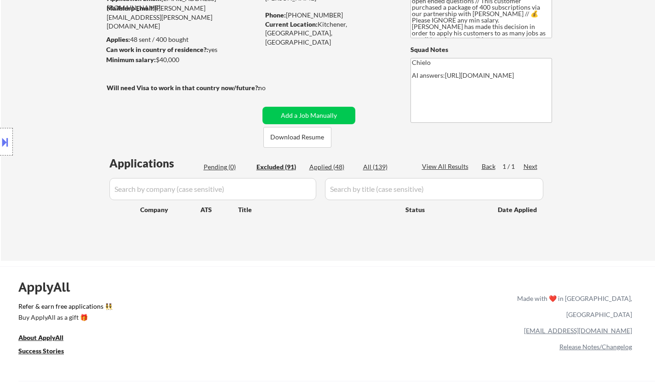
select select ""excluded__expired_""
select select ""excluded__location_""
select select ""excluded__bad_match_""
select select ""excluded__location_""
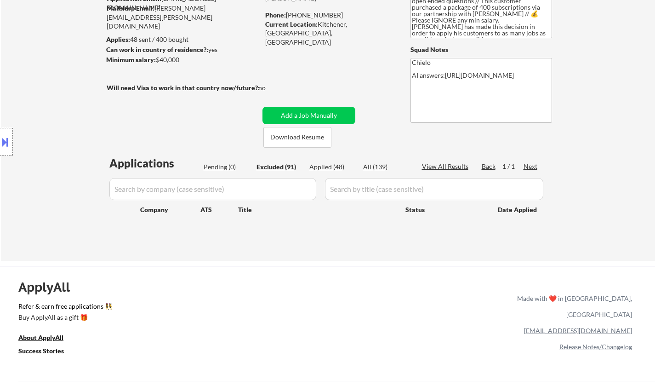
select select ""excluded__other_""
select select ""excluded__expired_""
select select ""excluded__other_""
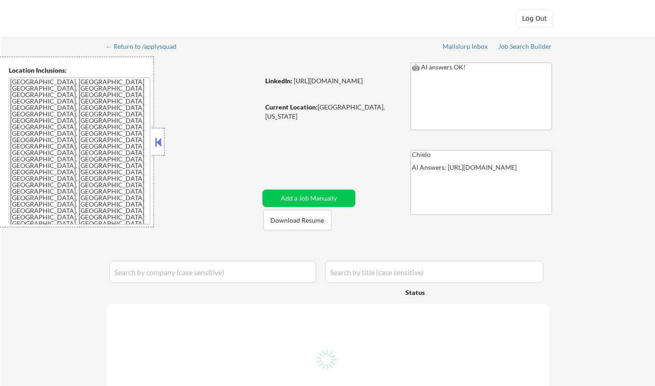
select select ""pending""
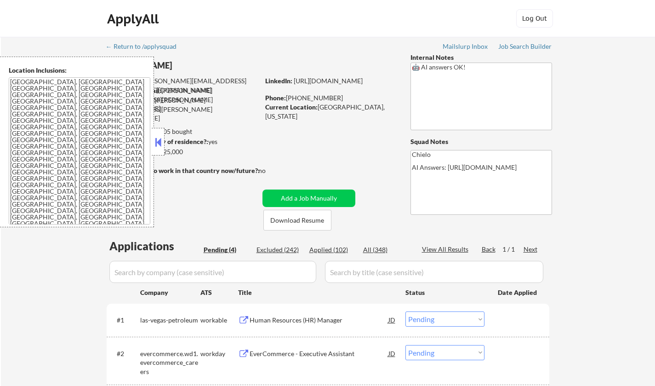
click at [161, 138] on button at bounding box center [158, 142] width 10 height 14
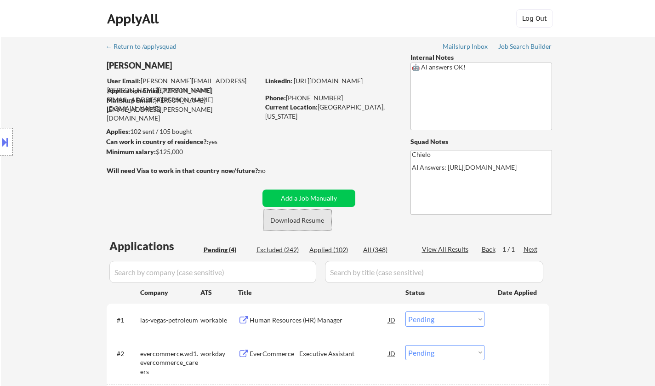
click at [300, 224] on button "Download Resume" at bounding box center [298, 220] width 68 height 21
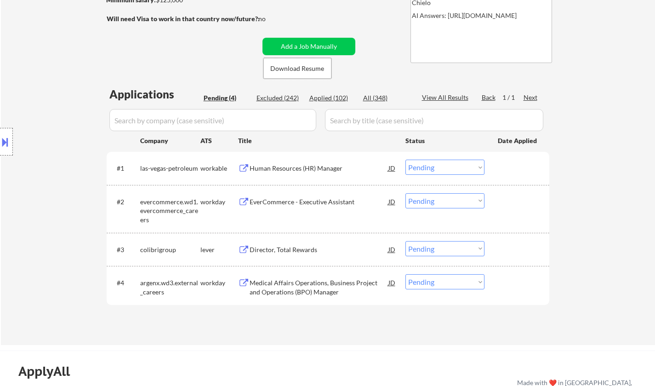
scroll to position [184, 0]
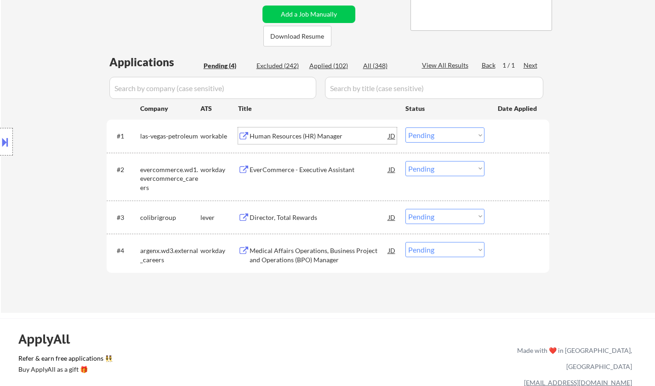
click at [289, 128] on div "Human Resources (HR) Manager" at bounding box center [319, 135] width 139 height 17
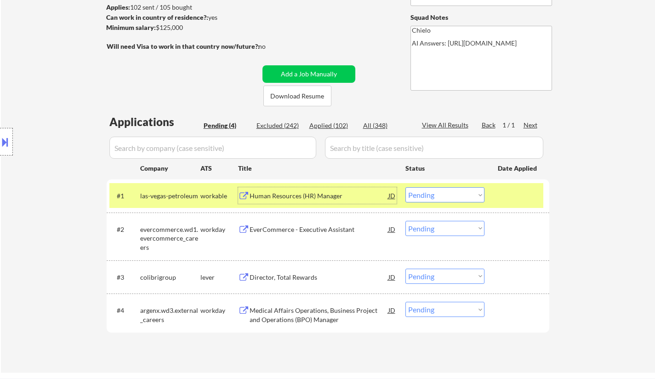
scroll to position [138, 0]
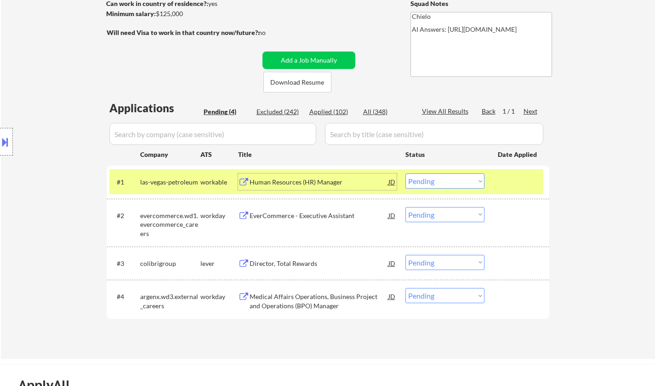
drag, startPoint x: 448, startPoint y: 184, endPoint x: 449, endPoint y: 188, distance: 4.8
click at [448, 184] on select "Choose an option... Pending Applied Excluded (Questions) Excluded (Expired) Exc…" at bounding box center [445, 180] width 79 height 15
click at [406, 173] on select "Choose an option... Pending Applied Excluded (Questions) Excluded (Expired) Exc…" at bounding box center [445, 180] width 79 height 15
select select ""pending""
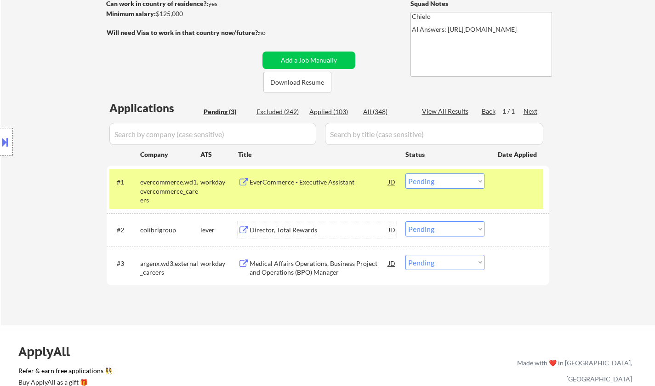
click at [298, 228] on div "Director, Total Rewards" at bounding box center [319, 229] width 139 height 9
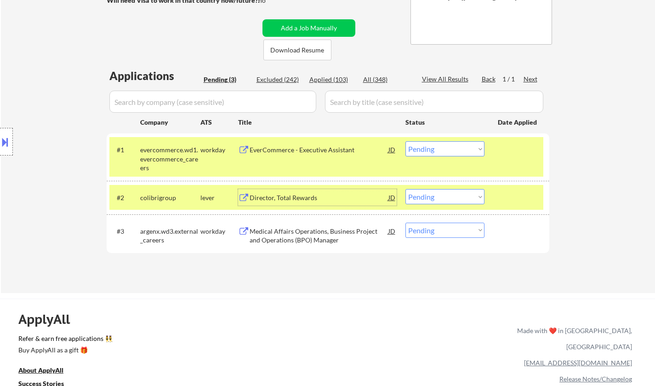
scroll to position [276, 0]
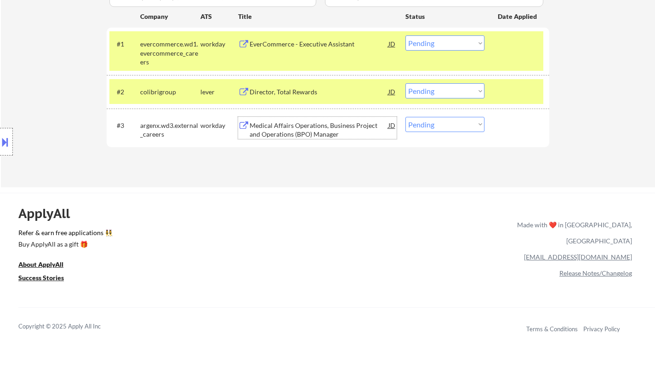
click at [284, 130] on div "Medical Affairs Operations, Business Project and Operations (BPO) Manager" at bounding box center [319, 130] width 139 height 18
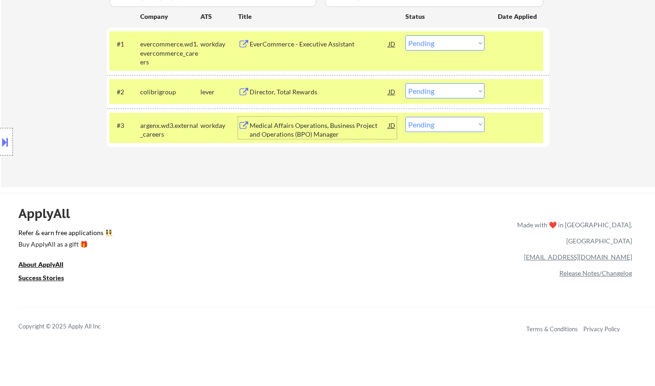
drag, startPoint x: 443, startPoint y: 94, endPoint x: 446, endPoint y: 98, distance: 4.7
click at [443, 94] on select "Choose an option... Pending Applied Excluded (Questions) Excluded (Expired) Exc…" at bounding box center [445, 90] width 79 height 15
click at [406, 83] on select "Choose an option... Pending Applied Excluded (Questions) Excluded (Expired) Exc…" at bounding box center [445, 90] width 79 height 15
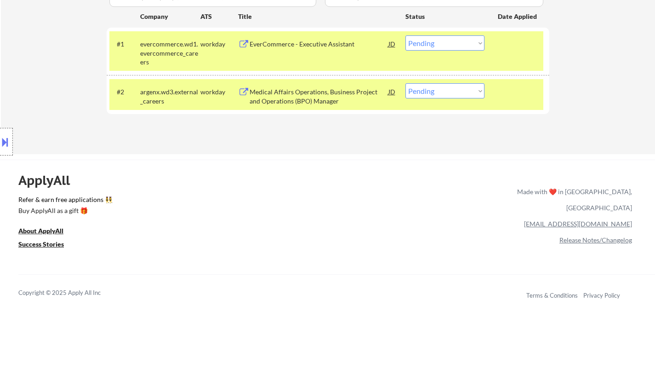
click at [457, 93] on select "Choose an option... Pending Applied Excluded (Questions) Excluded (Expired) Exc…" at bounding box center [445, 90] width 79 height 15
select select ""excluded__bad_match_""
click at [406, 83] on select "Choose an option... Pending Applied Excluded (Questions) Excluded (Expired) Exc…" at bounding box center [445, 90] width 79 height 15
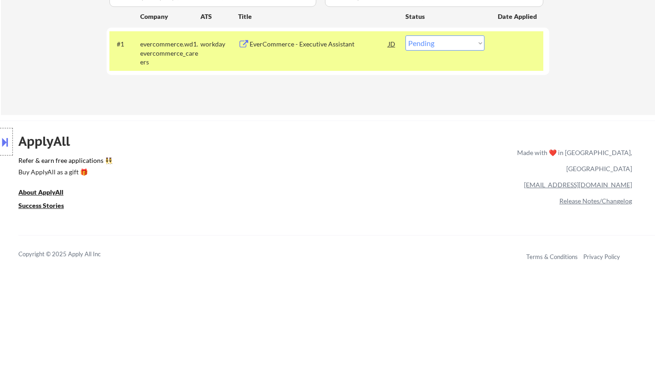
click at [295, 47] on div "EverCommerce - Executive Assistant" at bounding box center [319, 44] width 139 height 9
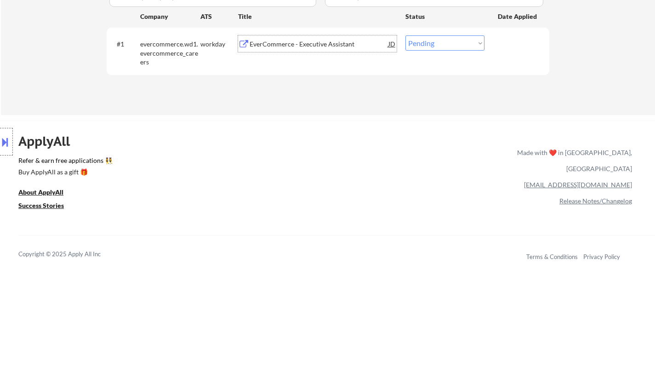
click at [442, 46] on select "Choose an option... Pending Applied Excluded (Questions) Excluded (Expired) Exc…" at bounding box center [445, 42] width 79 height 15
select select ""excluded__salary_""
click at [406, 35] on select "Choose an option... Pending Applied Excluded (Questions) Excluded (Expired) Exc…" at bounding box center [445, 42] width 79 height 15
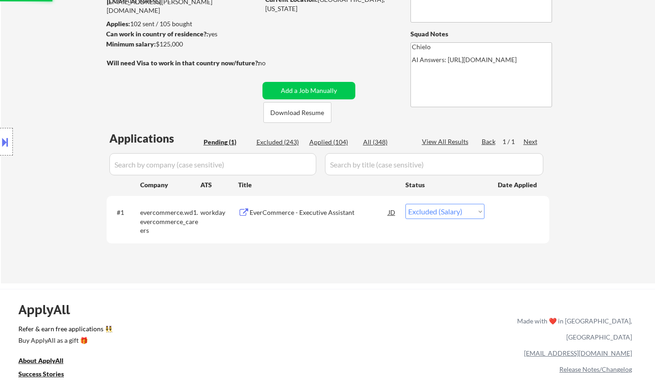
scroll to position [46, 0]
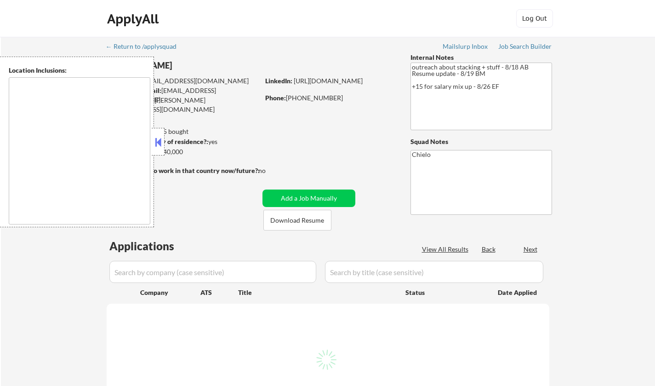
type textarea "[GEOGRAPHIC_DATA], [GEOGRAPHIC_DATA] [GEOGRAPHIC_DATA], [GEOGRAPHIC_DATA] [GEOG…"
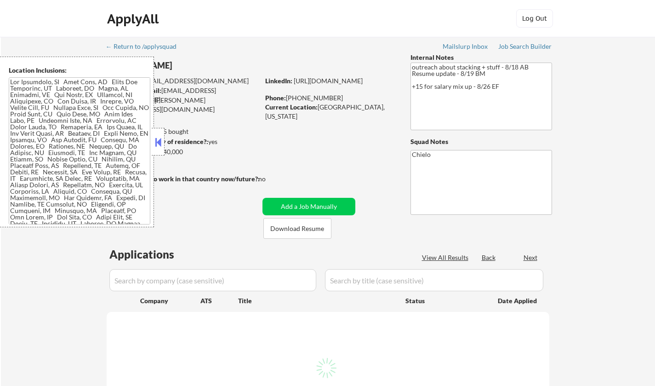
select select ""pending""
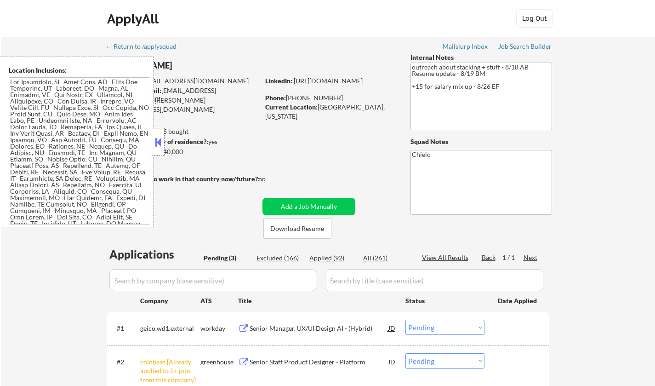
click at [158, 140] on button at bounding box center [158, 142] width 10 height 14
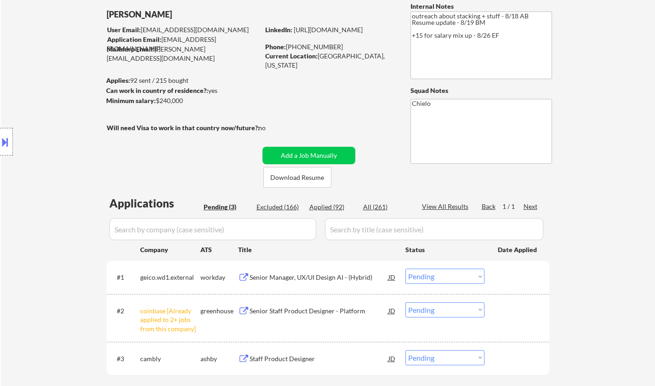
scroll to position [138, 0]
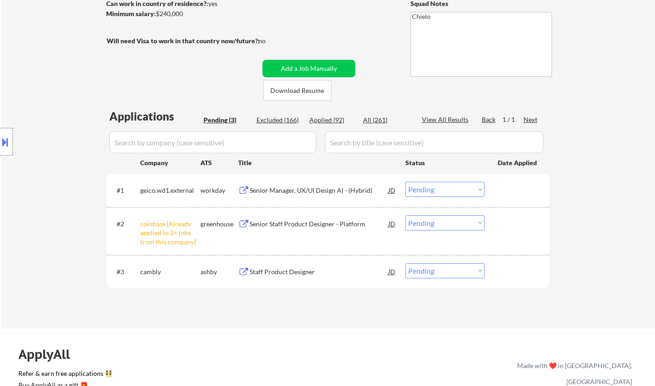
drag, startPoint x: 448, startPoint y: 220, endPoint x: 455, endPoint y: 226, distance: 8.8
click at [448, 220] on select "Choose an option... Pending Applied Excluded (Questions) Excluded (Expired) Exc…" at bounding box center [445, 222] width 79 height 15
click at [406, 215] on select "Choose an option... Pending Applied Excluded (Questions) Excluded (Expired) Exc…" at bounding box center [445, 222] width 79 height 15
click at [294, 87] on button "Download Resume" at bounding box center [298, 90] width 68 height 21
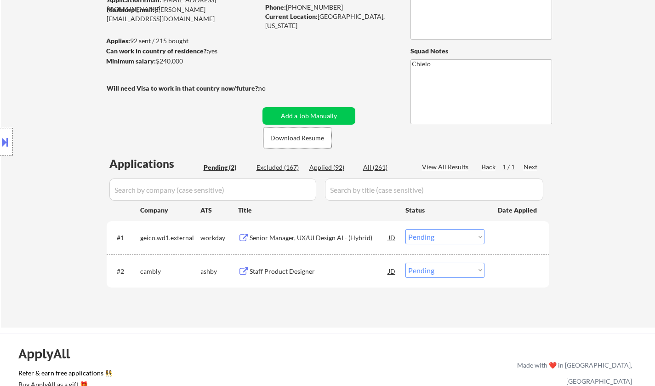
scroll to position [46, 0]
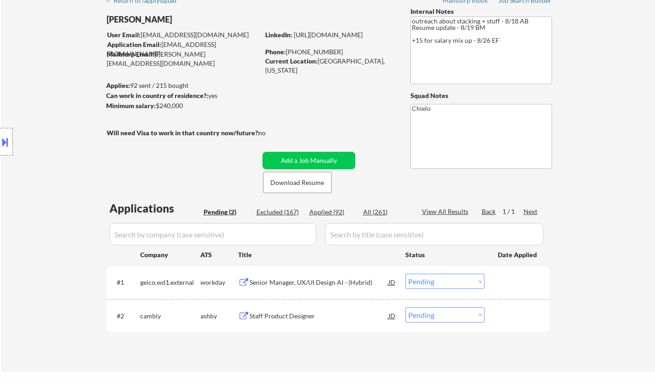
click at [292, 310] on div "Staff Product Designer" at bounding box center [319, 315] width 139 height 17
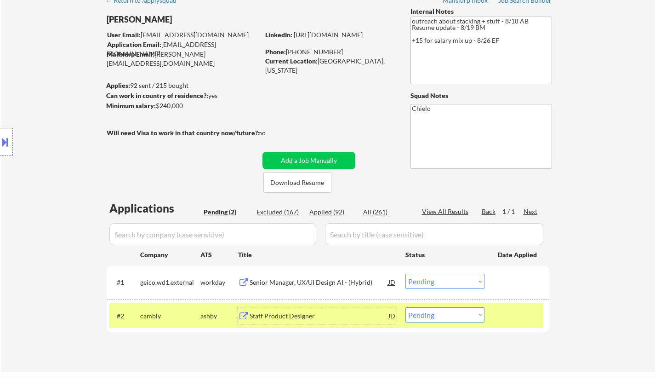
click at [426, 319] on select "Choose an option... Pending Applied Excluded (Questions) Excluded (Expired) Exc…" at bounding box center [445, 314] width 79 height 15
select select ""excluded__salary_""
click at [406, 307] on select "Choose an option... Pending Applied Excluded (Questions) Excluded (Expired) Exc…" at bounding box center [445, 314] width 79 height 15
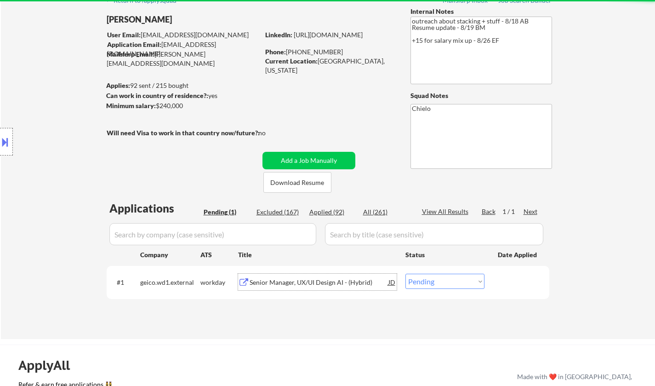
click at [299, 285] on div "Senior Manager, UX/UI Design AI - (Hybrid)" at bounding box center [319, 282] width 139 height 9
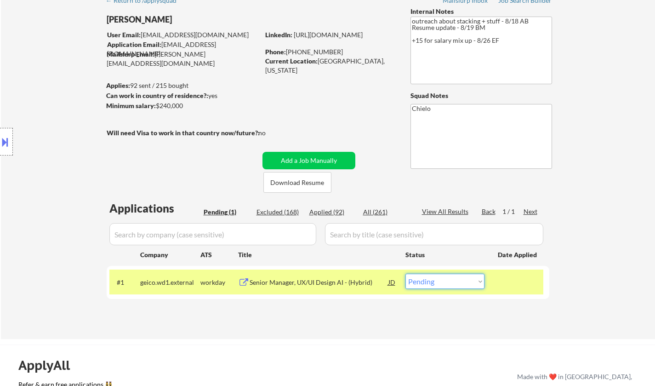
drag, startPoint x: 459, startPoint y: 279, endPoint x: 479, endPoint y: 314, distance: 40.2
click at [459, 279] on select "Choose an option... Pending Applied Excluded (Questions) Excluded (Expired) Exc…" at bounding box center [445, 281] width 79 height 15
select select ""excluded__salary_""
click at [406, 274] on select "Choose an option... Pending Applied Excluded (Questions) Excluded (Expired) Exc…" at bounding box center [445, 281] width 79 height 15
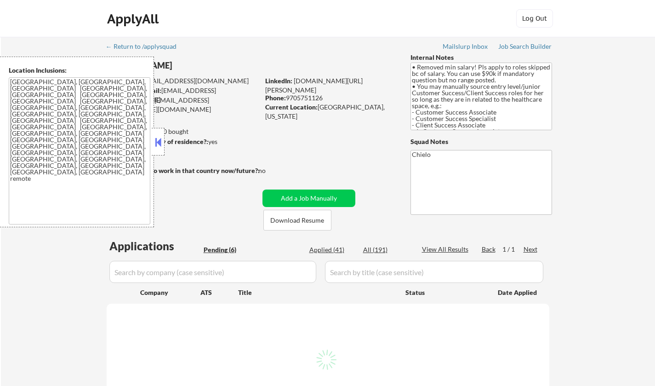
select select ""pending""
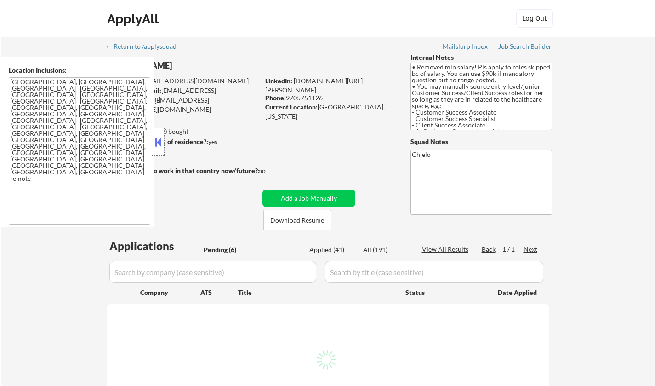
select select ""pending""
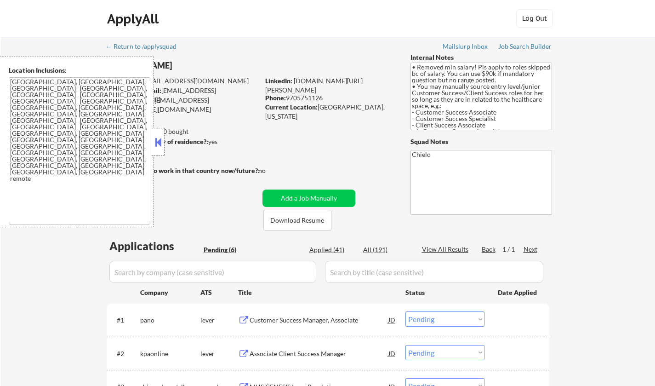
click at [160, 148] on button at bounding box center [158, 142] width 10 height 14
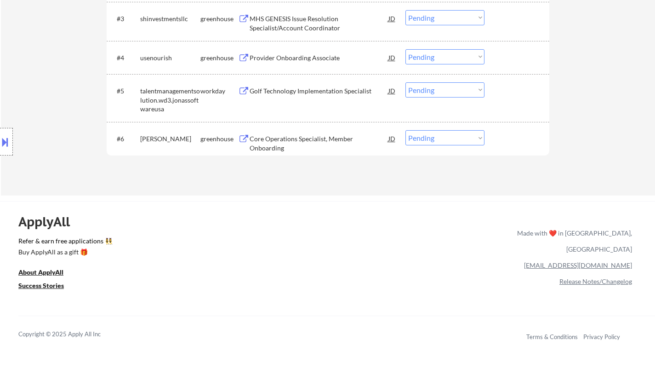
scroll to position [92, 0]
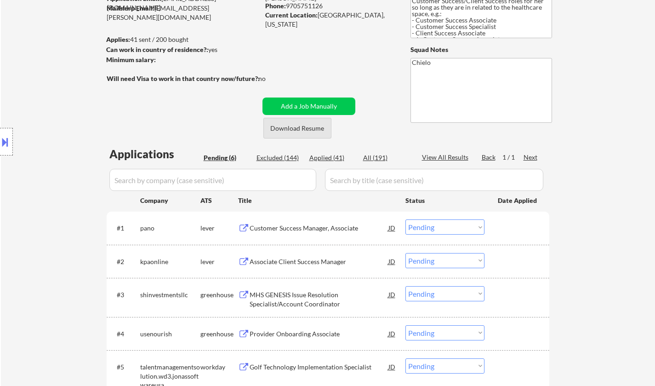
click at [299, 126] on button "Download Resume" at bounding box center [298, 128] width 68 height 21
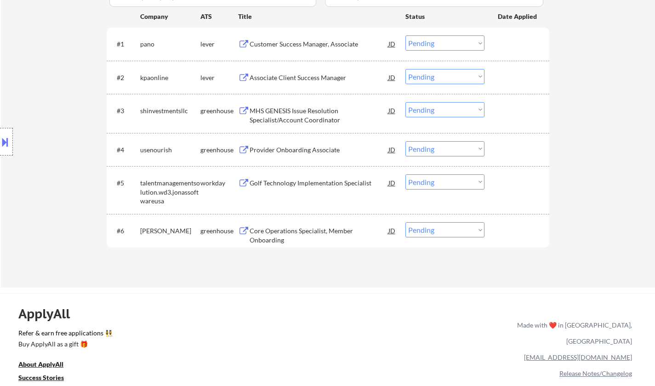
scroll to position [0, 0]
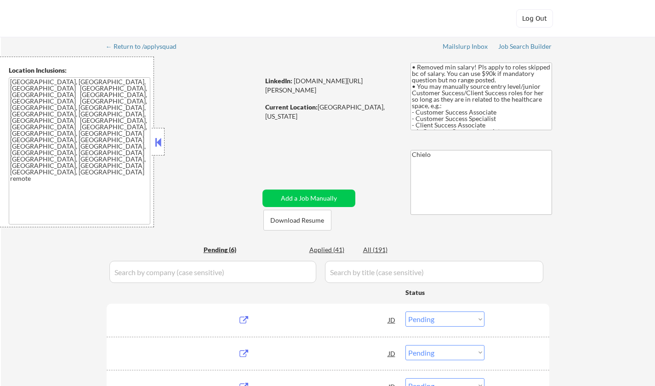
select select ""pending""
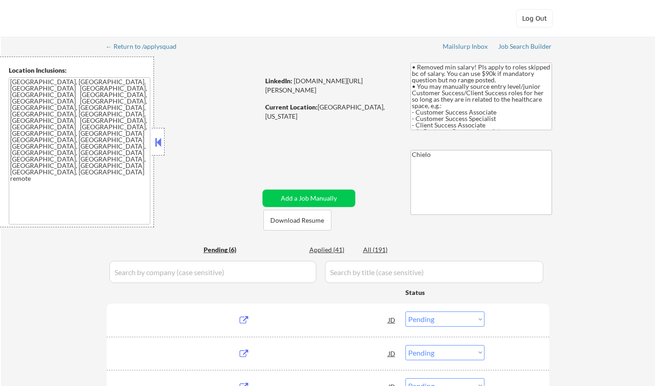
select select ""pending""
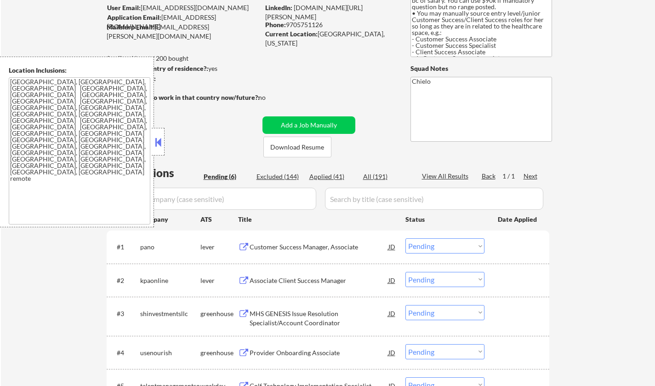
scroll to position [92, 0]
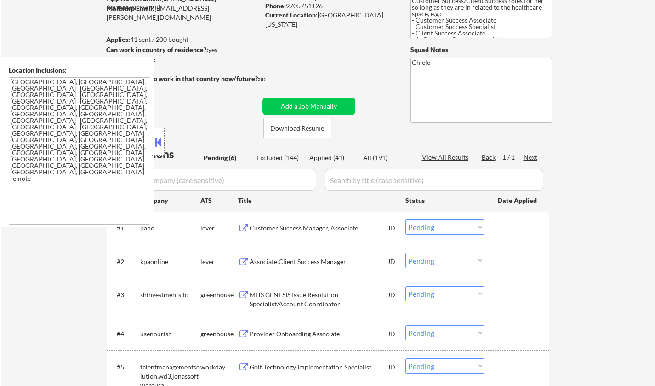
click at [158, 142] on button at bounding box center [158, 142] width 10 height 14
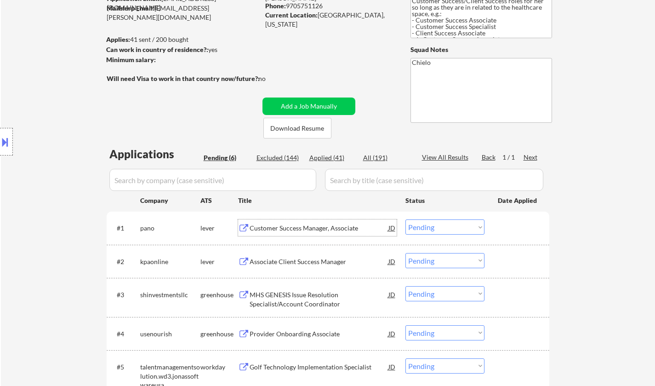
click at [287, 224] on div "Customer Success Manager, Associate" at bounding box center [319, 228] width 139 height 9
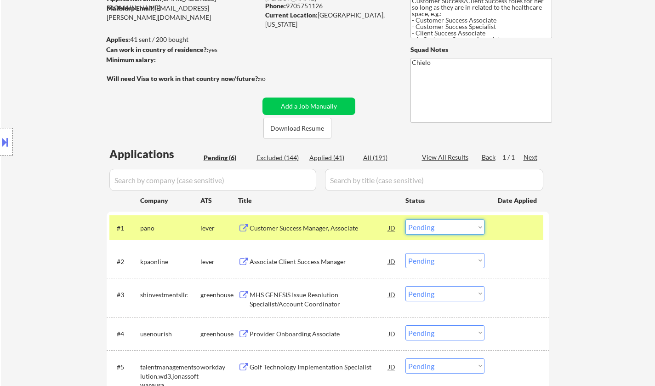
click at [453, 226] on select "Choose an option... Pending Applied Excluded (Questions) Excluded (Expired) Exc…" at bounding box center [445, 226] width 79 height 15
click at [406, 219] on select "Choose an option... Pending Applied Excluded (Questions) Excluded (Expired) Exc…" at bounding box center [445, 226] width 79 height 15
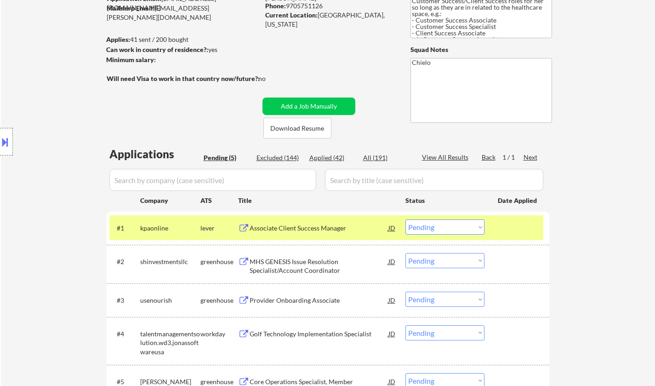
click at [291, 229] on div "Associate Client Success Manager" at bounding box center [319, 228] width 139 height 9
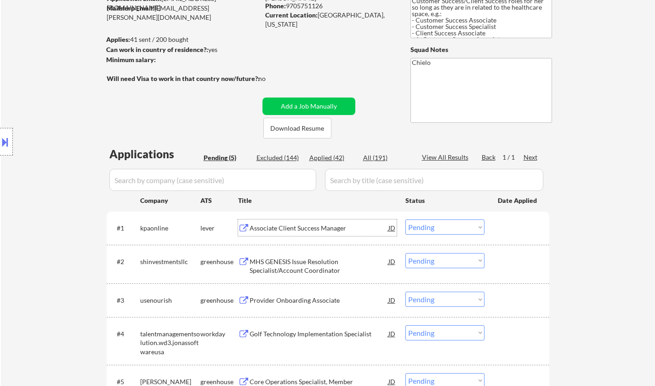
click at [305, 232] on div "Associate Client Success Manager" at bounding box center [319, 228] width 139 height 9
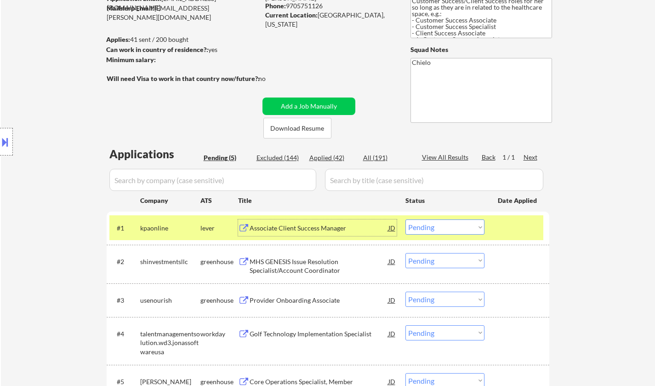
scroll to position [184, 0]
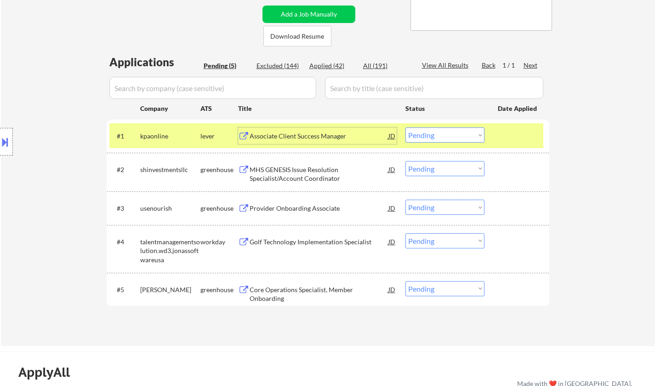
click at [294, 174] on div "MHS GENESIS Issue Resolution Specialist/Account Coordinator" at bounding box center [319, 174] width 139 height 18
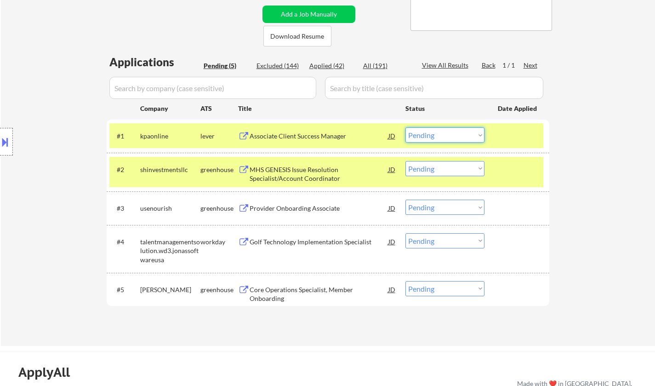
click at [439, 131] on select "Choose an option... Pending Applied Excluded (Questions) Excluded (Expired) Exc…" at bounding box center [445, 134] width 79 height 15
click at [406, 127] on select "Choose an option... Pending Applied Excluded (Questions) Excluded (Expired) Exc…" at bounding box center [445, 134] width 79 height 15
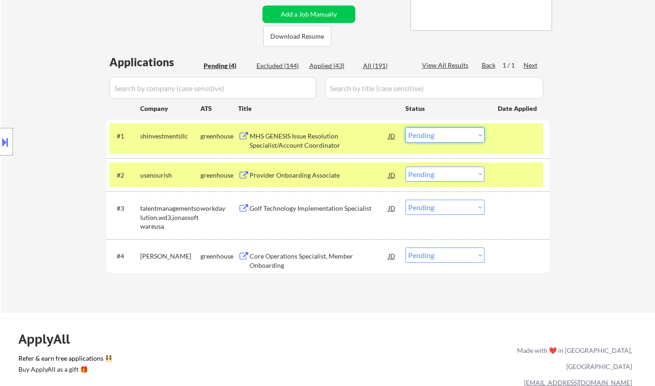
click at [470, 137] on select "Choose an option... Pending Applied Excluded (Questions) Excluded (Expired) Exc…" at bounding box center [445, 134] width 79 height 15
click at [406, 127] on select "Choose an option... Pending Applied Excluded (Questions) Excluded (Expired) Exc…" at bounding box center [445, 134] width 79 height 15
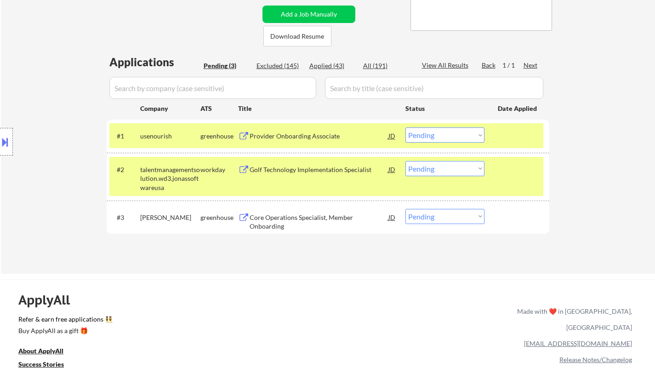
click at [292, 138] on div "Provider Onboarding Associate" at bounding box center [319, 136] width 139 height 9
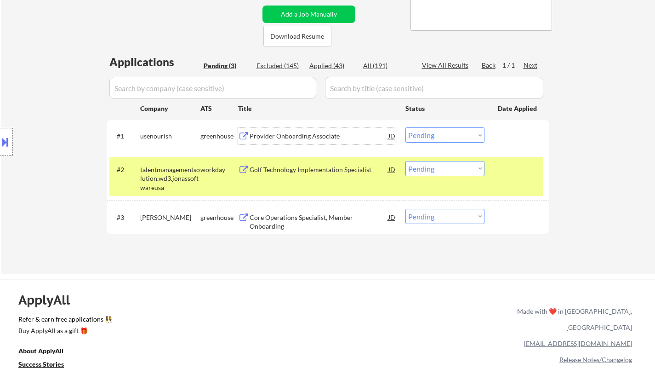
click at [444, 138] on select "Choose an option... Pending Applied Excluded (Questions) Excluded (Expired) Exc…" at bounding box center [445, 134] width 79 height 15
click at [406, 127] on select "Choose an option... Pending Applied Excluded (Questions) Excluded (Expired) Exc…" at bounding box center [445, 134] width 79 height 15
select select ""pending""
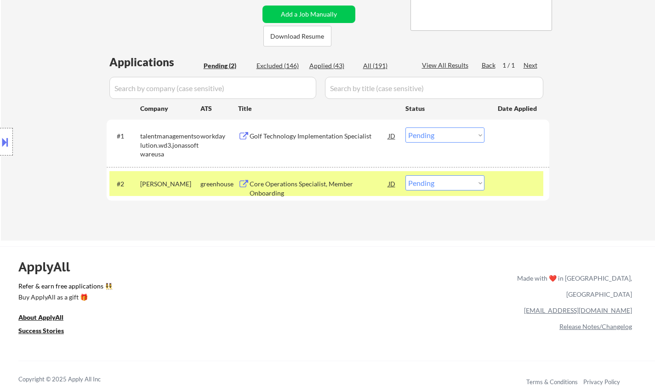
click at [312, 182] on div "Core Operations Specialist, Member Onboarding" at bounding box center [319, 188] width 139 height 18
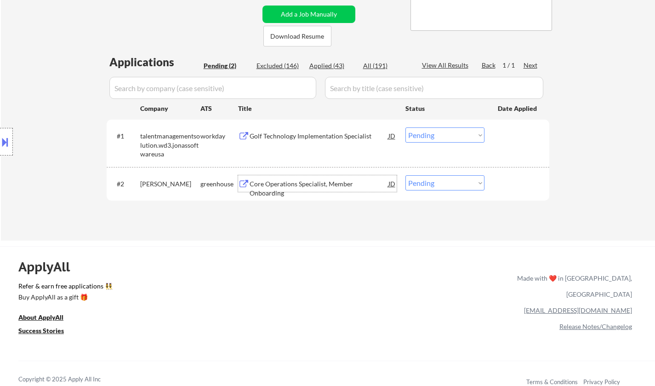
click at [436, 189] on select "Choose an option... Pending Applied Excluded (Questions) Excluded (Expired) Exc…" at bounding box center [445, 182] width 79 height 15
select select ""excluded""
click at [406, 175] on select "Choose an option... Pending Applied Excluded (Questions) Excluded (Expired) Exc…" at bounding box center [445, 182] width 79 height 15
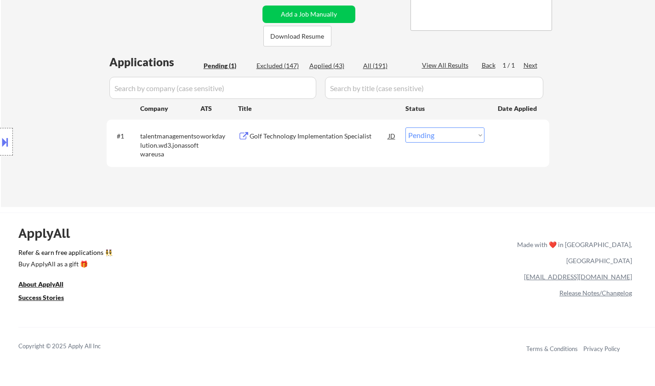
click at [284, 135] on div "Golf Technology Implementation Specialist" at bounding box center [319, 136] width 139 height 9
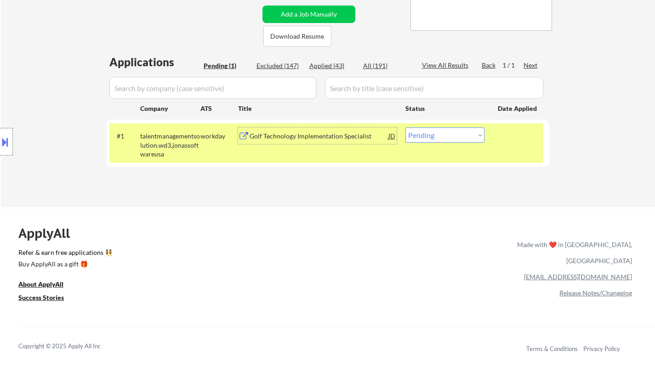
click at [304, 140] on div "Golf Technology Implementation Specialist" at bounding box center [319, 136] width 139 height 9
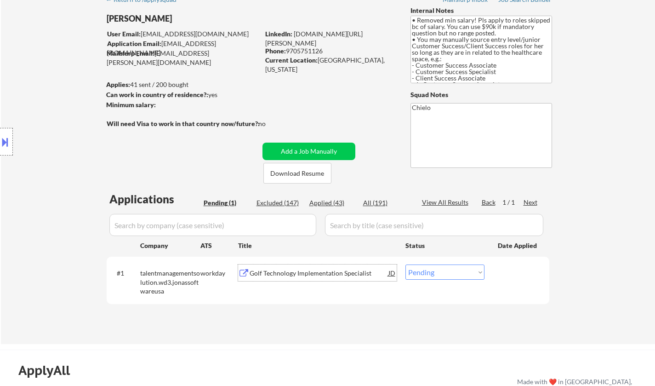
scroll to position [92, 0]
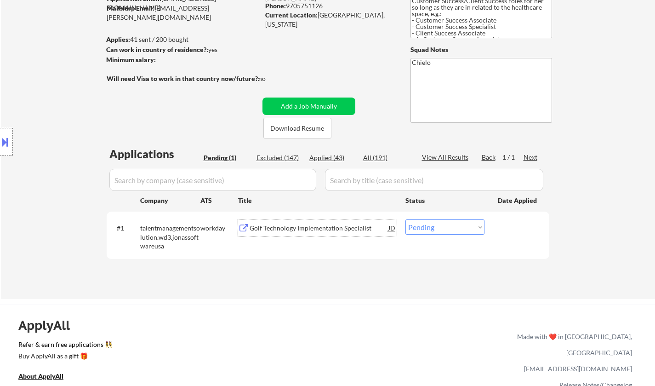
drag, startPoint x: 451, startPoint y: 229, endPoint x: 449, endPoint y: 234, distance: 5.0
click at [451, 229] on select "Choose an option... Pending Applied Excluded (Questions) Excluded (Expired) Exc…" at bounding box center [445, 226] width 79 height 15
select select ""applied""
click at [406, 219] on select "Choose an option... Pending Applied Excluded (Questions) Excluded (Expired) Exc…" at bounding box center [445, 226] width 79 height 15
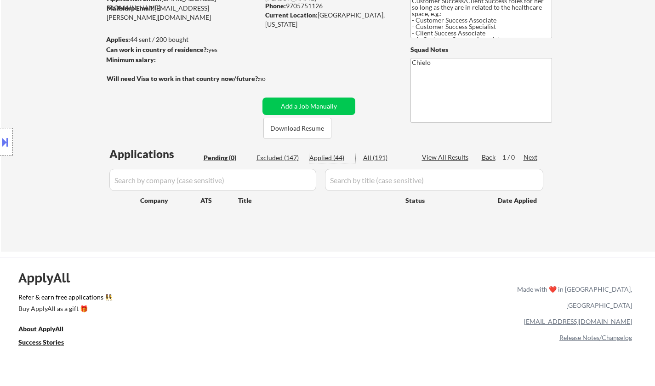
click at [327, 155] on div "Applied (44)" at bounding box center [333, 157] width 46 height 9
select select ""applied""
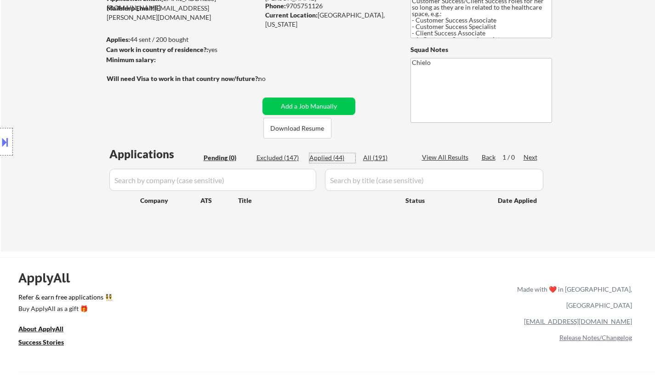
select select ""applied""
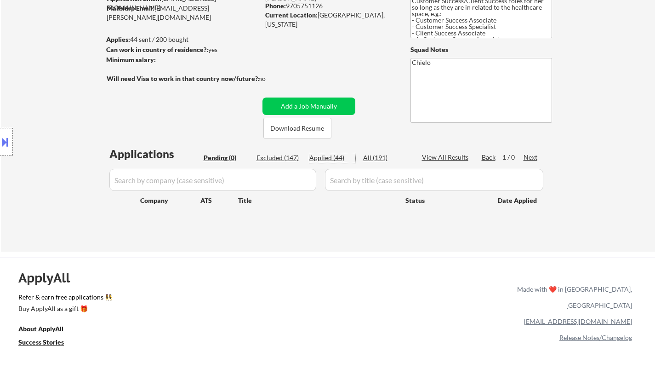
select select ""applied""
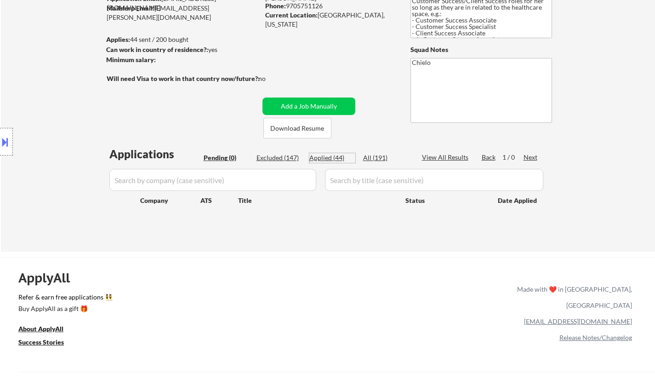
select select ""applied""
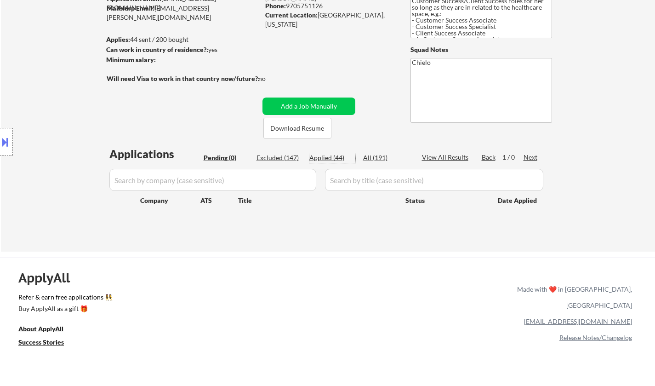
select select ""applied""
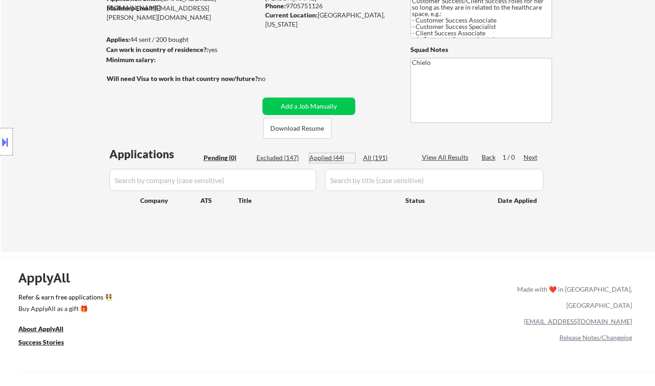
select select ""applied""
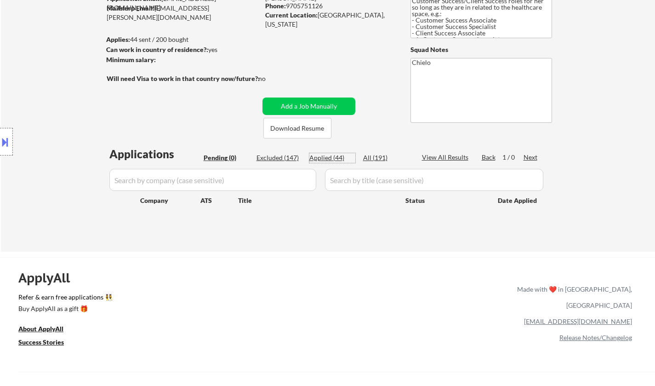
select select ""applied""
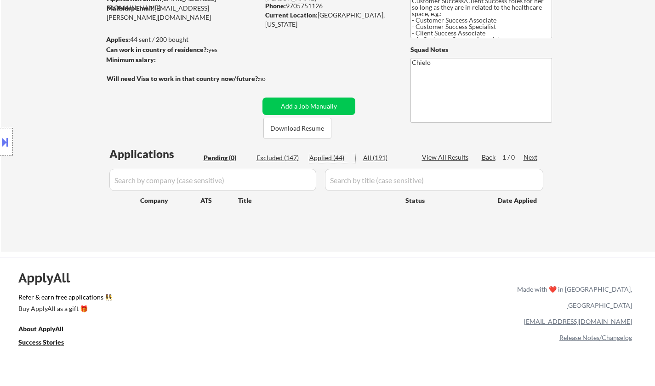
select select ""applied""
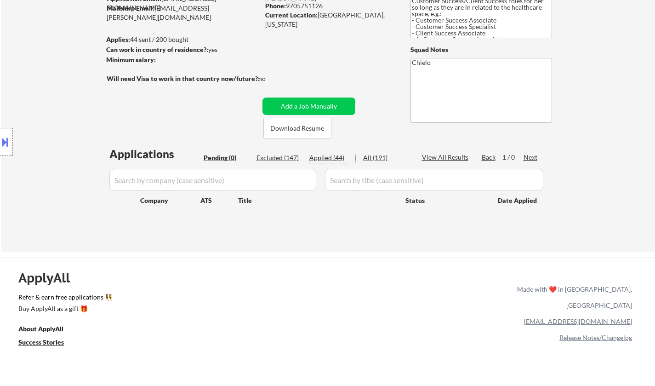
select select ""applied""
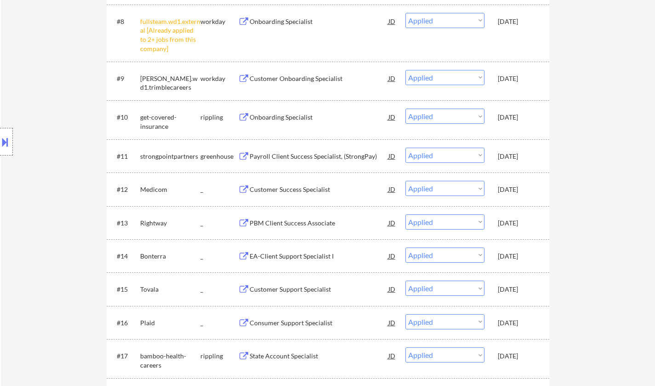
scroll to position [598, 0]
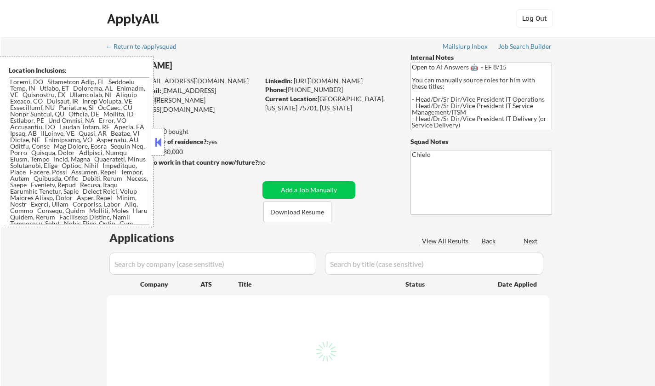
select select ""pending""
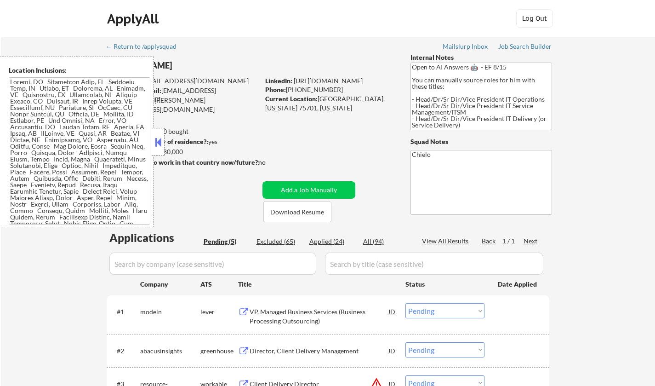
click at [161, 143] on button at bounding box center [158, 142] width 10 height 14
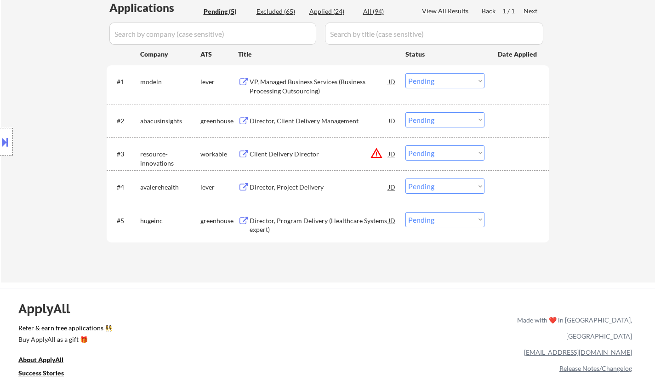
scroll to position [46, 0]
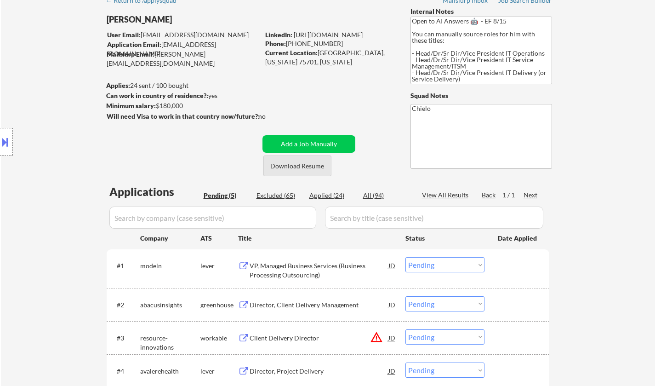
click at [294, 166] on button "Download Resume" at bounding box center [298, 165] width 68 height 21
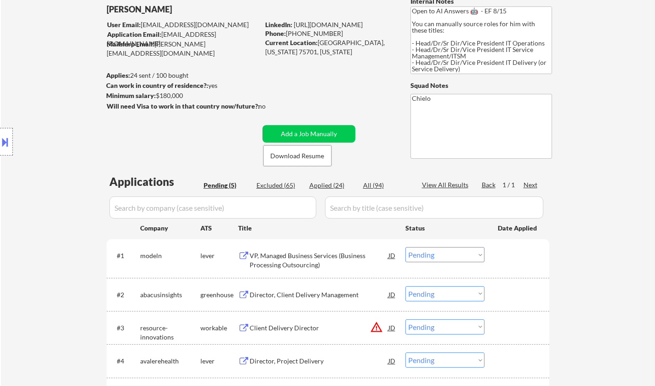
scroll to position [0, 0]
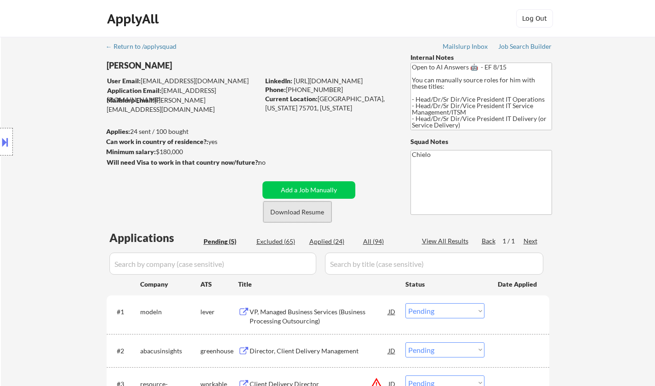
click at [314, 212] on button "Download Resume" at bounding box center [298, 211] width 68 height 21
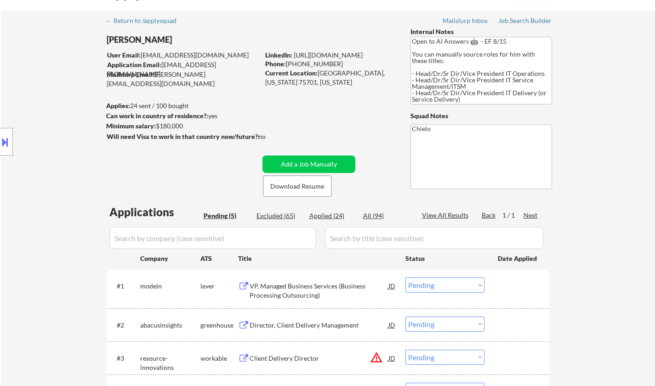
scroll to position [138, 0]
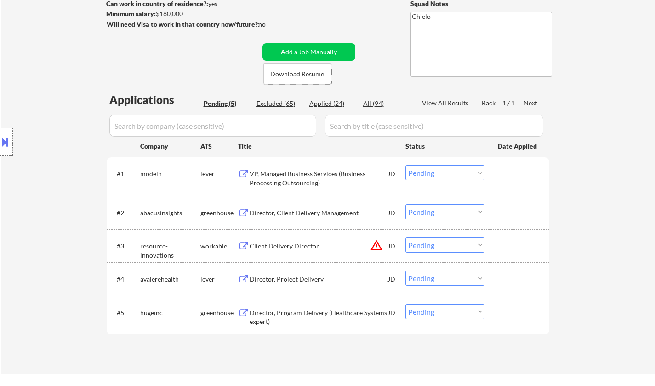
click at [295, 280] on div "Director, Project Delivery" at bounding box center [319, 279] width 139 height 9
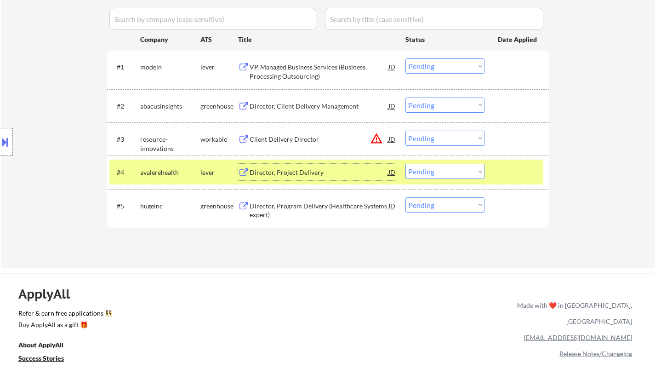
scroll to position [276, 0]
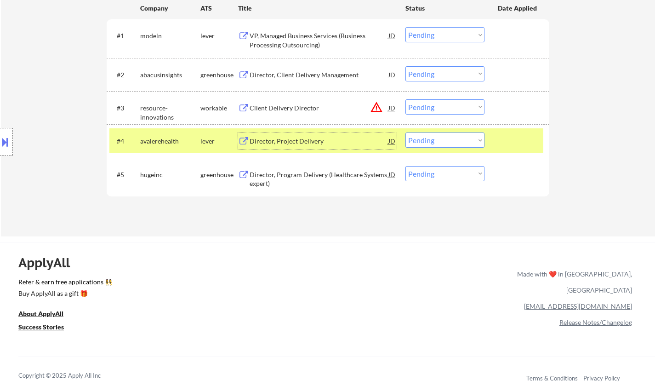
click at [438, 140] on select "Choose an option... Pending Applied Excluded (Questions) Excluded (Expired) Exc…" at bounding box center [445, 139] width 79 height 15
click at [406, 132] on select "Choose an option... Pending Applied Excluded (Questions) Excluded (Expired) Exc…" at bounding box center [445, 139] width 79 height 15
select select ""pending""
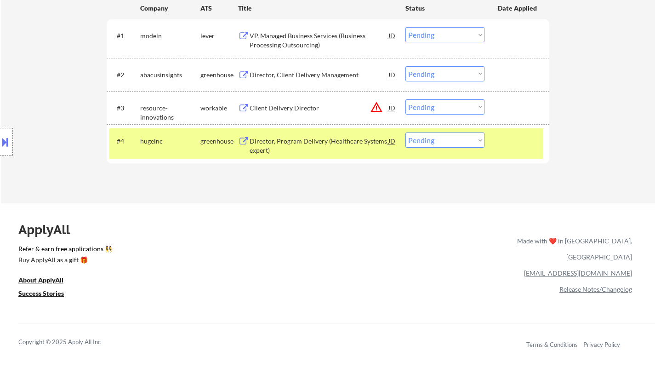
click at [297, 38] on div "VP, Managed Business Services (Business Processing Outsourcing)" at bounding box center [319, 40] width 139 height 18
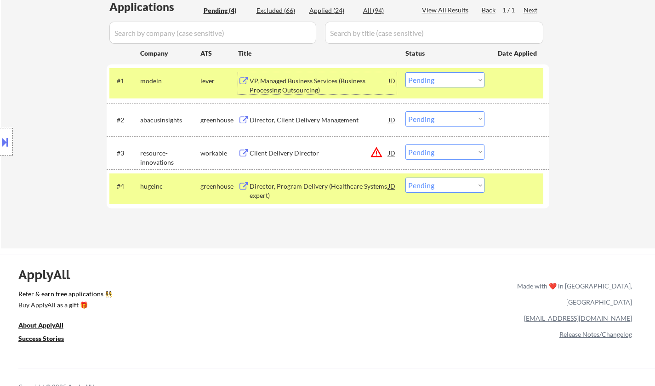
scroll to position [138, 0]
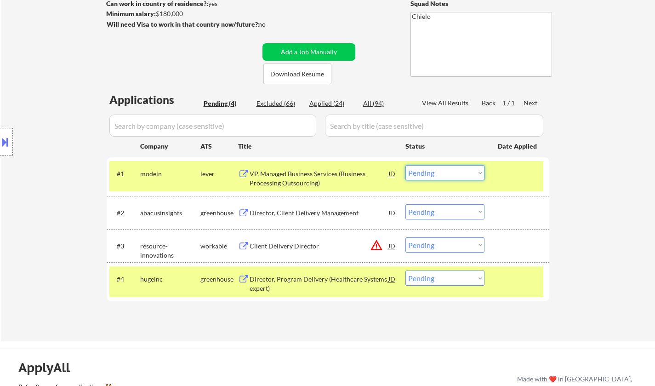
drag, startPoint x: 422, startPoint y: 171, endPoint x: 439, endPoint y: 179, distance: 18.7
click at [422, 171] on select "Choose an option... Pending Applied Excluded (Questions) Excluded (Expired) Exc…" at bounding box center [445, 172] width 79 height 15
click at [305, 177] on div "VP, Managed Business Services (Business Processing Outsourcing)" at bounding box center [319, 178] width 139 height 18
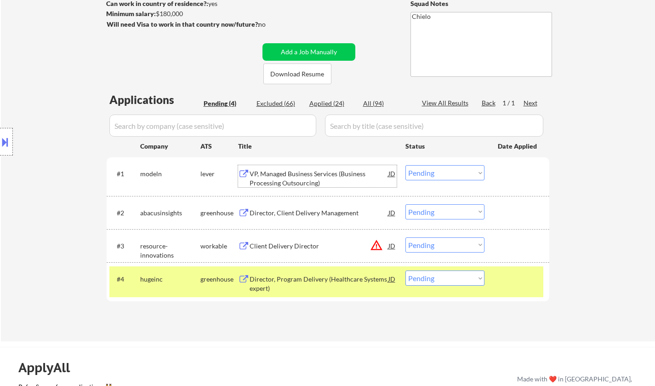
drag, startPoint x: 456, startPoint y: 171, endPoint x: 456, endPoint y: 179, distance: 8.3
click at [456, 171] on select "Choose an option... Pending Applied Excluded (Questions) Excluded (Expired) Exc…" at bounding box center [445, 172] width 79 height 15
click at [406, 165] on select "Choose an option... Pending Applied Excluded (Questions) Excluded (Expired) Exc…" at bounding box center [445, 172] width 79 height 15
select select ""pending""
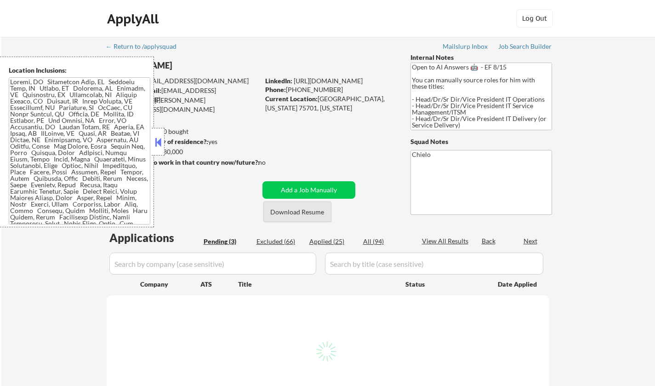
select select ""pending""
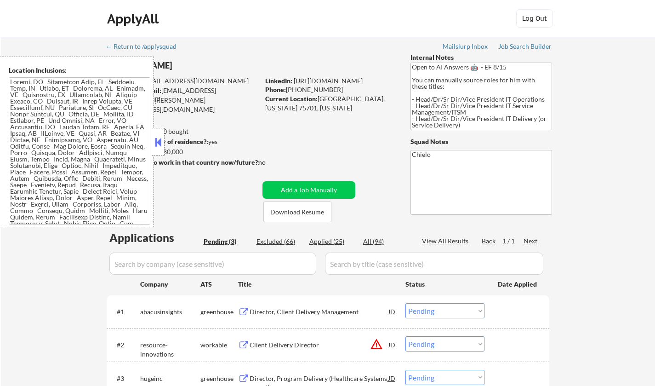
click at [159, 143] on button at bounding box center [158, 142] width 10 height 14
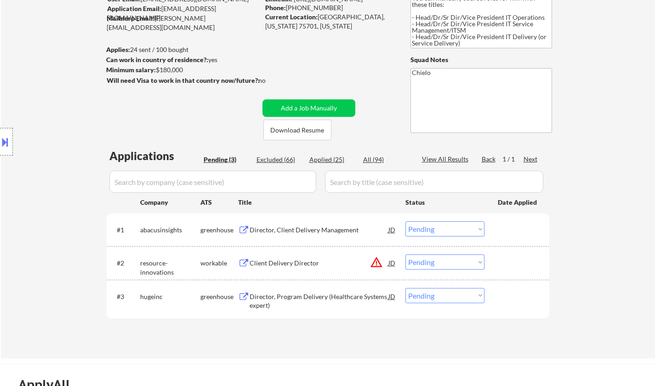
scroll to position [184, 0]
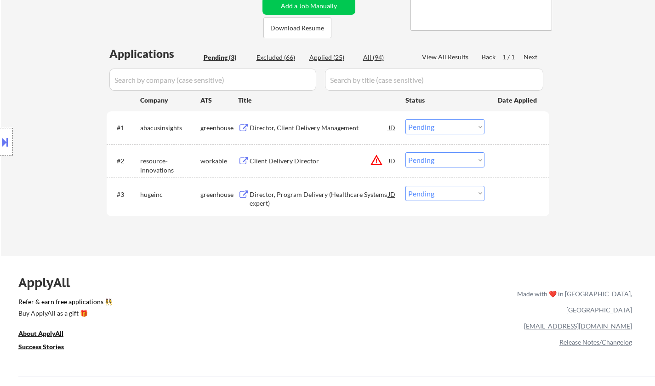
click at [286, 132] on div "Director, Client Delivery Management" at bounding box center [319, 127] width 139 height 9
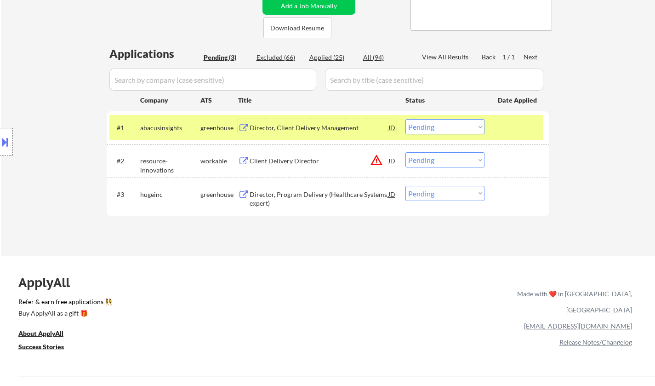
click at [442, 121] on select "Choose an option... Pending Applied Excluded (Questions) Excluded (Expired) Exc…" at bounding box center [445, 126] width 79 height 15
click at [406, 119] on select "Choose an option... Pending Applied Excluded (Questions) Excluded (Expired) Exc…" at bounding box center [445, 126] width 79 height 15
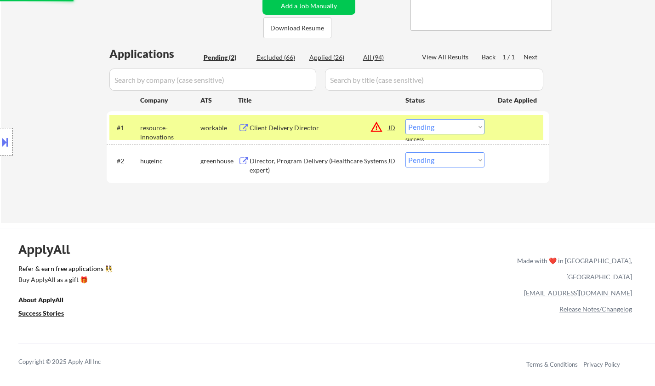
click at [436, 125] on select "Choose an option... Pending Applied Excluded (Questions) Excluded (Expired) Exc…" at bounding box center [445, 126] width 79 height 15
click at [406, 119] on select "Choose an option... Pending Applied Excluded (Questions) Excluded (Expired) Exc…" at bounding box center [445, 126] width 79 height 15
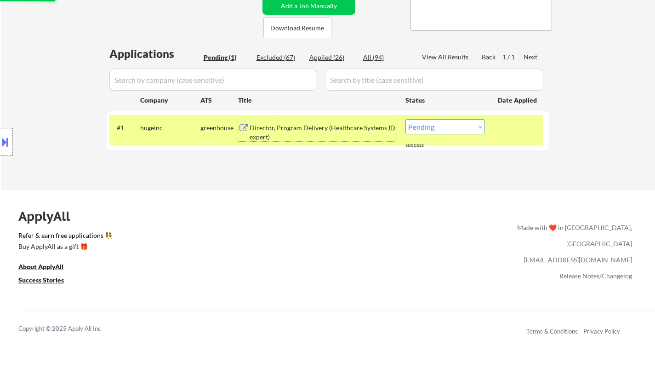
click at [298, 123] on div "Director, Program Delivery (Healthcare Systems expert)" at bounding box center [319, 130] width 139 height 22
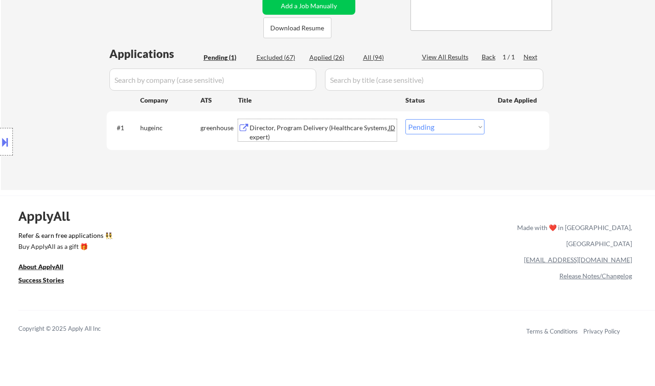
click at [454, 129] on select "Choose an option... Pending Applied Excluded (Questions) Excluded (Expired) Exc…" at bounding box center [445, 126] width 79 height 15
select select ""excluded__bad_match_""
click at [406, 119] on select "Choose an option... Pending Applied Excluded (Questions) Excluded (Expired) Exc…" at bounding box center [445, 126] width 79 height 15
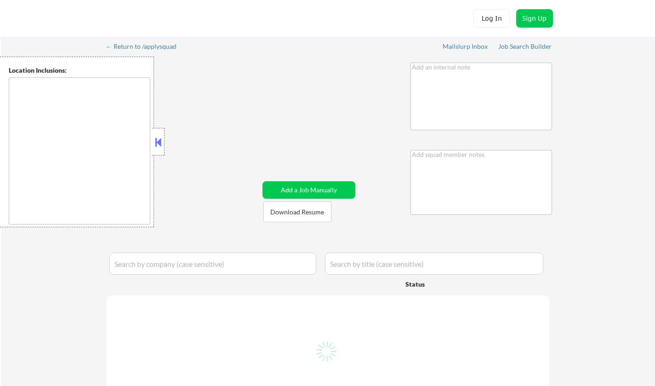
type textarea "Bought another 200! So now 450 total 8/12 tf Lower salary outreach - 8/18 AB"
type textarea "Chielo"
type textarea "[GEOGRAPHIC_DATA], [GEOGRAPHIC_DATA] [GEOGRAPHIC_DATA], [GEOGRAPHIC_DATA] [GEOG…"
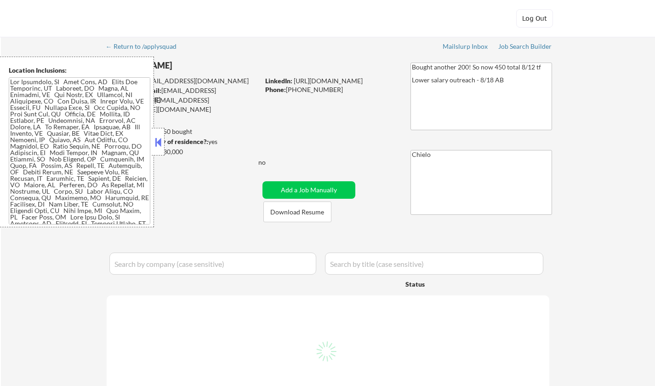
select select ""pending""
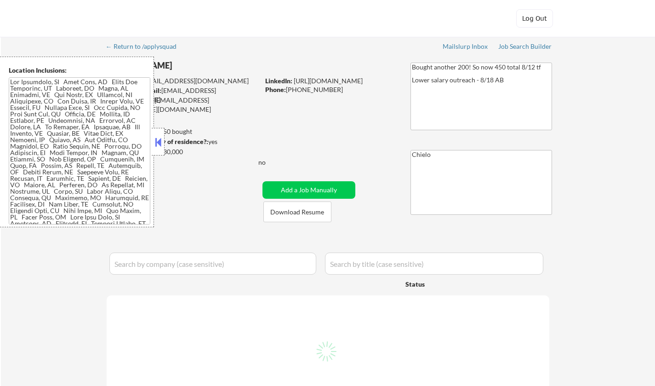
select select ""pending""
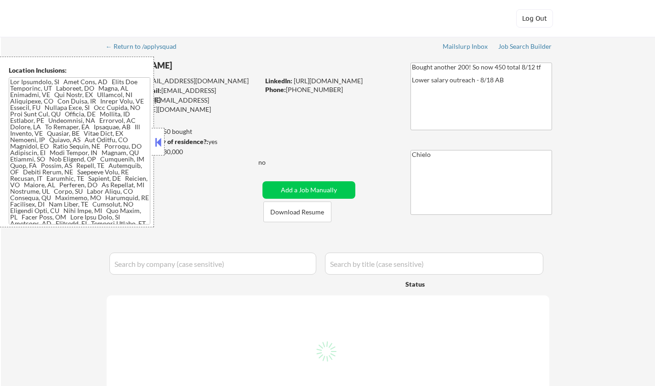
select select ""pending""
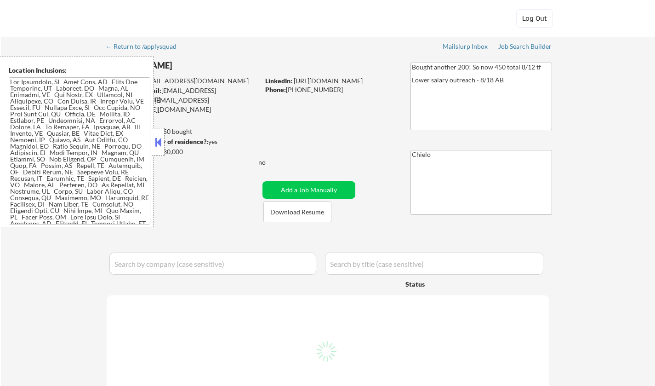
select select ""pending""
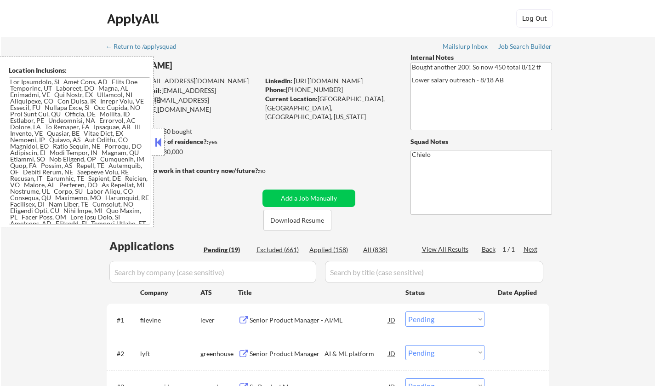
click at [156, 144] on button at bounding box center [158, 142] width 10 height 14
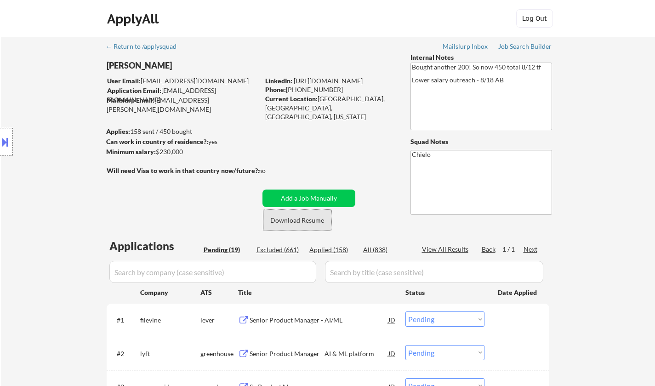
click at [301, 220] on button "Download Resume" at bounding box center [298, 220] width 68 height 21
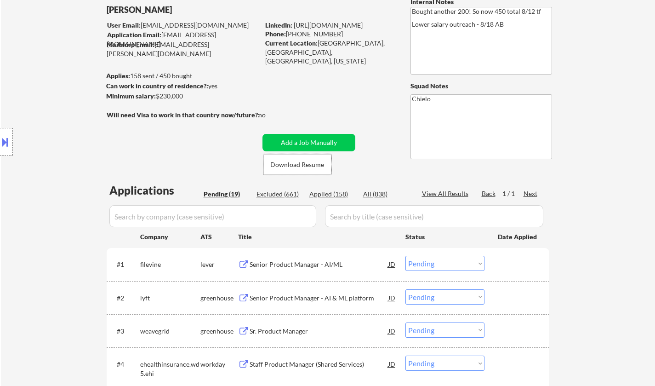
scroll to position [138, 0]
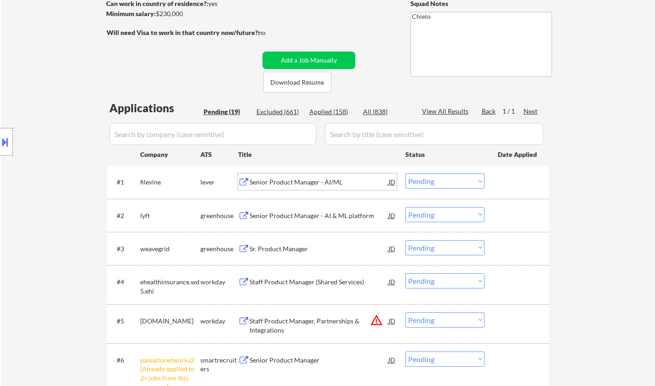
click at [303, 181] on div "Senior Product Manager - AI/ML" at bounding box center [319, 182] width 139 height 9
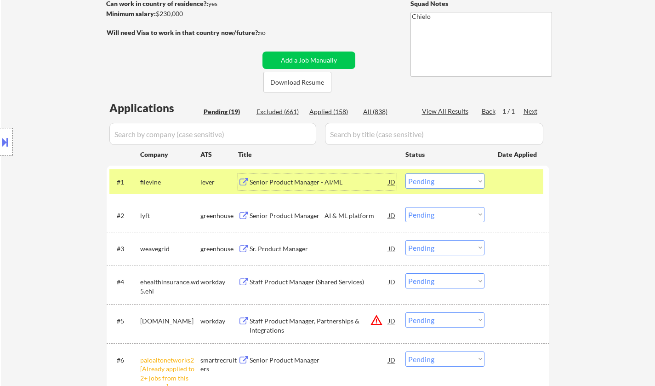
click at [454, 182] on select "Choose an option... Pending Applied Excluded (Questions) Excluded (Expired) Exc…" at bounding box center [445, 180] width 79 height 15
click at [406, 173] on select "Choose an option... Pending Applied Excluded (Questions) Excluded (Expired) Exc…" at bounding box center [445, 180] width 79 height 15
select select ""pending""
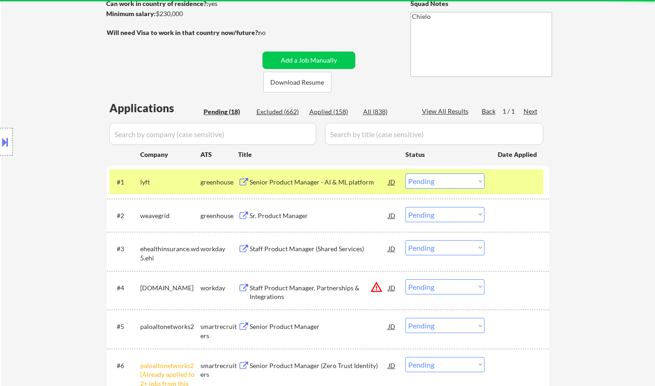
click at [300, 179] on div "Senior Product Manager - AI & ML platform" at bounding box center [319, 182] width 139 height 9
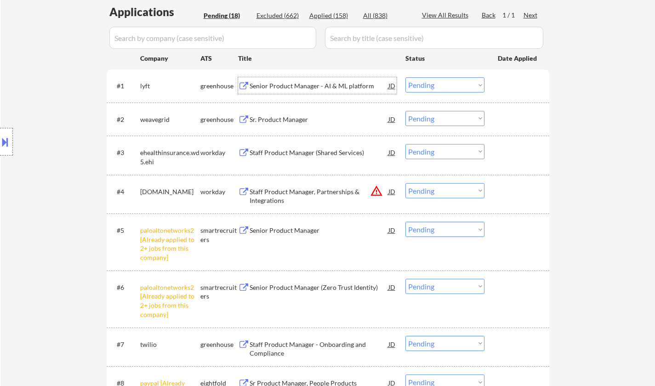
scroll to position [276, 0]
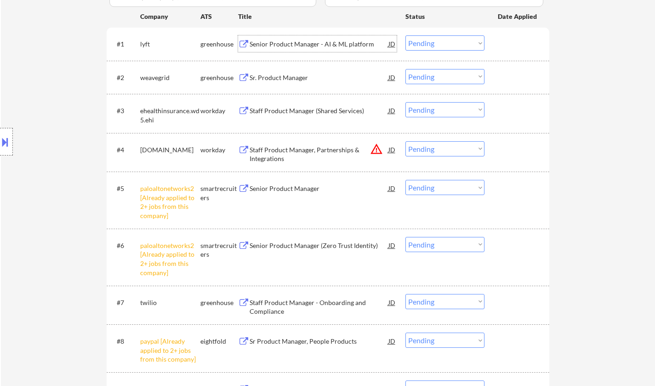
click at [454, 188] on select "Choose an option... Pending Applied Excluded (Questions) Excluded (Expired) Exc…" at bounding box center [445, 187] width 79 height 15
click at [406, 180] on select "Choose an option... Pending Applied Excluded (Questions) Excluded (Expired) Exc…" at bounding box center [445, 187] width 79 height 15
click at [393, 150] on div "JD" at bounding box center [392, 149] width 9 height 17
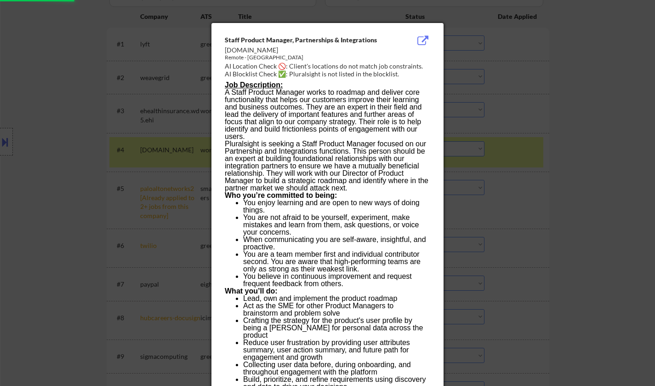
click at [610, 223] on div at bounding box center [327, 193] width 655 height 386
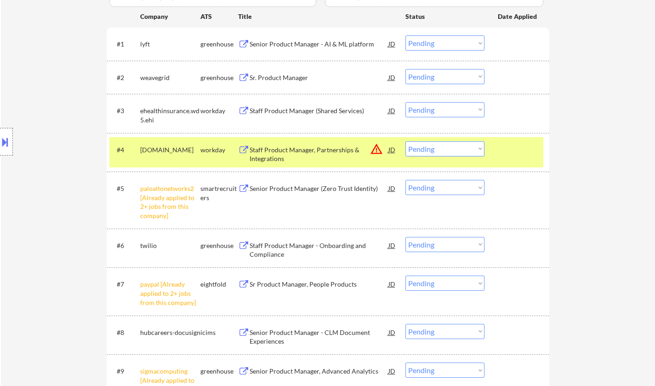
drag, startPoint x: 439, startPoint y: 183, endPoint x: 444, endPoint y: 192, distance: 10.1
click at [439, 183] on select "Choose an option... Pending Applied Excluded (Questions) Excluded (Expired) Exc…" at bounding box center [445, 187] width 79 height 15
click at [406, 180] on select "Choose an option... Pending Applied Excluded (Questions) Excluded (Expired) Exc…" at bounding box center [445, 187] width 79 height 15
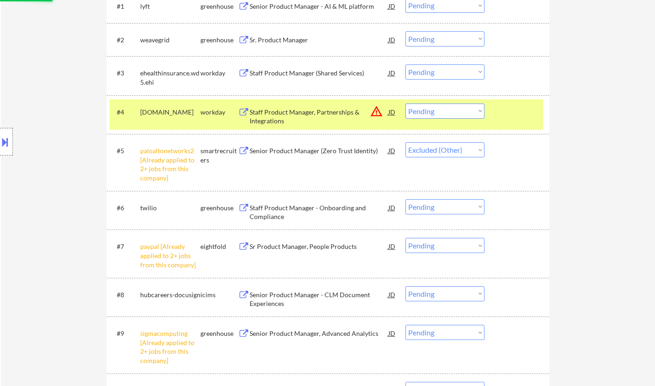
scroll to position [322, 0]
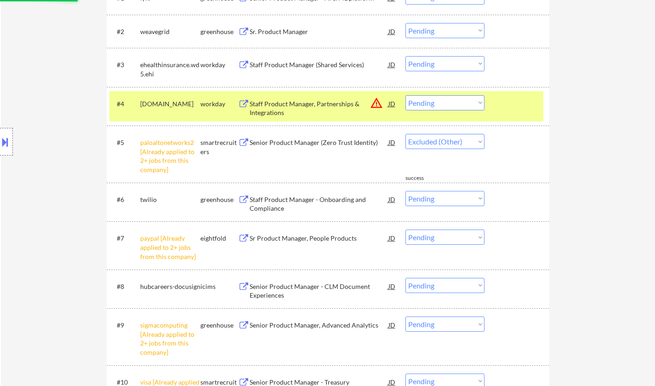
select select ""pending""
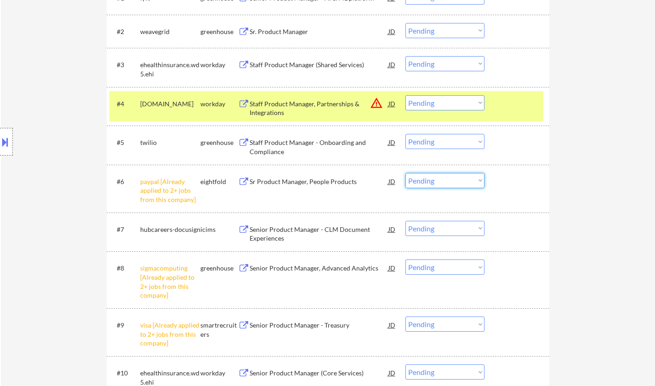
click at [453, 180] on select "Choose an option... Pending Applied Excluded (Questions) Excluded (Expired) Exc…" at bounding box center [445, 180] width 79 height 15
click at [406, 173] on select "Choose an option... Pending Applied Excluded (Questions) Excluded (Expired) Exc…" at bounding box center [445, 180] width 79 height 15
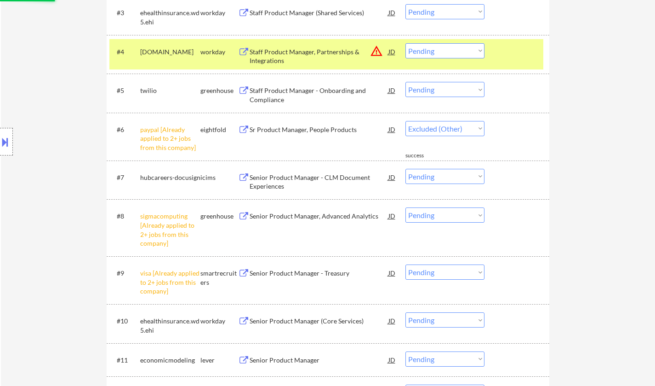
select select ""pending""
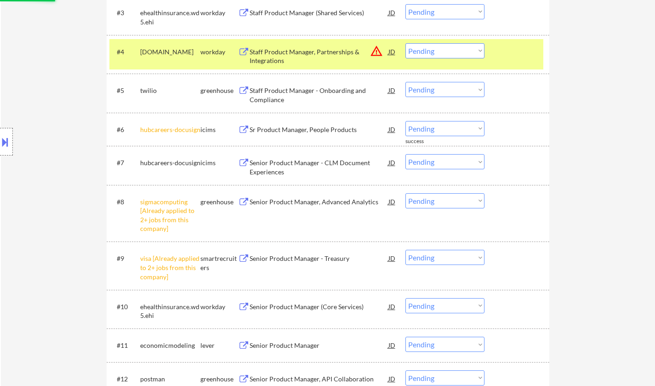
scroll to position [414, 0]
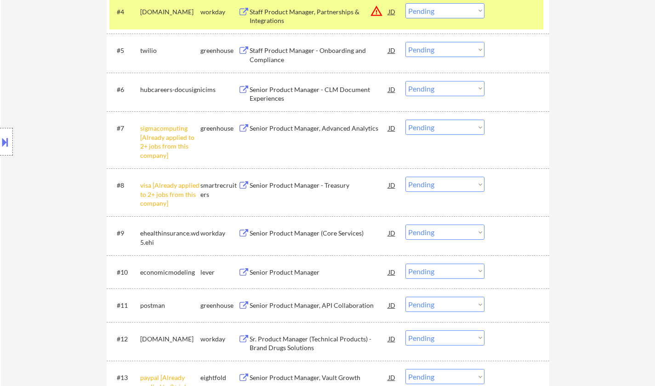
click at [460, 123] on select "Choose an option... Pending Applied Excluded (Questions) Excluded (Expired) Exc…" at bounding box center [445, 127] width 79 height 15
click at [406, 120] on select "Choose an option... Pending Applied Excluded (Questions) Excluded (Expired) Exc…" at bounding box center [445, 127] width 79 height 15
click at [457, 180] on select "Choose an option... Pending Applied Excluded (Questions) Excluded (Expired) Exc…" at bounding box center [445, 184] width 79 height 15
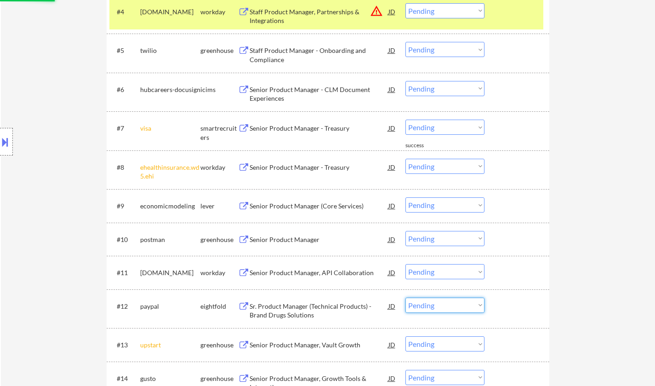
click at [471, 298] on div "#12 paypal eightfold Sr. Product Manager (Technical Products) - Brand Drugs Sol…" at bounding box center [328, 308] width 443 height 39
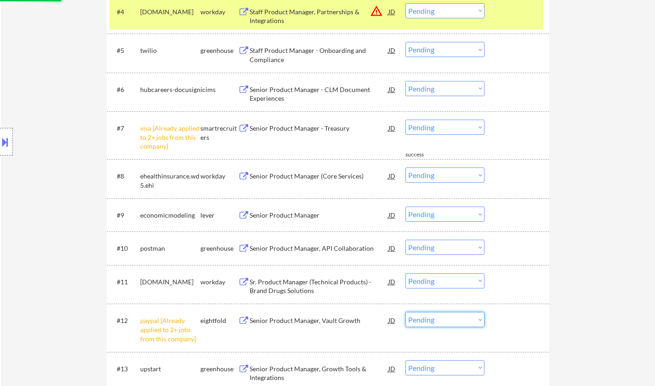
click at [647, 223] on div "← Return to /applysquad Mailslurp Inbox Job Search Builder Taegh Sokhey User Em…" at bounding box center [328, 46] width 655 height 847
drag, startPoint x: 436, startPoint y: 124, endPoint x: 445, endPoint y: 132, distance: 12.1
click at [436, 124] on select "Choose an option... Pending Applied Excluded (Questions) Excluded (Expired) Exc…" at bounding box center [445, 127] width 79 height 15
click at [406, 120] on select "Choose an option... Pending Applied Excluded (Questions) Excluded (Expired) Exc…" at bounding box center [445, 127] width 79 height 15
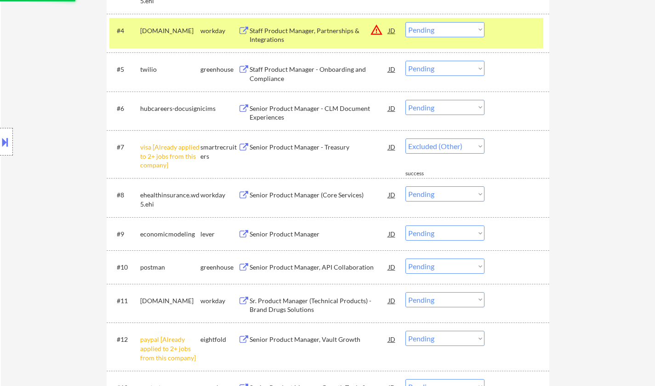
scroll to position [368, 0]
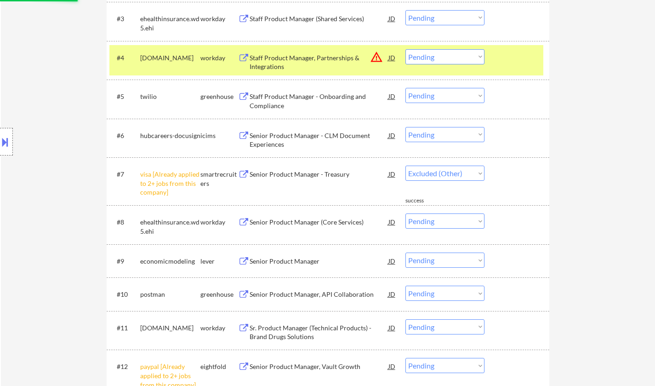
select select ""pending""
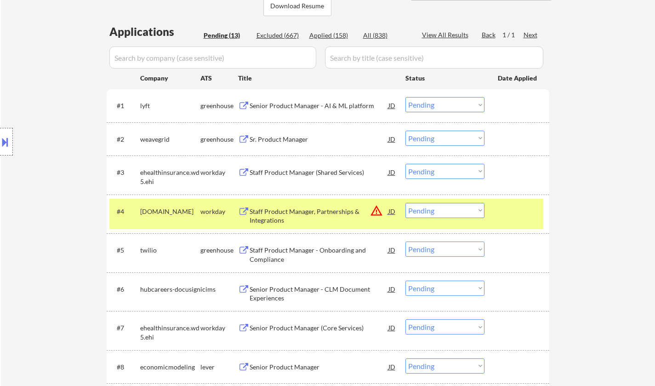
scroll to position [230, 0]
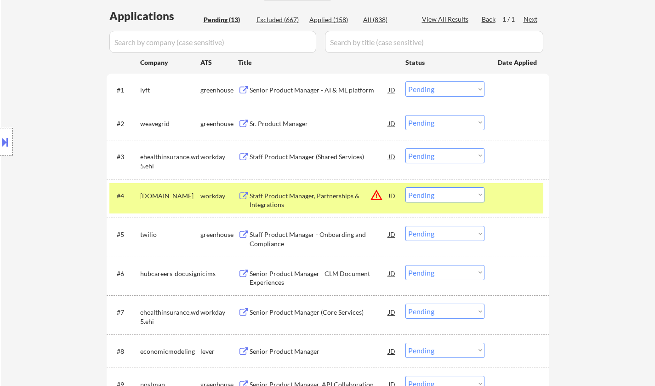
click at [297, 84] on div "Senior Product Manager - AI & ML platform" at bounding box center [319, 89] width 139 height 17
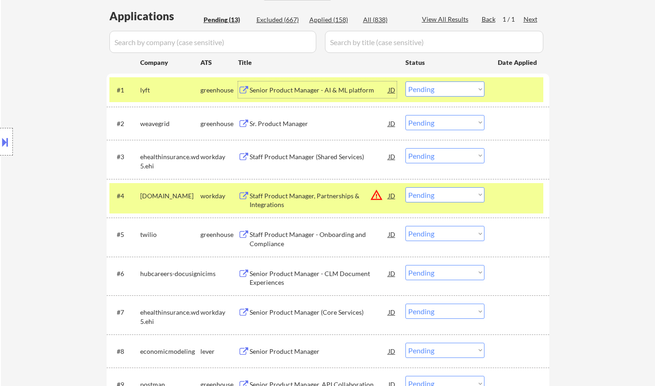
drag, startPoint x: 451, startPoint y: 89, endPoint x: 453, endPoint y: 95, distance: 6.1
click at [451, 89] on select "Choose an option... Pending Applied Excluded (Questions) Excluded (Expired) Exc…" at bounding box center [445, 88] width 79 height 15
click at [406, 81] on select "Choose an option... Pending Applied Excluded (Questions) Excluded (Expired) Exc…" at bounding box center [445, 88] width 79 height 15
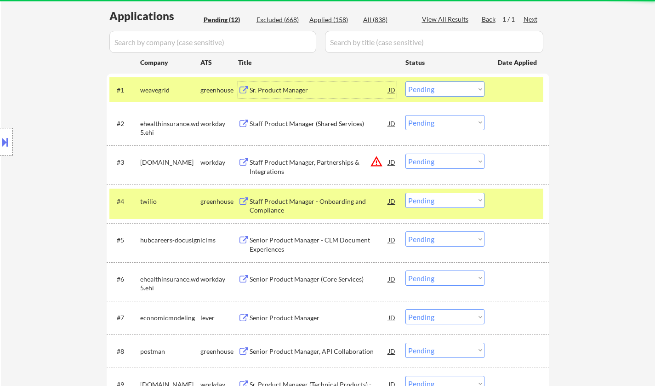
click at [286, 88] on div "Sr. Product Manager" at bounding box center [319, 90] width 139 height 9
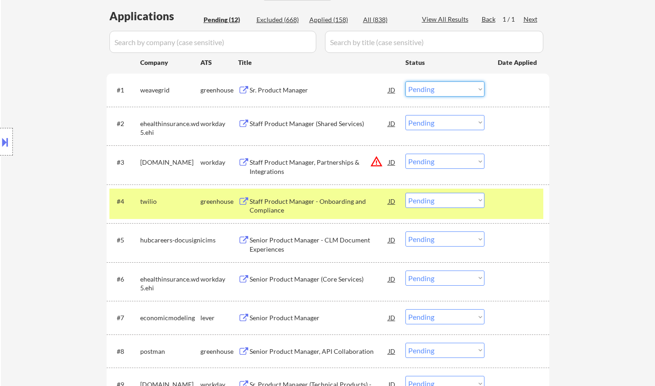
drag, startPoint x: 436, startPoint y: 89, endPoint x: 441, endPoint y: 94, distance: 7.5
click at [436, 89] on select "Choose an option... Pending Applied Excluded (Questions) Excluded (Expired) Exc…" at bounding box center [445, 88] width 79 height 15
click at [406, 81] on select "Choose an option... Pending Applied Excluded (Questions) Excluded (Expired) Exc…" at bounding box center [445, 88] width 79 height 15
select select ""pending""
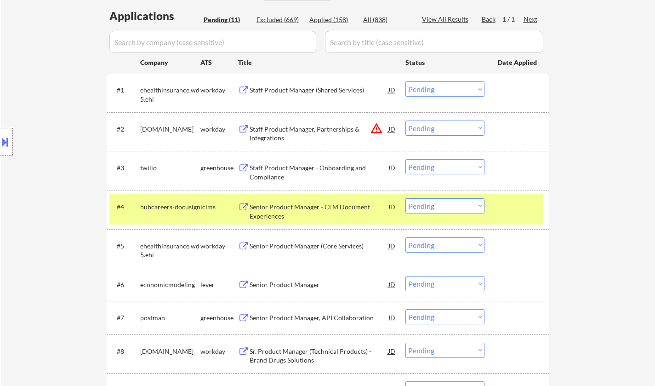
click at [391, 128] on div "JD" at bounding box center [392, 129] width 9 height 17
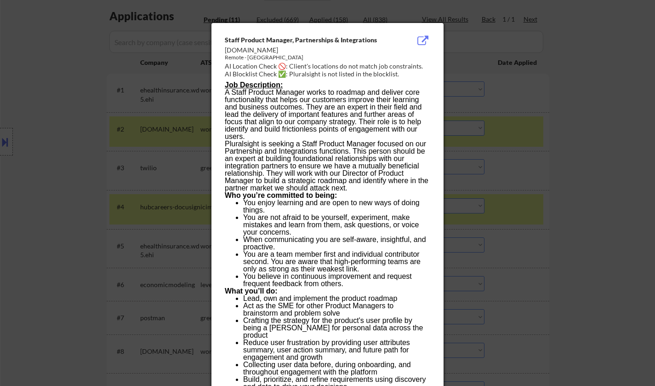
click at [557, 239] on div at bounding box center [327, 193] width 655 height 386
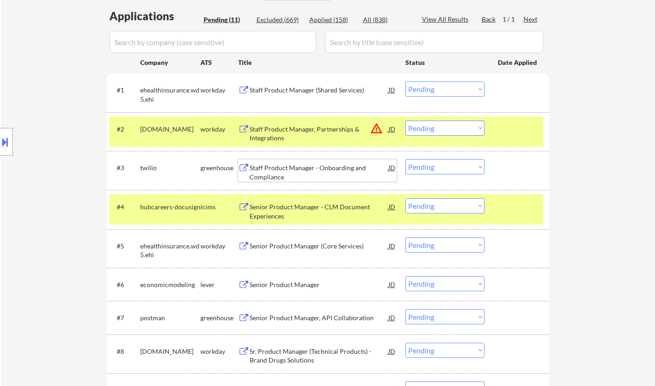
click at [290, 173] on div "Staff Product Manager - Onboarding and Compliance" at bounding box center [319, 172] width 139 height 18
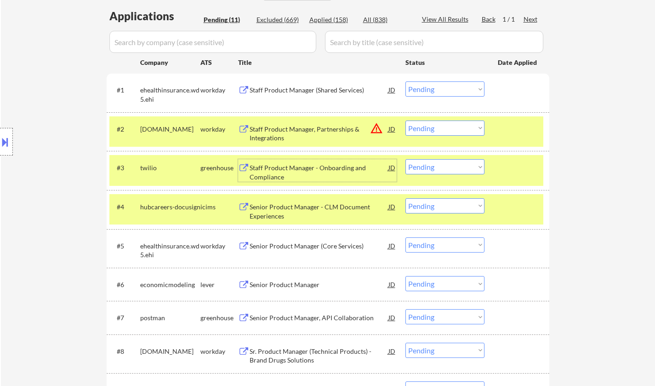
click at [454, 172] on select "Choose an option... Pending Applied Excluded (Questions) Excluded (Expired) Exc…" at bounding box center [445, 166] width 79 height 15
click at [406, 159] on select "Choose an option... Pending Applied Excluded (Questions) Excluded (Expired) Exc…" at bounding box center [445, 166] width 79 height 15
select select ""pending""
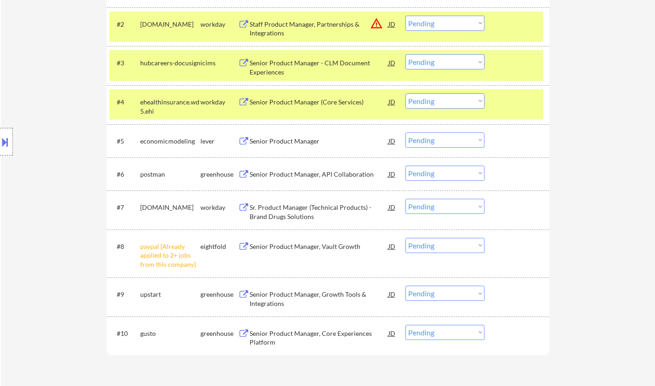
scroll to position [368, 0]
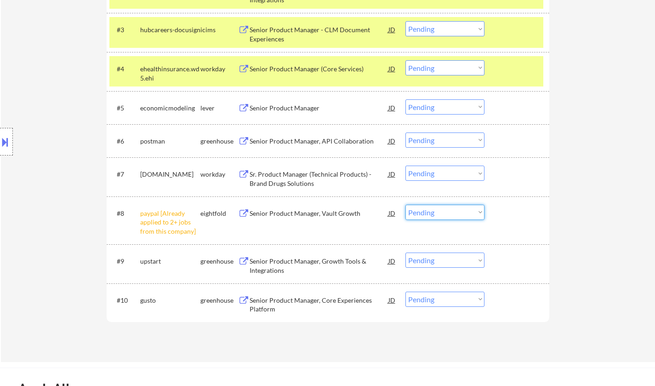
drag, startPoint x: 463, startPoint y: 210, endPoint x: 448, endPoint y: 194, distance: 21.8
click at [460, 200] on div "#8 paypal [Already applied to 2+ jobs from this company] eightfold Senior Produ…" at bounding box center [328, 220] width 443 height 48
drag, startPoint x: 598, startPoint y: 195, endPoint x: 451, endPoint y: 212, distance: 148.2
click at [598, 196] on div "← Return to /applysquad Mailslurp Inbox Job Search Builder Taegh Sokhey User Em…" at bounding box center [328, 15] width 655 height 693
click at [422, 215] on select "Choose an option... Pending Applied Excluded (Questions) Excluded (Expired) Exc…" at bounding box center [445, 212] width 79 height 15
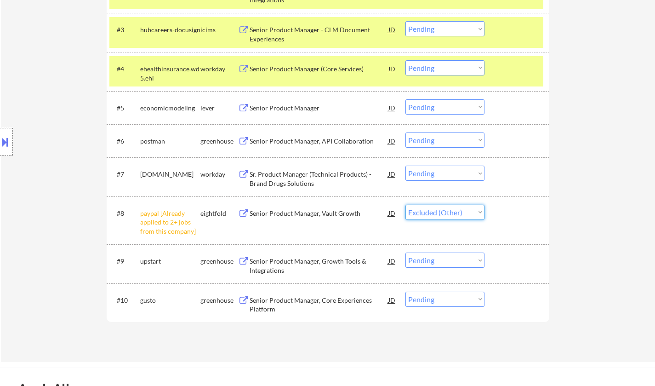
click at [406, 205] on select "Choose an option... Pending Applied Excluded (Questions) Excluded (Expired) Exc…" at bounding box center [445, 212] width 79 height 15
select select ""pending""
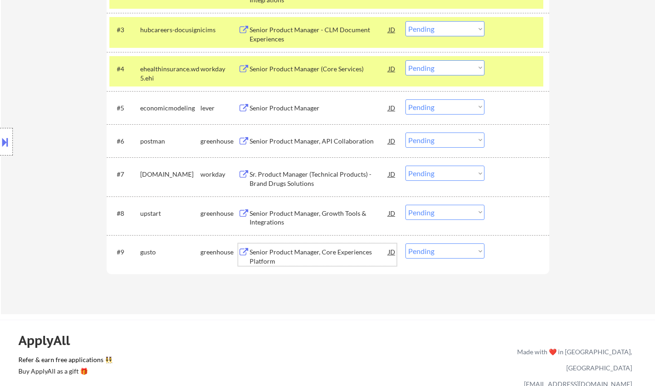
click at [307, 251] on div "Senior Product Manager, Core Experiences Platform" at bounding box center [319, 256] width 139 height 18
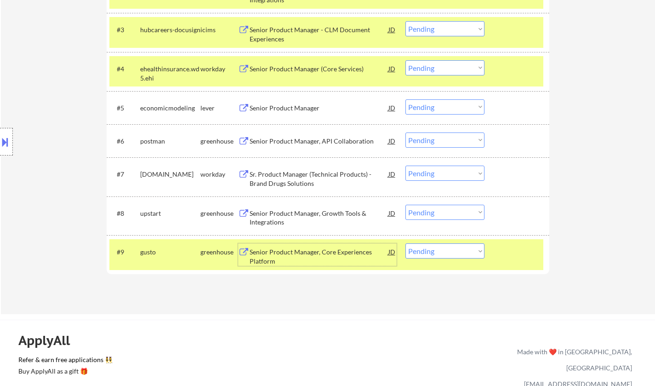
click at [6, 138] on button at bounding box center [5, 141] width 10 height 15
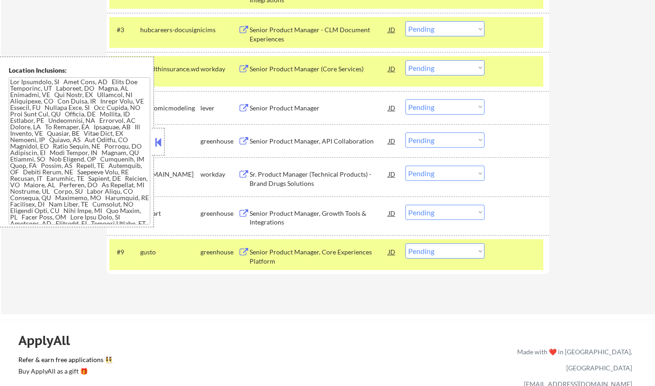
click at [161, 144] on button at bounding box center [158, 142] width 10 height 14
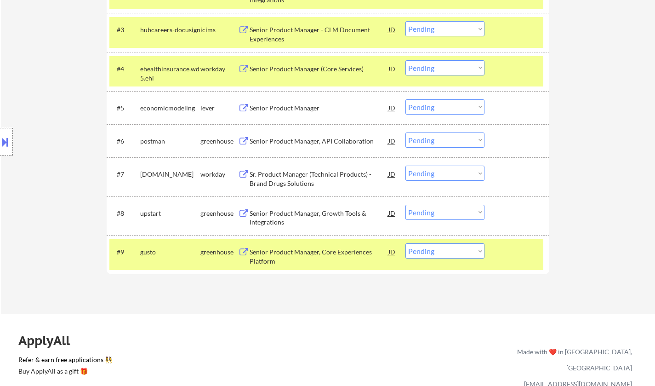
drag, startPoint x: 452, startPoint y: 251, endPoint x: 460, endPoint y: 257, distance: 10.5
click at [452, 251] on select "Choose an option... Pending Applied Excluded (Questions) Excluded (Expired) Exc…" at bounding box center [445, 250] width 79 height 15
click at [471, 253] on select "Choose an option... Pending Applied Excluded (Questions) Excluded (Expired) Exc…" at bounding box center [445, 250] width 79 height 15
select select ""excluded""
click at [406, 243] on select "Choose an option... Pending Applied Excluded (Questions) Excluded (Expired) Exc…" at bounding box center [445, 250] width 79 height 15
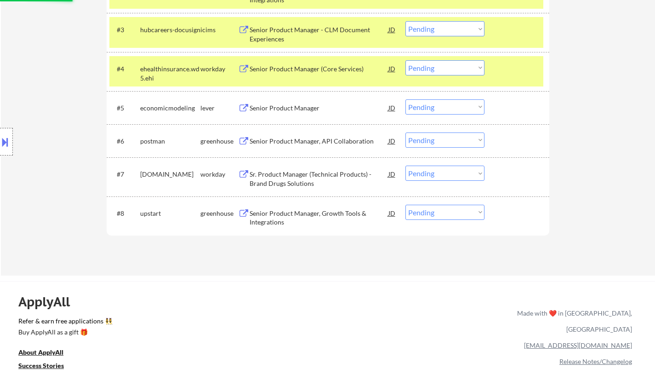
click at [322, 216] on div "Senior Product Manager, Growth Tools & Integrations" at bounding box center [319, 218] width 139 height 18
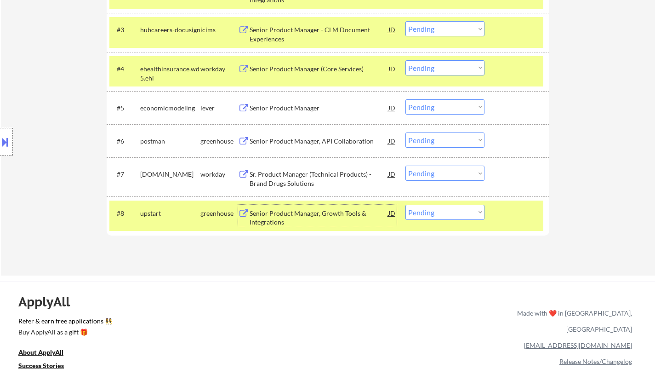
click at [453, 219] on select "Choose an option... Pending Applied Excluded (Questions) Excluded (Expired) Exc…" at bounding box center [445, 212] width 79 height 15
select select ""excluded__salary_""
click at [406, 205] on select "Choose an option... Pending Applied Excluded (Questions) Excluded (Expired) Exc…" at bounding box center [445, 212] width 79 height 15
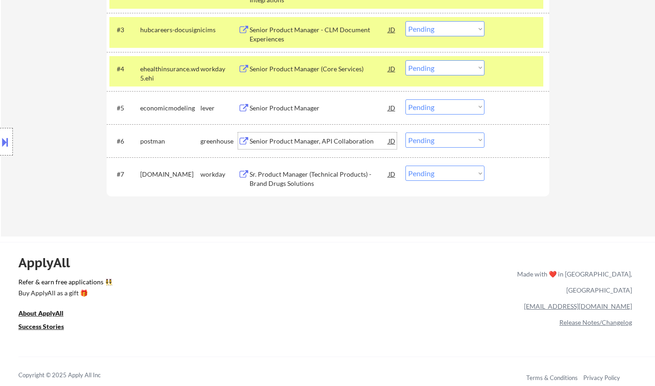
click at [298, 136] on div "Senior Product Manager, API Collaboration" at bounding box center [319, 140] width 139 height 17
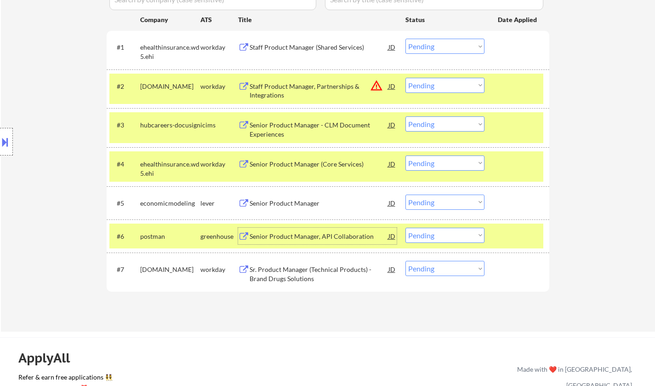
scroll to position [322, 0]
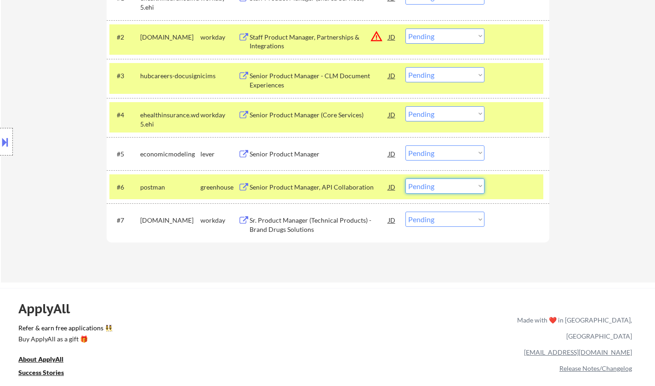
click at [433, 190] on select "Choose an option... Pending Applied Excluded (Questions) Excluded (Expired) Exc…" at bounding box center [445, 185] width 79 height 15
click at [406, 178] on select "Choose an option... Pending Applied Excluded (Questions) Excluded (Expired) Exc…" at bounding box center [445, 185] width 79 height 15
select select ""pending""
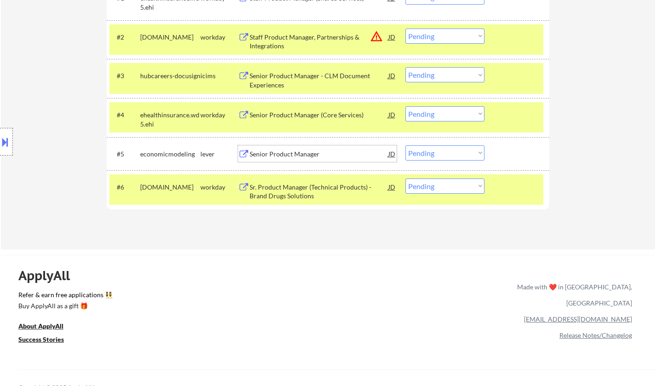
click at [299, 156] on div "Senior Product Manager" at bounding box center [319, 153] width 139 height 9
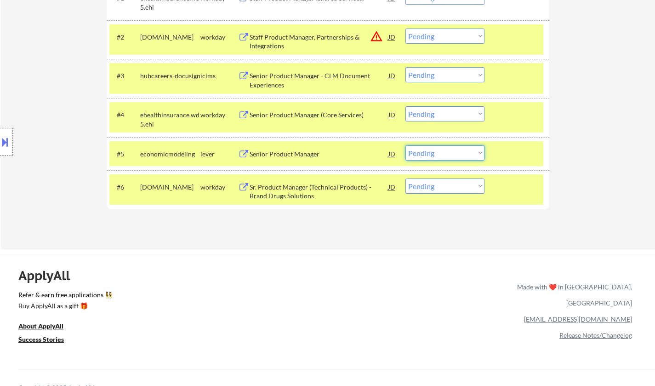
click at [473, 155] on select "Choose an option... Pending Applied Excluded (Questions) Excluded (Expired) Exc…" at bounding box center [445, 152] width 79 height 15
click at [406, 145] on select "Choose an option... Pending Applied Excluded (Questions) Excluded (Expired) Exc…" at bounding box center [445, 152] width 79 height 15
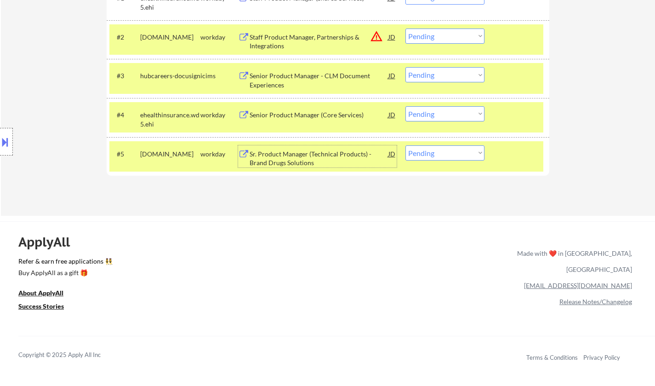
click at [306, 156] on div "Sr. Product Manager (Technical Products) - Brand Drugs Solutions" at bounding box center [319, 158] width 139 height 18
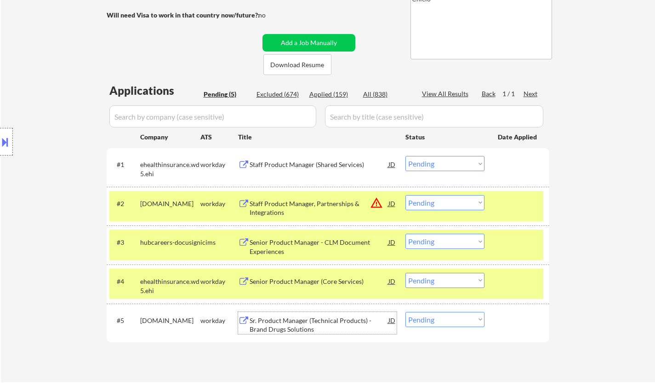
scroll to position [230, 0]
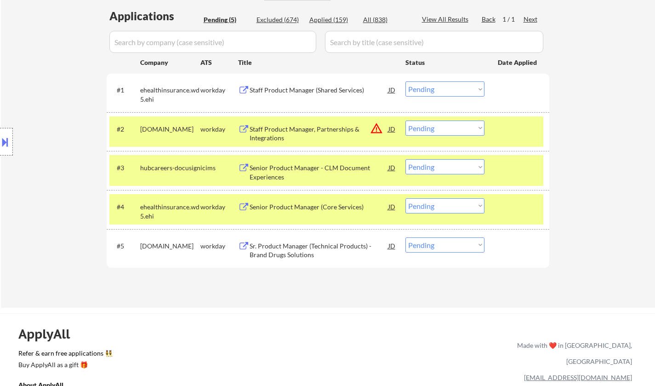
click at [0, 137] on button at bounding box center [5, 141] width 10 height 15
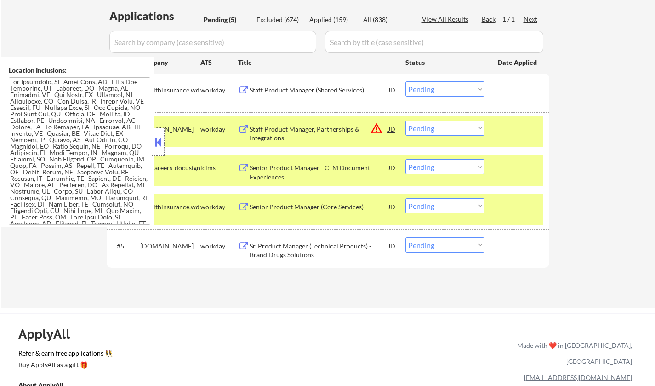
click at [164, 138] on div at bounding box center [158, 142] width 13 height 28
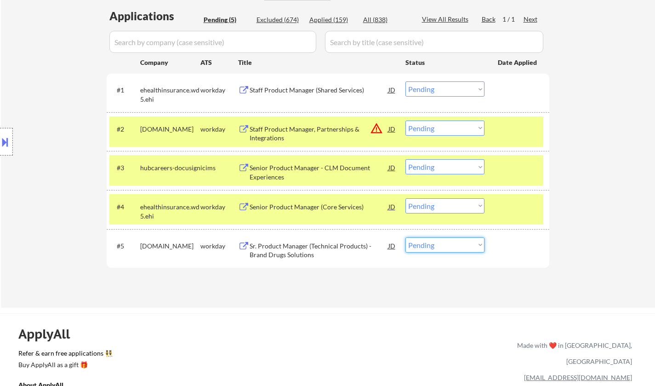
click at [433, 246] on select "Choose an option... Pending Applied Excluded (Questions) Excluded (Expired) Exc…" at bounding box center [445, 244] width 79 height 15
select select ""applied""
click at [406, 237] on select "Choose an option... Pending Applied Excluded (Questions) Excluded (Expired) Exc…" at bounding box center [445, 244] width 79 height 15
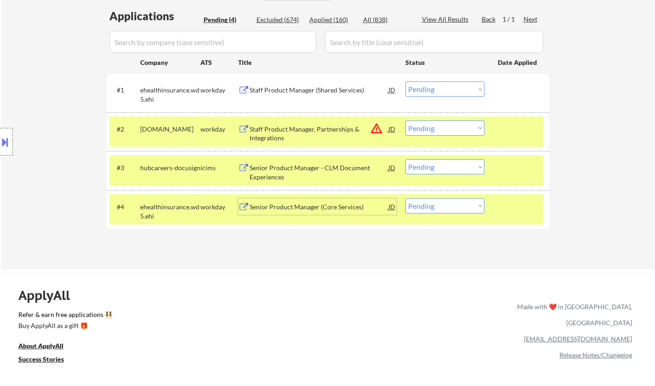
click at [293, 210] on div "Senior Product Manager (Core Services)" at bounding box center [319, 206] width 139 height 9
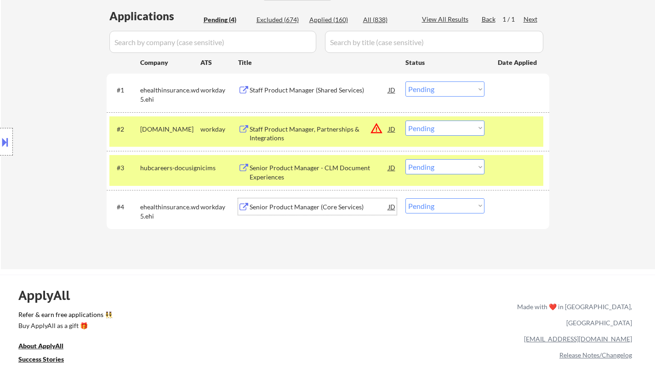
click at [434, 209] on select "Choose an option... Pending Applied Excluded (Questions) Excluded (Expired) Exc…" at bounding box center [445, 205] width 79 height 15
select select ""excluded__salary_""
click at [406, 198] on select "Choose an option... Pending Applied Excluded (Questions) Excluded (Expired) Exc…" at bounding box center [445, 205] width 79 height 15
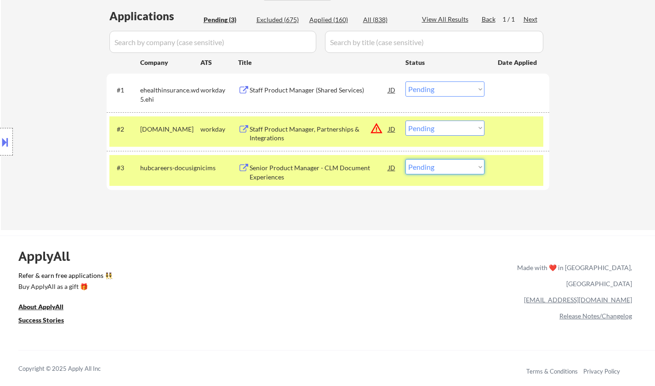
drag, startPoint x: 471, startPoint y: 167, endPoint x: 471, endPoint y: 174, distance: 6.5
click at [471, 167] on select "Choose an option... Pending Applied Excluded (Questions) Excluded (Expired) Exc…" at bounding box center [445, 166] width 79 height 15
select select ""excluded__expired_""
click at [406, 159] on select "Choose an option... Pending Applied Excluded (Questions) Excluded (Expired) Exc…" at bounding box center [445, 166] width 79 height 15
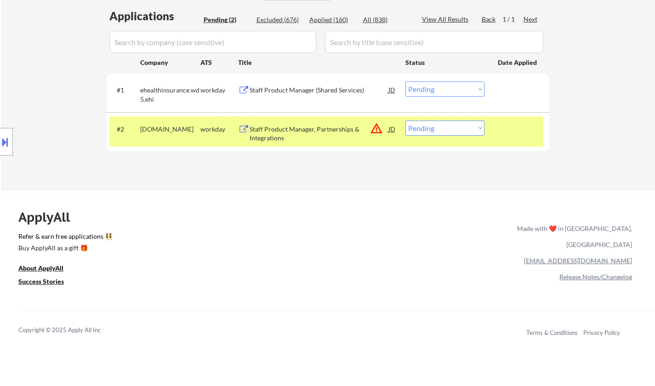
click at [392, 131] on div "JD" at bounding box center [392, 129] width 9 height 17
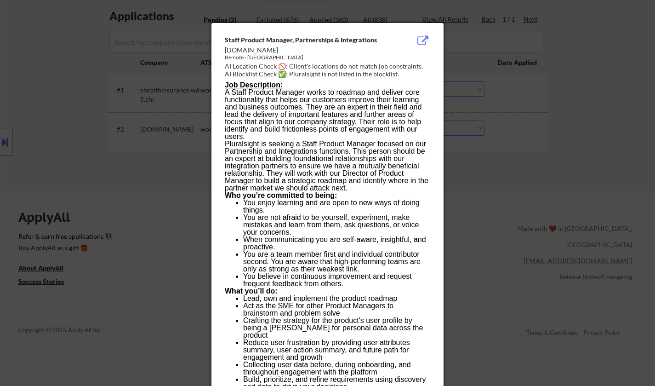
click at [520, 217] on div at bounding box center [327, 193] width 655 height 386
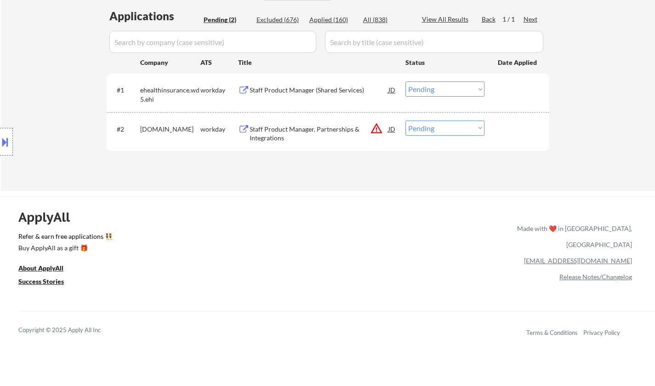
click at [305, 132] on div "Staff Product Manager, Partnerships & Integrations" at bounding box center [319, 134] width 139 height 18
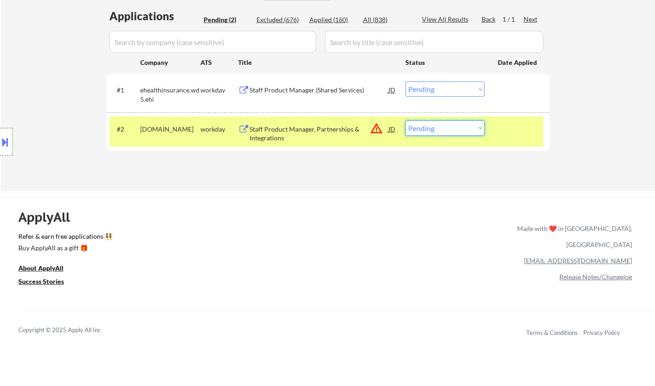
drag, startPoint x: 459, startPoint y: 129, endPoint x: 459, endPoint y: 134, distance: 5.1
click at [459, 129] on select "Choose an option... Pending Applied Excluded (Questions) Excluded (Expired) Exc…" at bounding box center [445, 128] width 79 height 15
select select ""excluded__salary_""
click at [406, 121] on select "Choose an option... Pending Applied Excluded (Questions) Excluded (Expired) Exc…" at bounding box center [445, 128] width 79 height 15
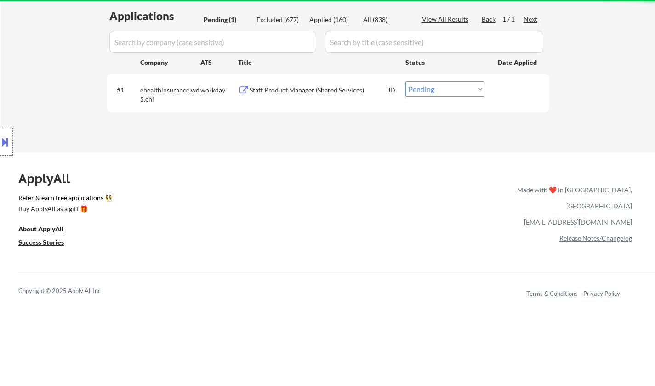
click at [278, 81] on div "Staff Product Manager (Shared Services)" at bounding box center [319, 89] width 139 height 17
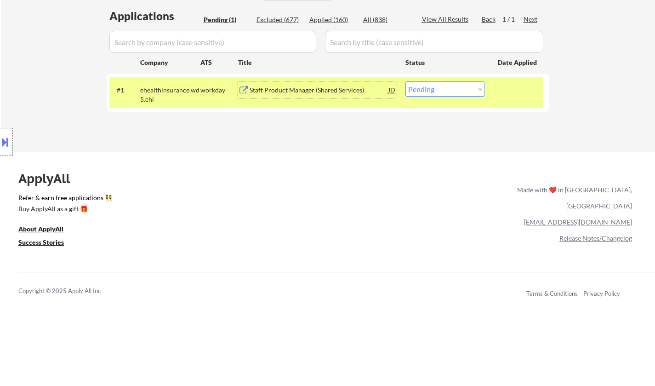
click at [437, 89] on select "Choose an option... Pending Applied Excluded (Questions) Excluded (Expired) Exc…" at bounding box center [445, 88] width 79 height 15
select select ""excluded__salary_""
click at [406, 81] on select "Choose an option... Pending Applied Excluded (Questions) Excluded (Expired) Exc…" at bounding box center [445, 88] width 79 height 15
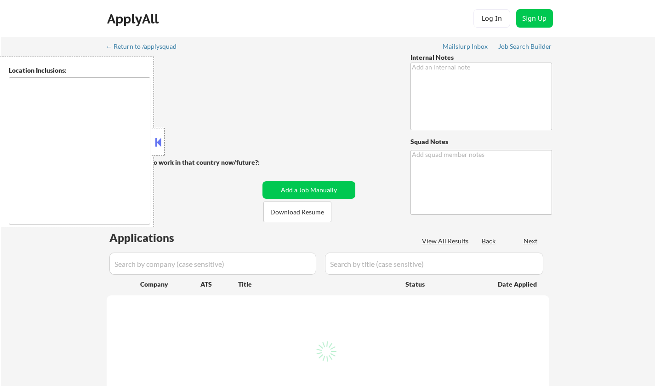
type textarea "[PERSON_NAME] wants another 400 for him so now 800 total! He added many more co…"
type textarea "Chielo AI answers: [URL][DOMAIN_NAME]"
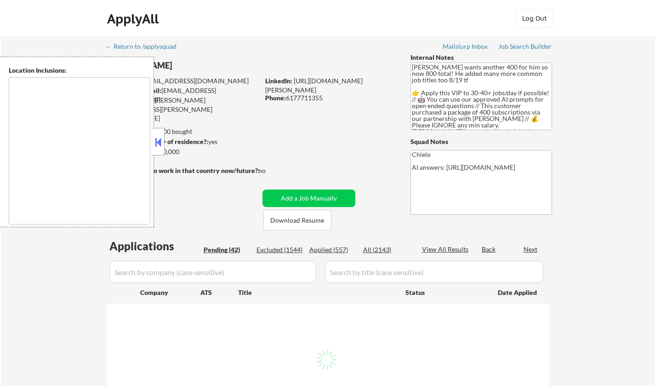
type textarea "[GEOGRAPHIC_DATA], [GEOGRAPHIC_DATA] [GEOGRAPHIC_DATA], [GEOGRAPHIC_DATA] [GEOG…"
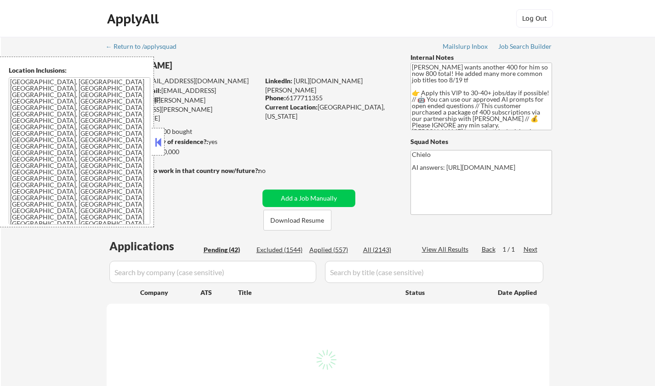
select select ""pending""
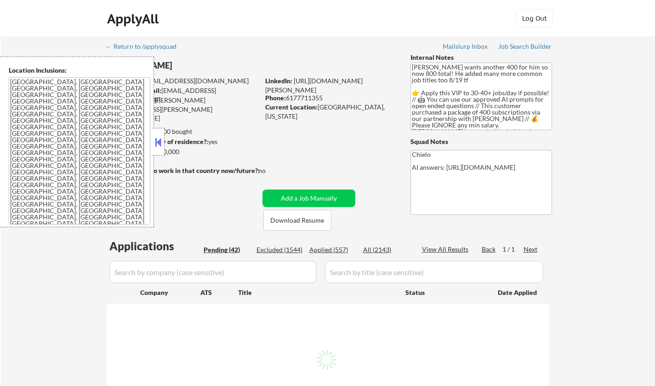
select select ""pending""
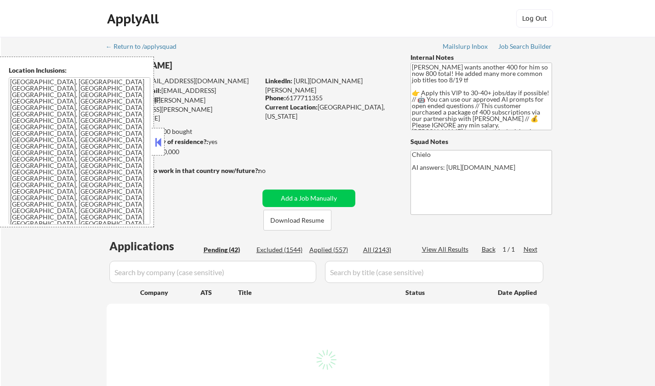
select select ""pending""
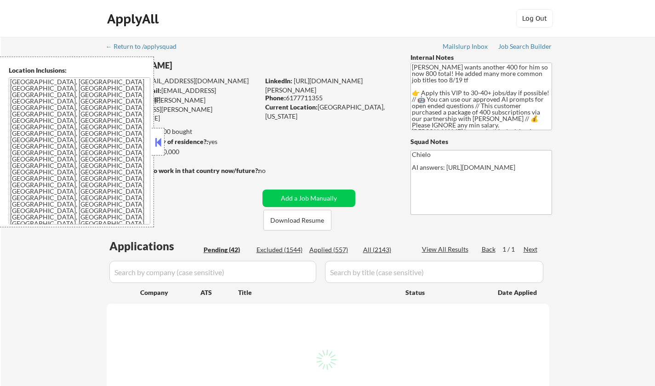
select select ""pending""
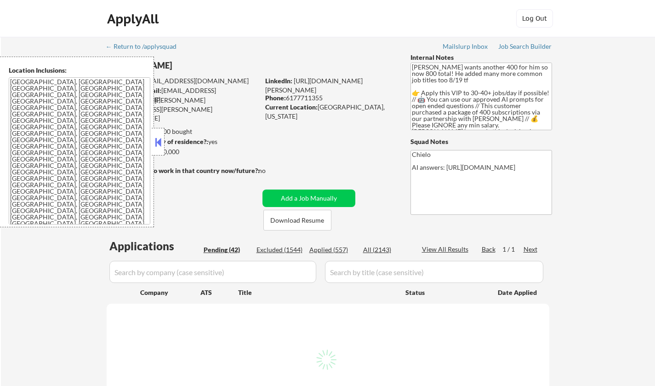
select select ""pending""
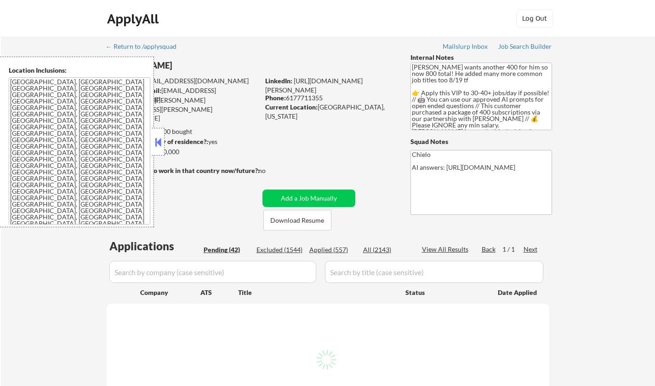
select select ""pending""
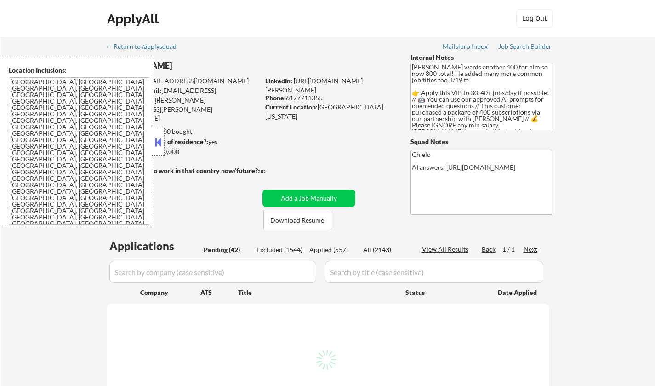
select select ""pending""
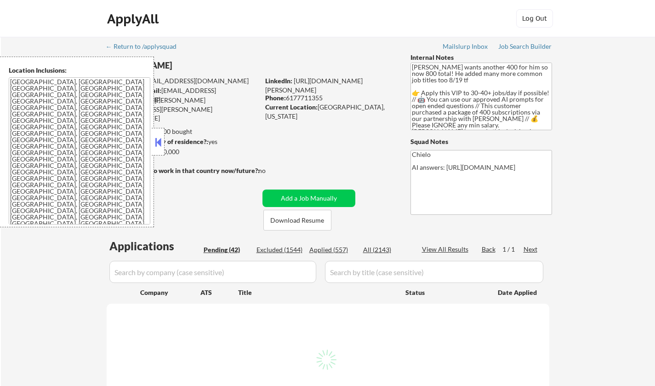
select select ""pending""
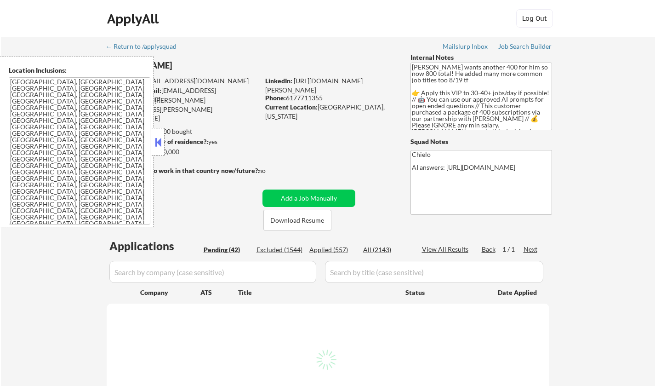
select select ""pending""
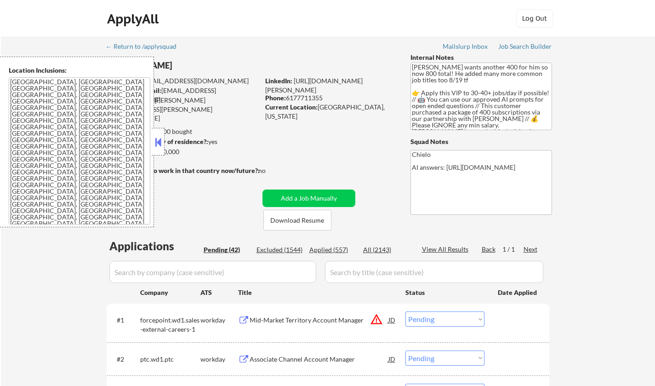
click at [156, 142] on button at bounding box center [158, 142] width 10 height 14
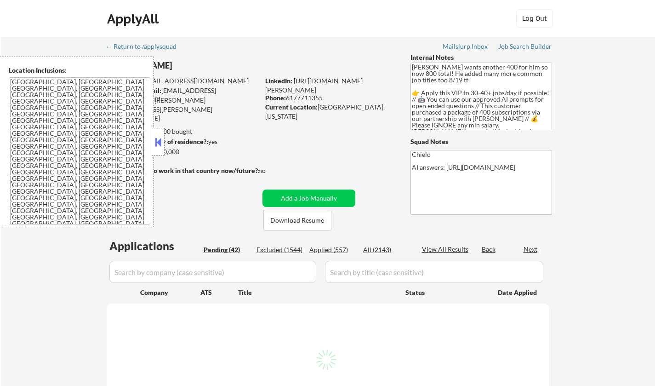
select select ""pending""
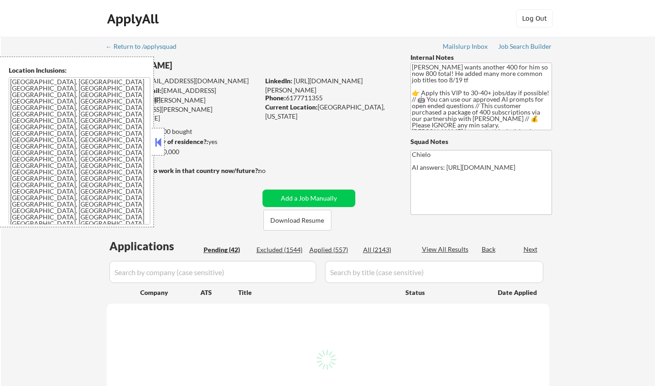
select select ""pending""
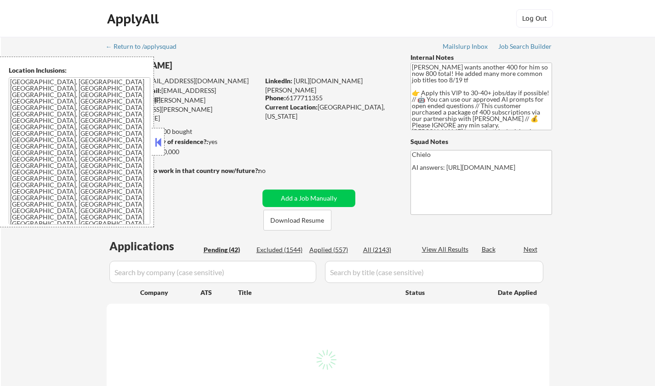
select select ""pending""
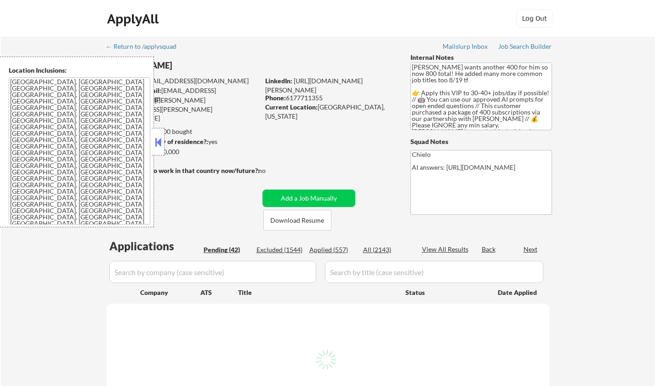
select select ""pending""
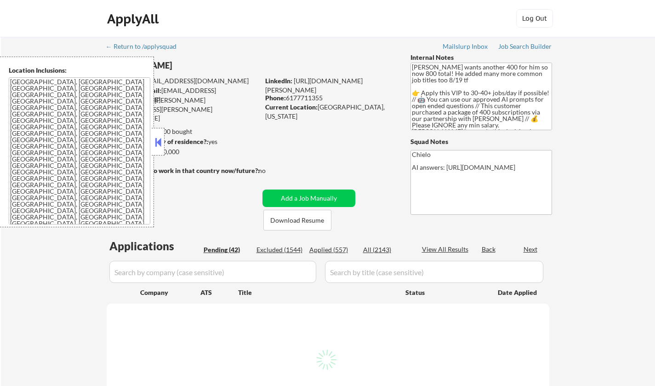
select select ""pending""
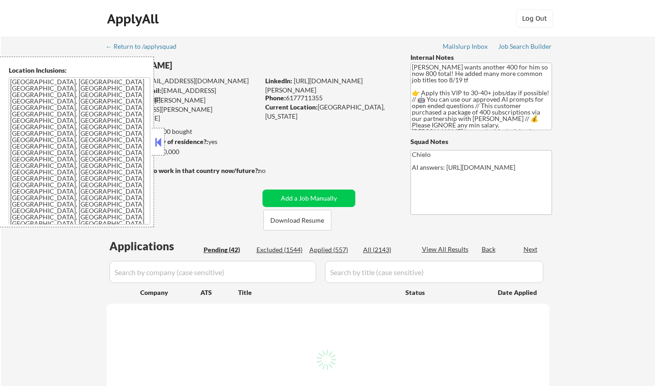
select select ""pending""
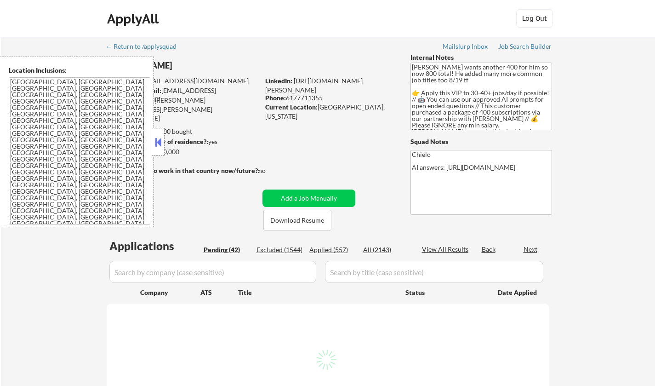
select select ""pending""
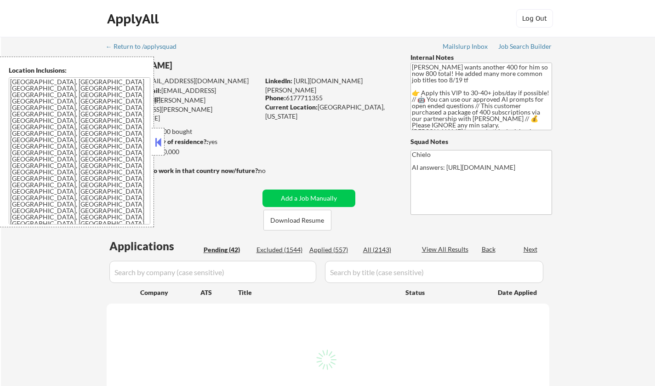
select select ""pending""
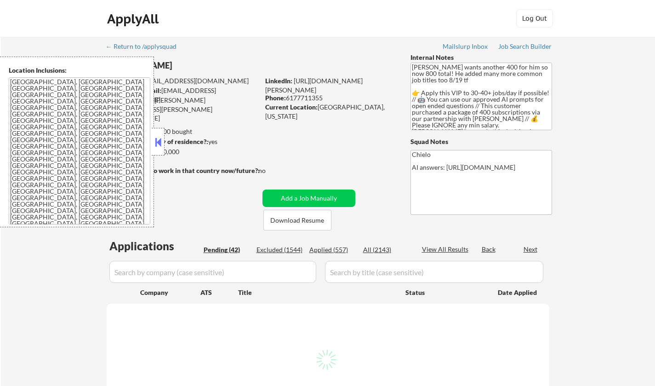
select select ""pending""
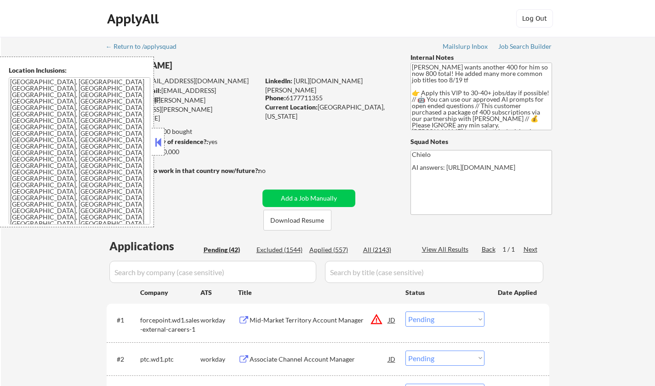
click at [156, 144] on button at bounding box center [158, 142] width 10 height 14
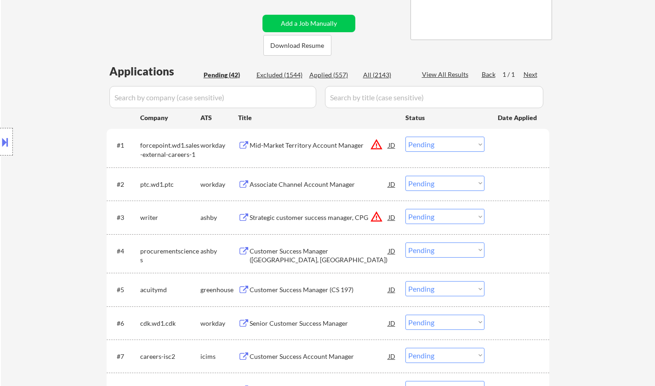
scroll to position [184, 0]
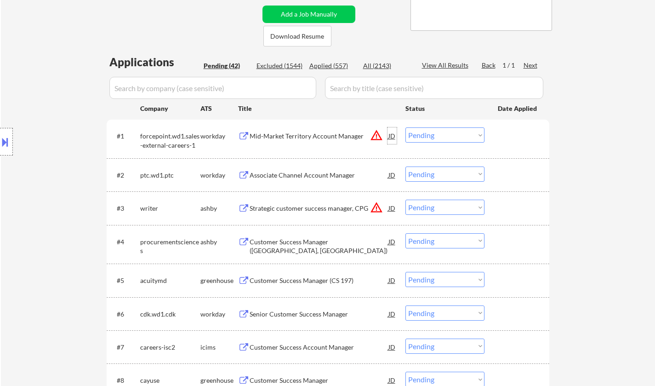
click at [389, 135] on div "JD" at bounding box center [392, 135] width 9 height 17
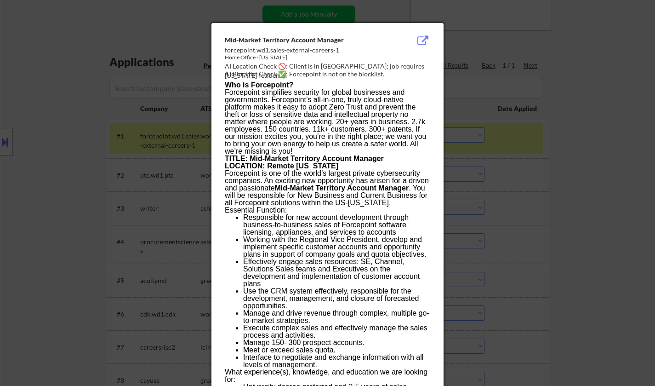
click at [599, 144] on div at bounding box center [327, 193] width 655 height 386
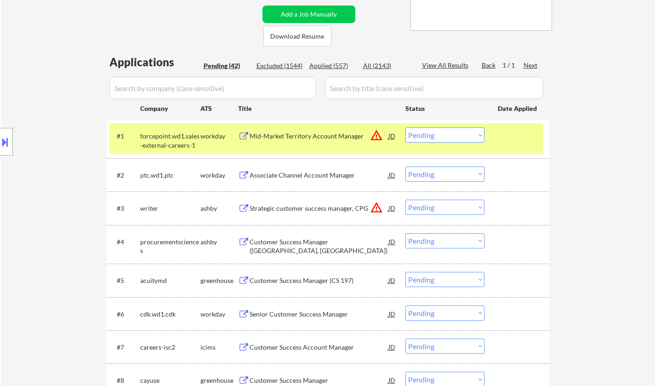
click at [447, 129] on select "Choose an option... Pending Applied Excluded (Questions) Excluded (Expired) Exc…" at bounding box center [445, 134] width 79 height 15
select select ""excluded__location_""
click at [406, 127] on select "Choose an option... Pending Applied Excluded (Questions) Excluded (Expired) Exc…" at bounding box center [445, 134] width 79 height 15
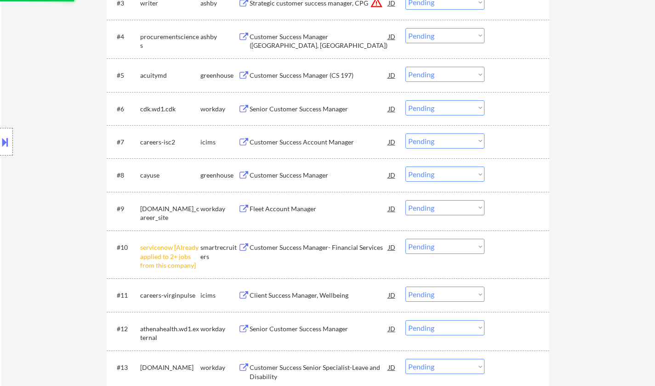
scroll to position [460, 0]
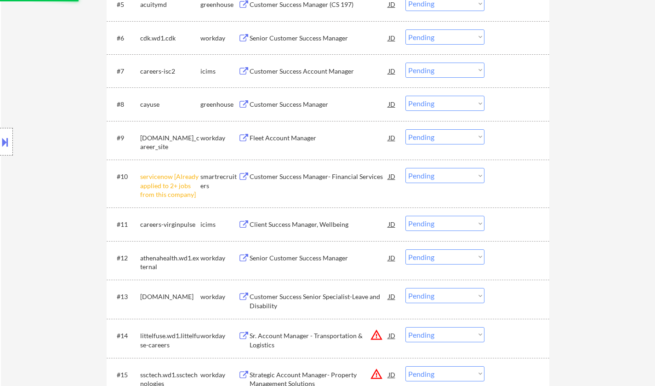
click at [427, 175] on select "Choose an option... Pending Applied Excluded (Questions) Excluded (Expired) Exc…" at bounding box center [445, 175] width 79 height 15
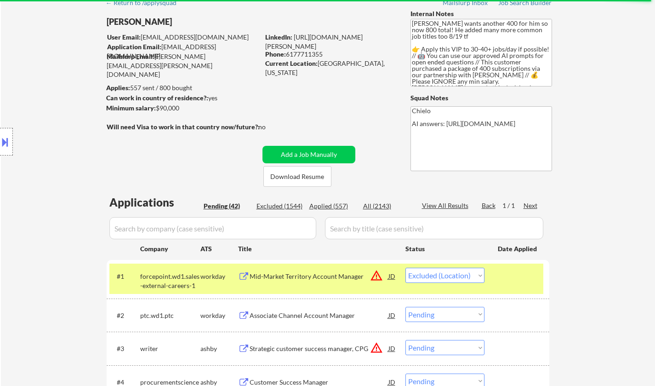
scroll to position [0, 0]
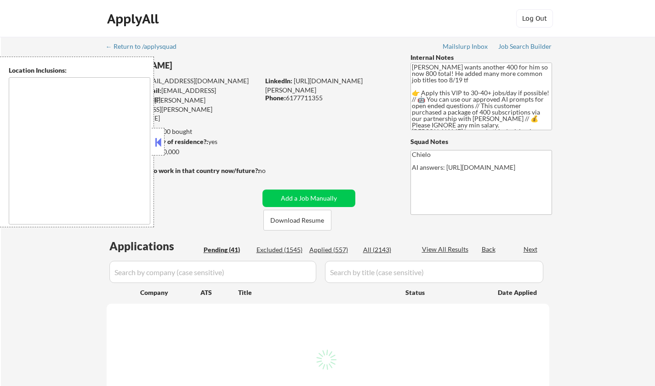
type textarea "[GEOGRAPHIC_DATA], [GEOGRAPHIC_DATA] [GEOGRAPHIC_DATA], [GEOGRAPHIC_DATA] [GEOG…"
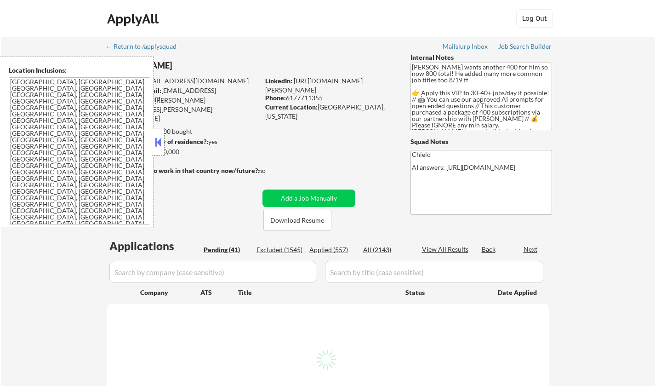
drag, startPoint x: 161, startPoint y: 145, endPoint x: 178, endPoint y: 148, distance: 18.1
click at [160, 145] on button at bounding box center [158, 142] width 10 height 14
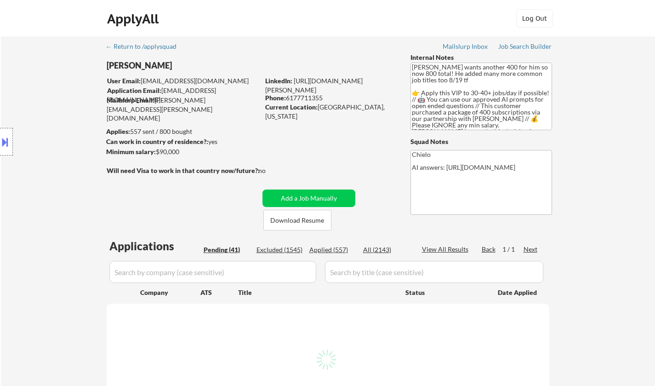
select select ""pending""
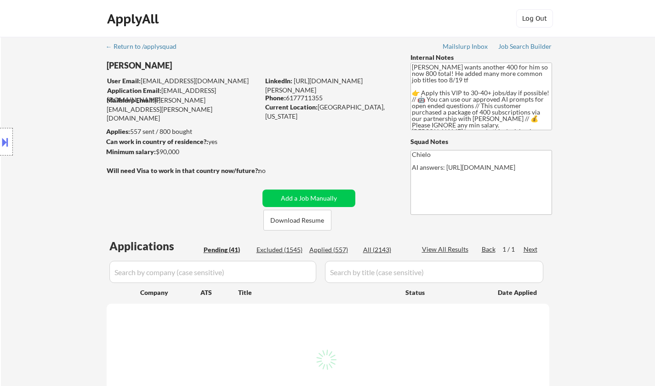
select select ""pending""
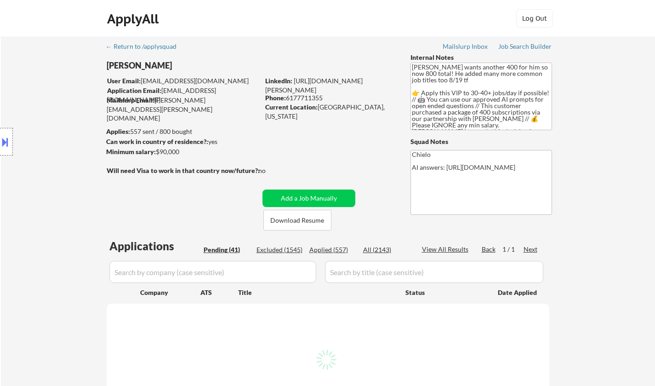
select select ""pending""
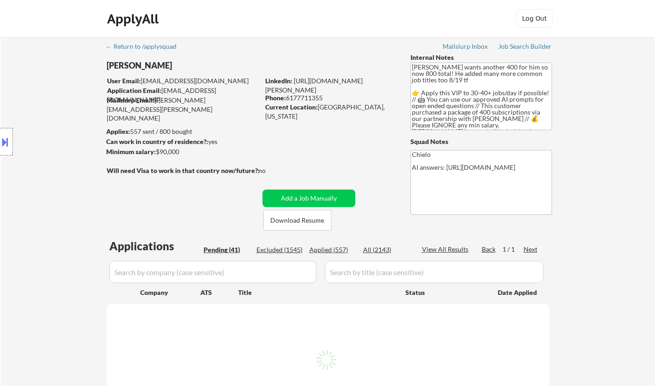
select select ""pending""
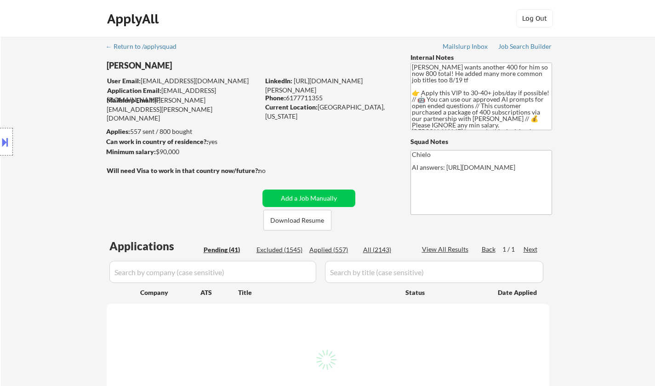
select select ""pending""
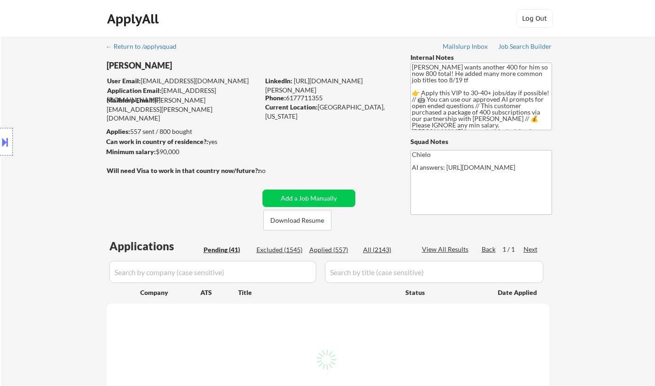
select select ""pending""
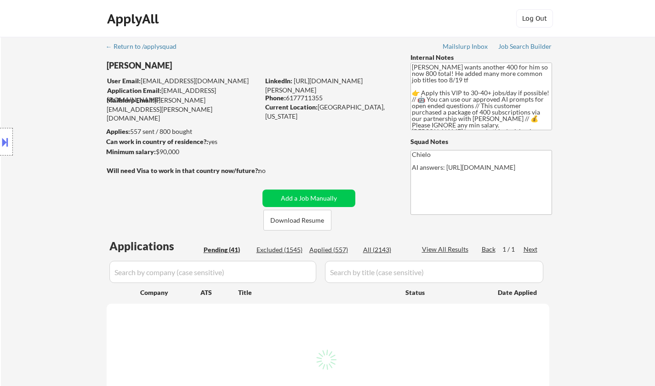
select select ""pending""
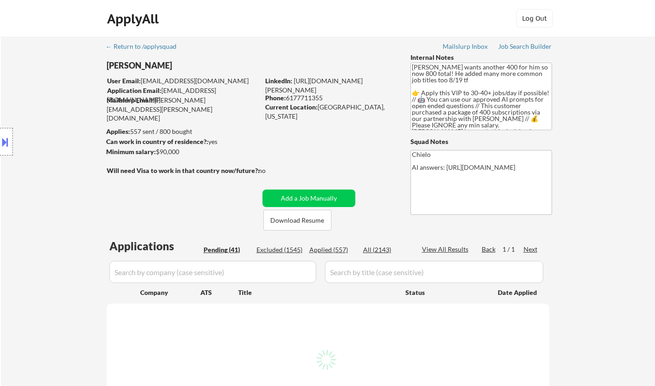
select select ""pending""
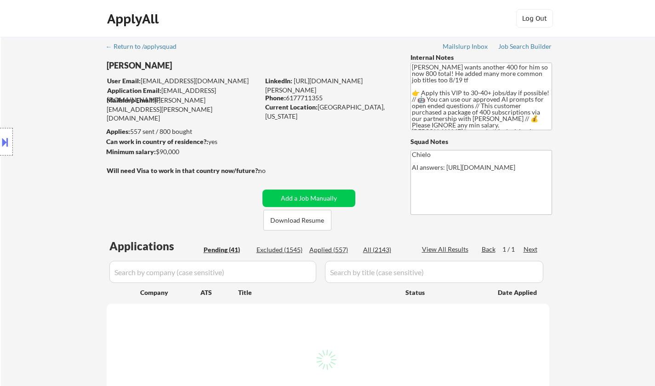
select select ""pending""
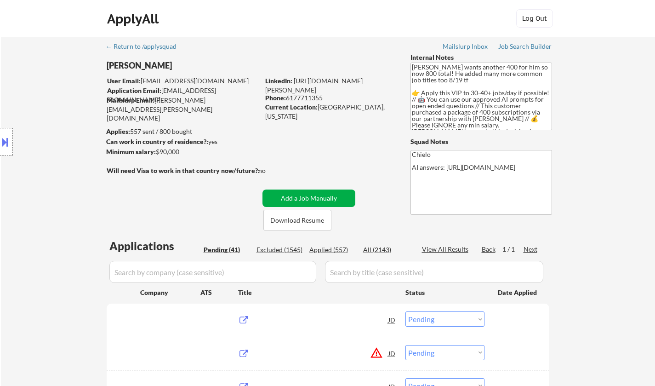
scroll to position [92, 0]
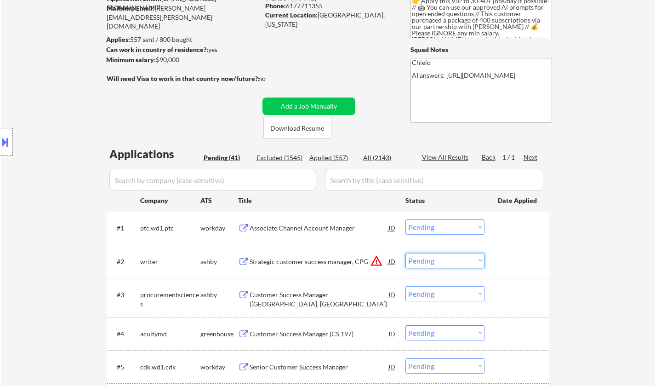
drag, startPoint x: 437, startPoint y: 262, endPoint x: 443, endPoint y: 264, distance: 6.3
click at [437, 262] on select "Choose an option... Pending Applied Excluded (Questions) Excluded (Expired) Exc…" at bounding box center [445, 260] width 79 height 15
click at [394, 259] on div "JD" at bounding box center [392, 261] width 9 height 17
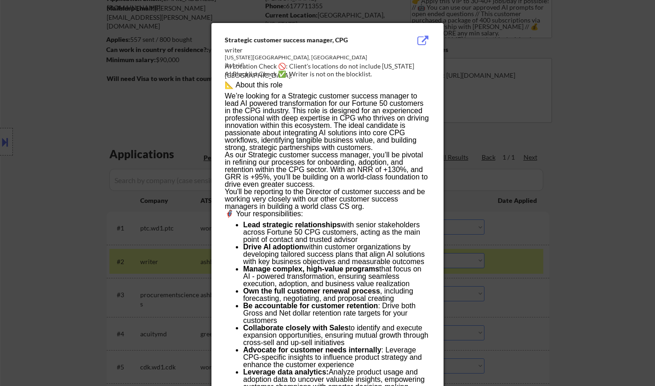
click at [612, 286] on div at bounding box center [327, 193] width 655 height 386
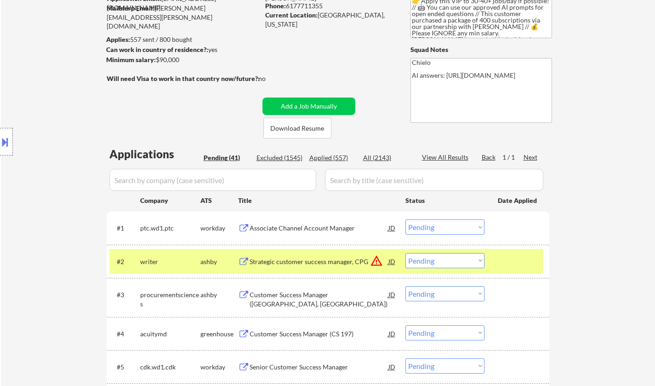
drag, startPoint x: 460, startPoint y: 259, endPoint x: 467, endPoint y: 264, distance: 8.9
click at [460, 259] on select "Choose an option... Pending Applied Excluded (Questions) Excluded (Expired) Exc…" at bounding box center [445, 260] width 79 height 15
click at [406, 253] on select "Choose an option... Pending Applied Excluded (Questions) Excluded (Expired) Exc…" at bounding box center [445, 260] width 79 height 15
select select ""pending""
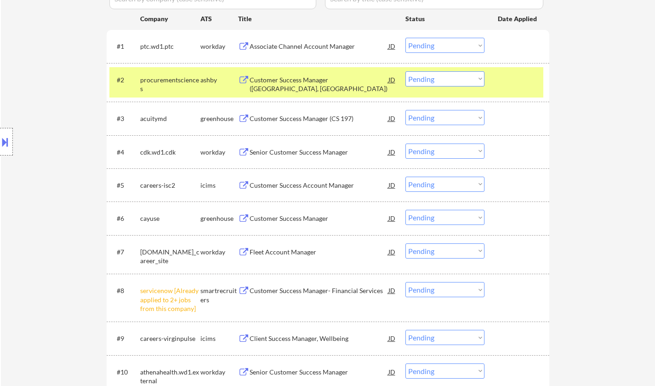
scroll to position [276, 0]
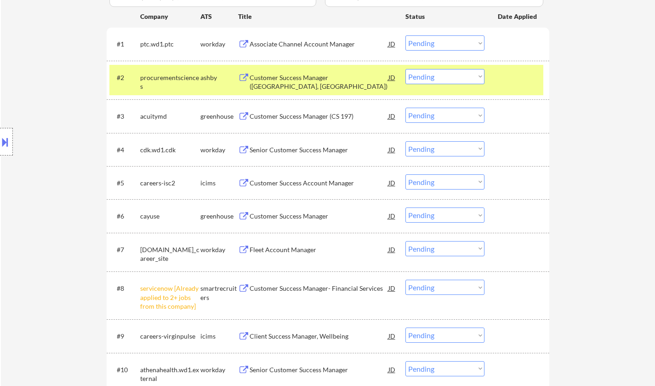
click at [485, 287] on div "#8 servicenow [Already applied to 2+ jobs from this company] smartrecruiters Cu…" at bounding box center [326, 296] width 434 height 40
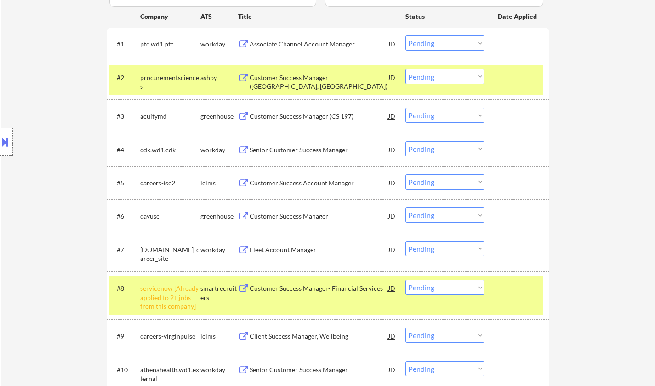
click at [442, 288] on select "Choose an option... Pending Applied Excluded (Questions) Excluded (Expired) Exc…" at bounding box center [445, 287] width 79 height 15
click at [406, 280] on select "Choose an option... Pending Applied Excluded (Questions) Excluded (Expired) Exc…" at bounding box center [445, 287] width 79 height 15
select select ""pending""
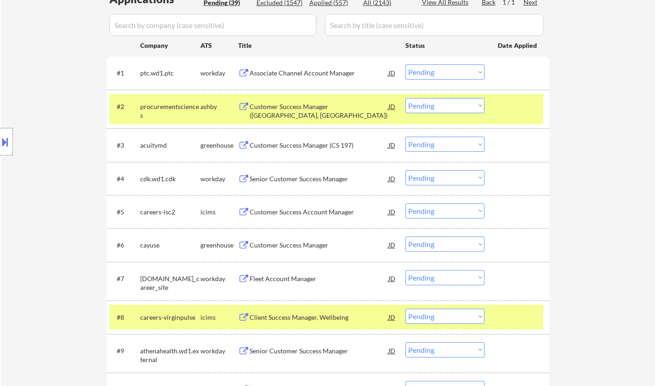
scroll to position [230, 0]
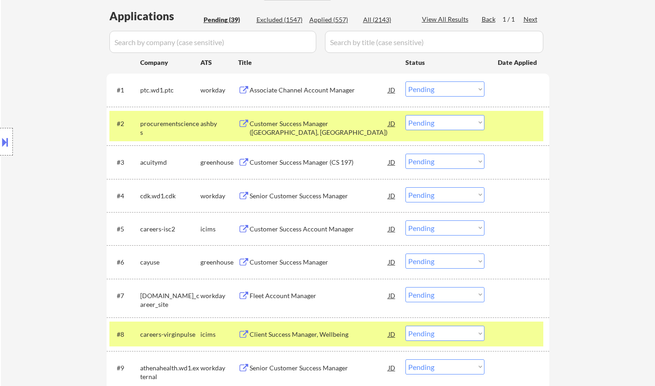
click at [301, 163] on div "Customer Success Manager (CS 197)" at bounding box center [319, 162] width 139 height 9
